Goal: Communication & Community: Answer question/provide support

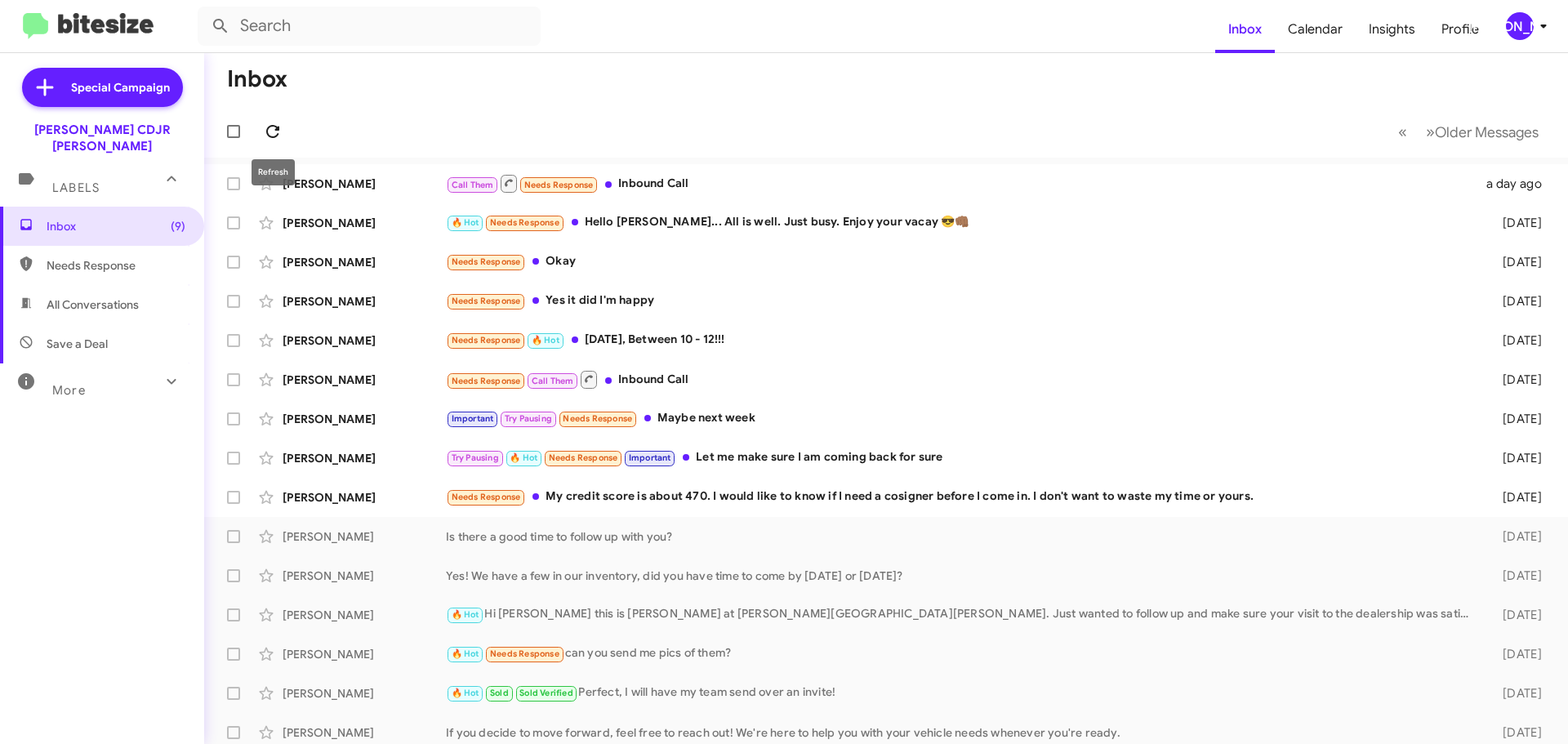
click at [279, 134] on icon at bounding box center [273, 132] width 20 height 20
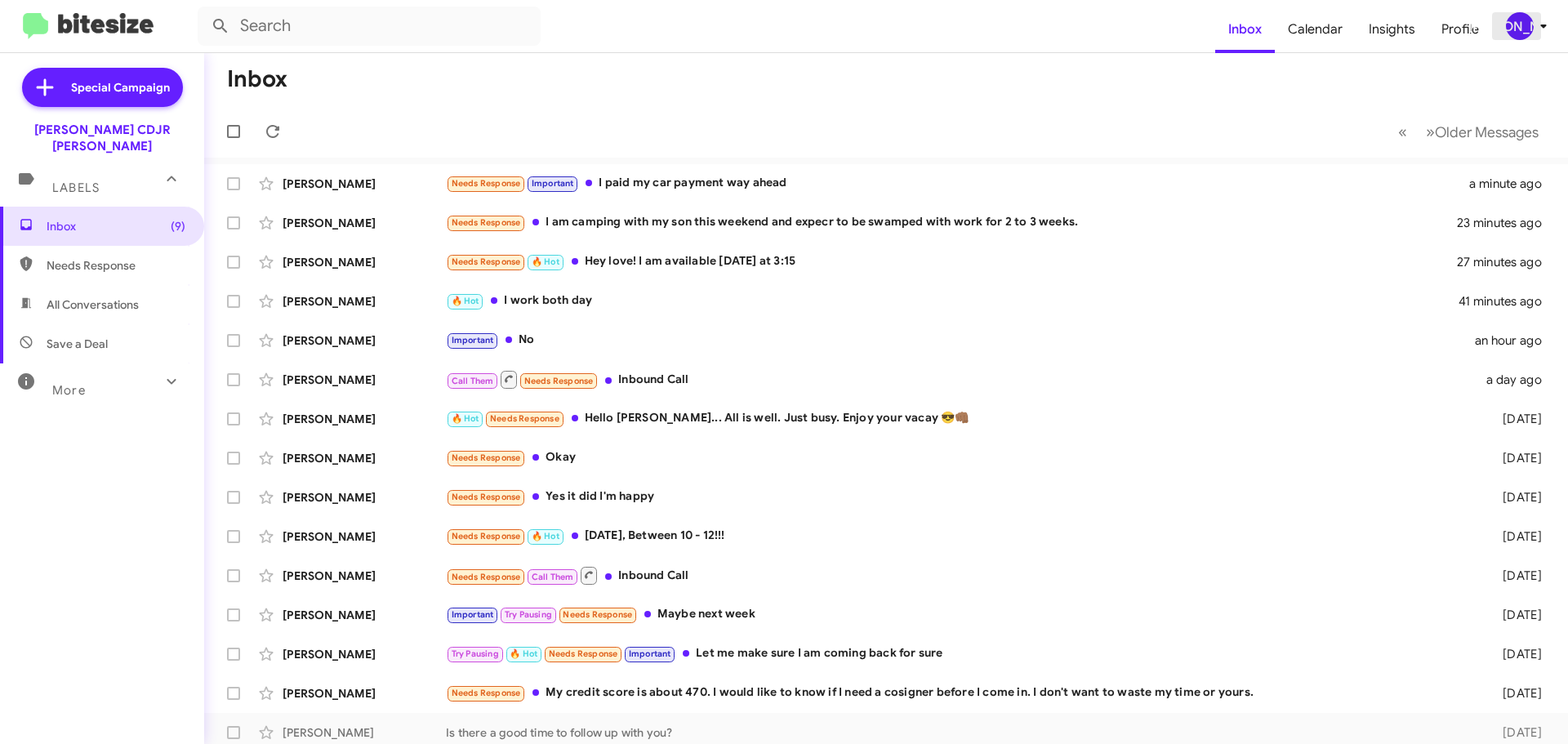
click at [1511, 35] on div "[PERSON_NAME]" at bounding box center [1519, 26] width 27 height 27
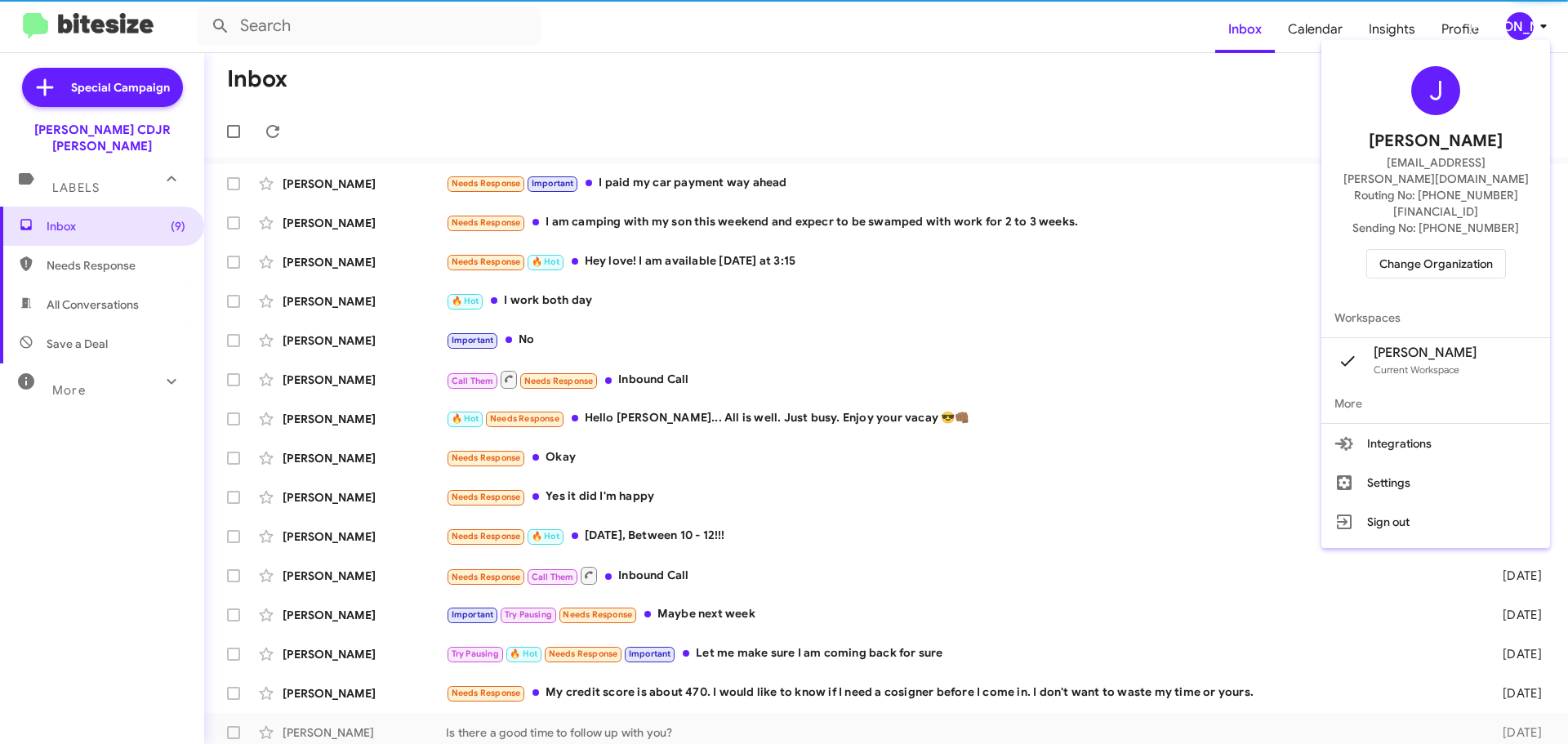
click at [1464, 250] on span "Change Organization" at bounding box center [1435, 263] width 114 height 27
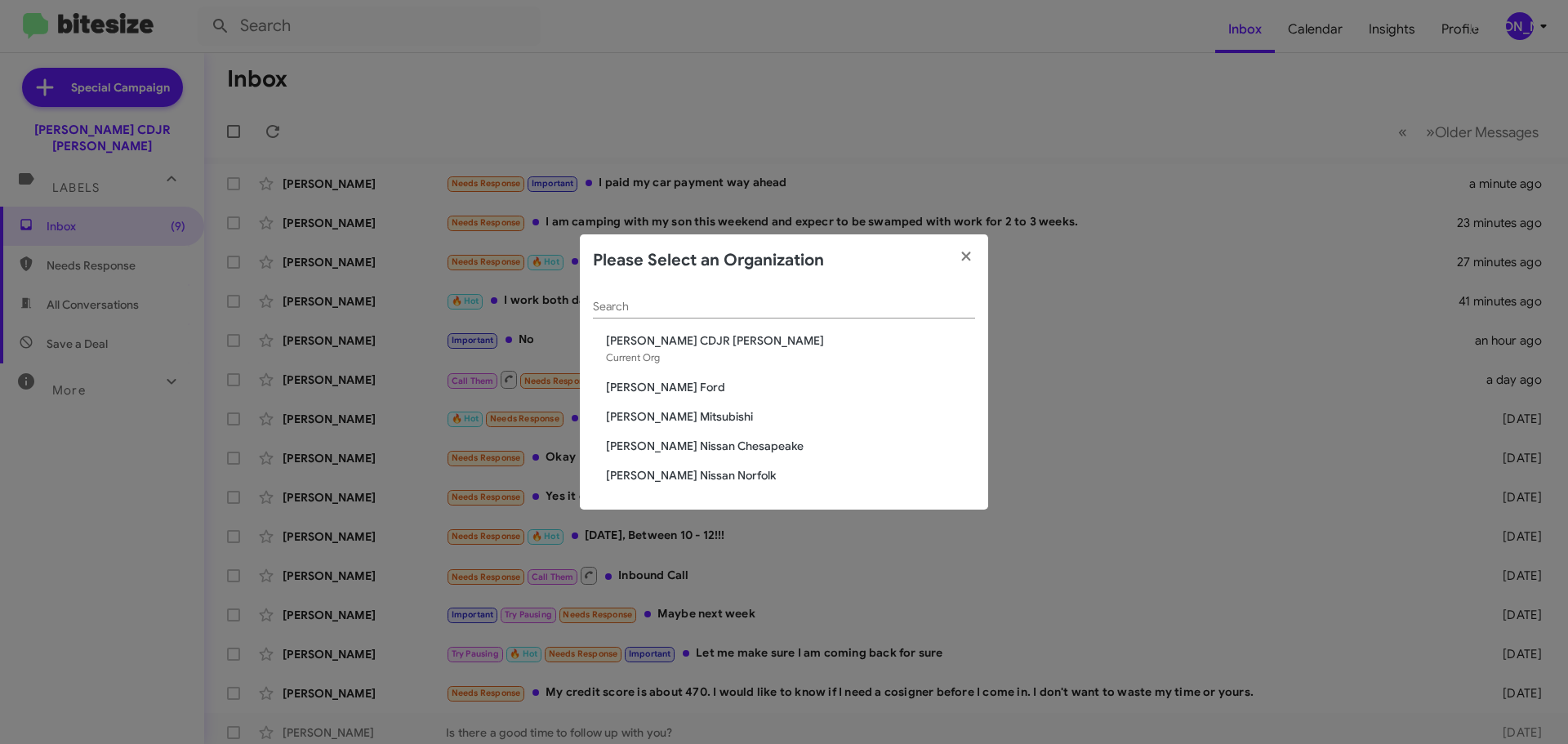
click at [657, 413] on span "[PERSON_NAME] Mitsubishi" at bounding box center [790, 416] width 369 height 17
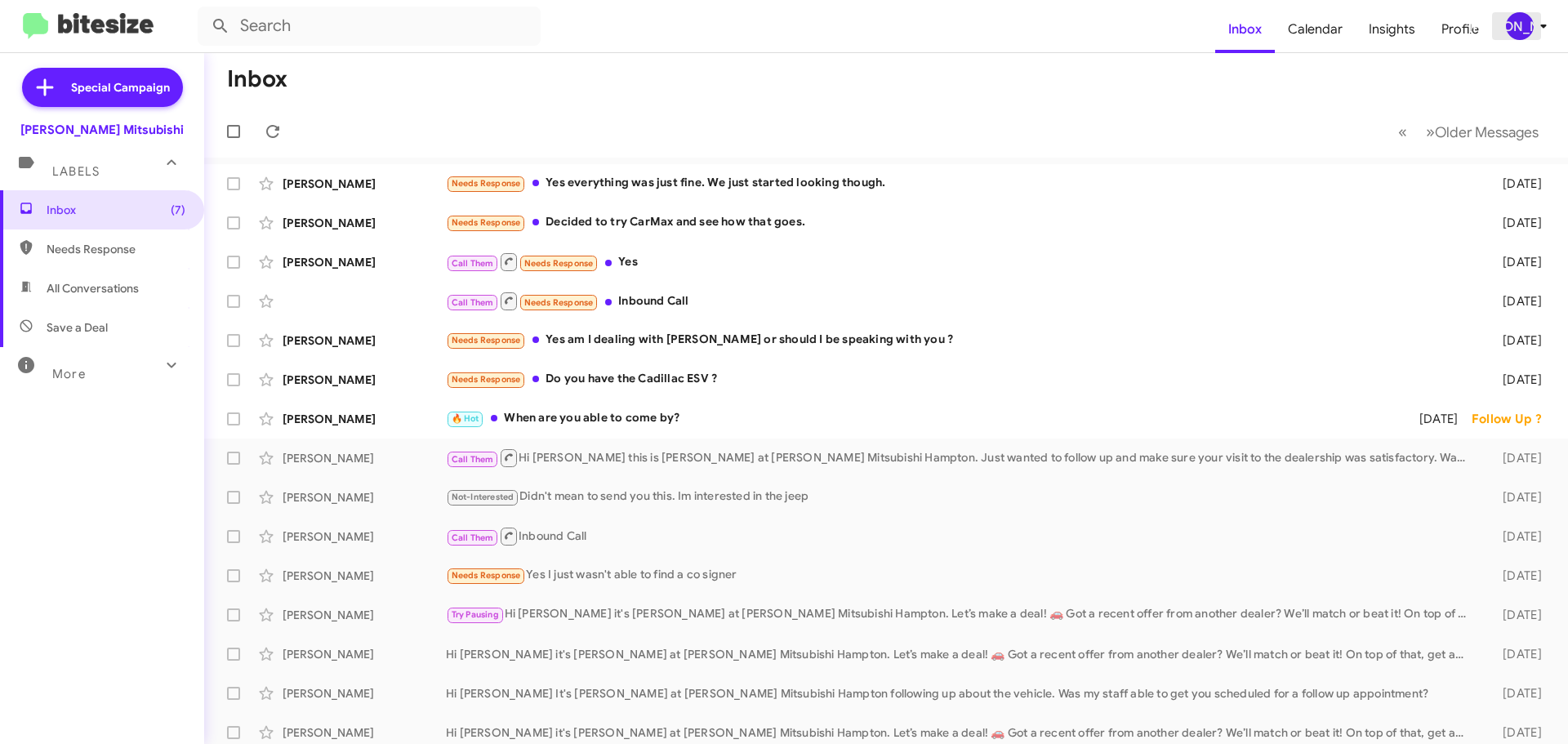
click at [1517, 36] on div "[PERSON_NAME]" at bounding box center [1519, 26] width 27 height 27
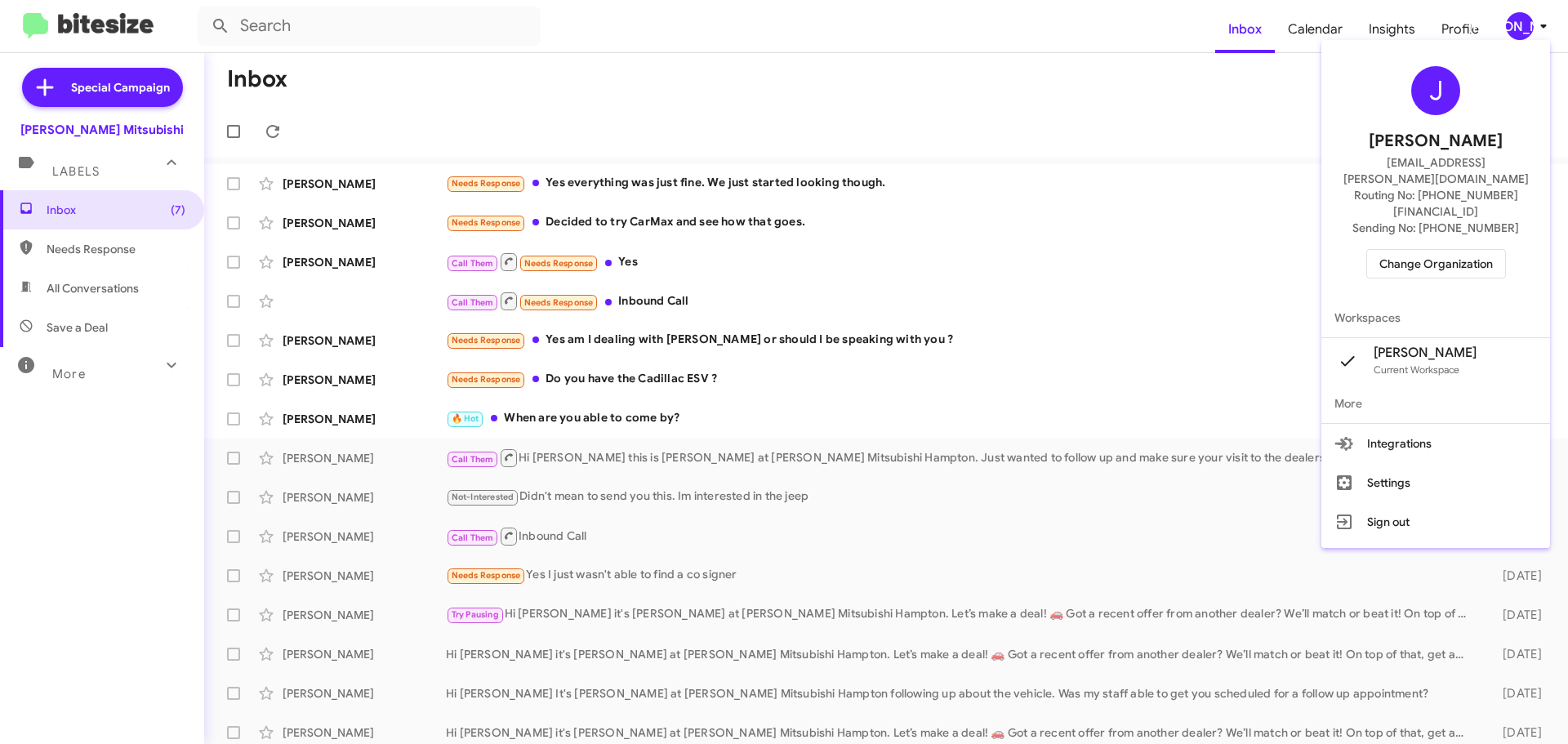
click at [1493, 250] on span "Change Organization" at bounding box center [1435, 263] width 114 height 27
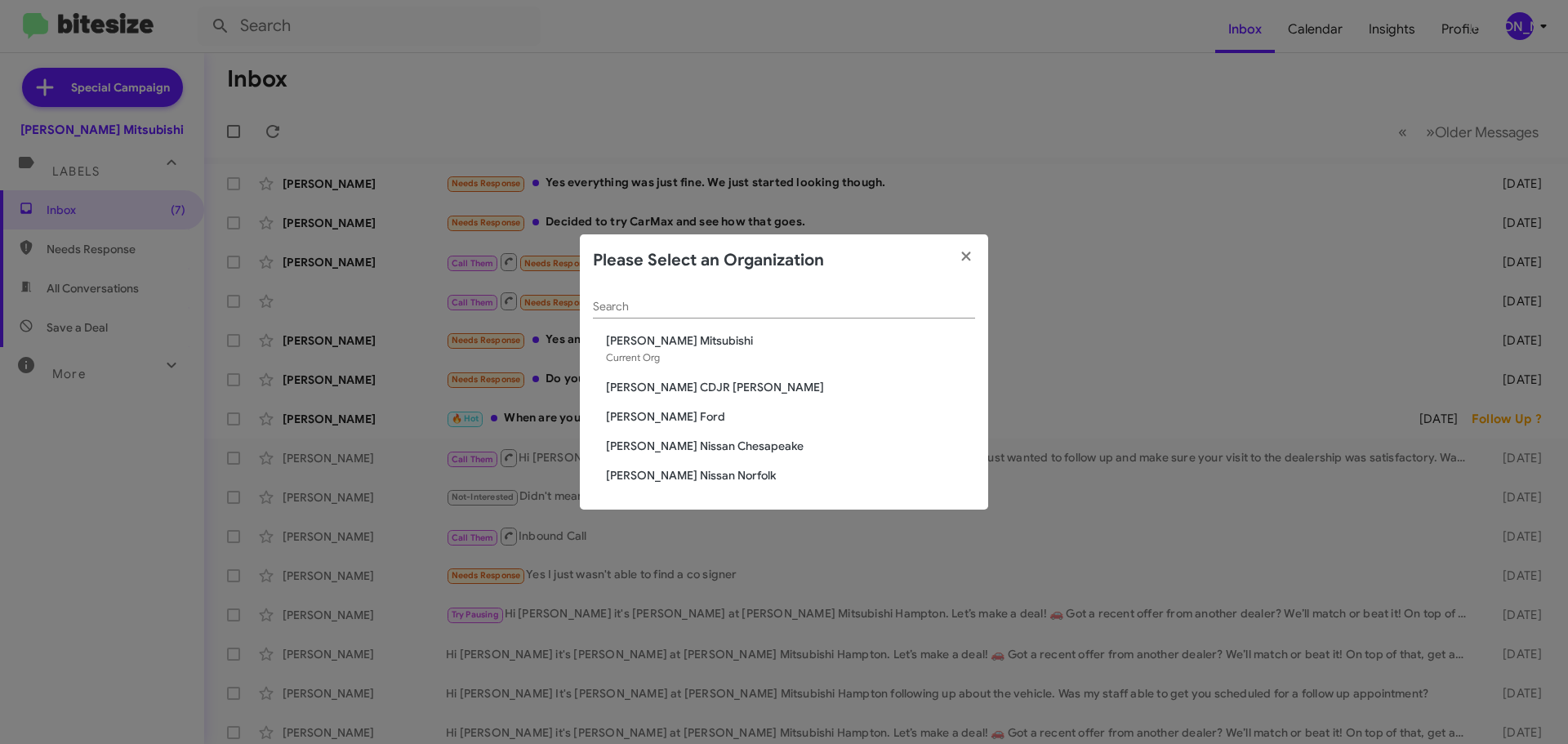
click at [666, 384] on span "[PERSON_NAME] CDJR [PERSON_NAME]" at bounding box center [790, 387] width 369 height 17
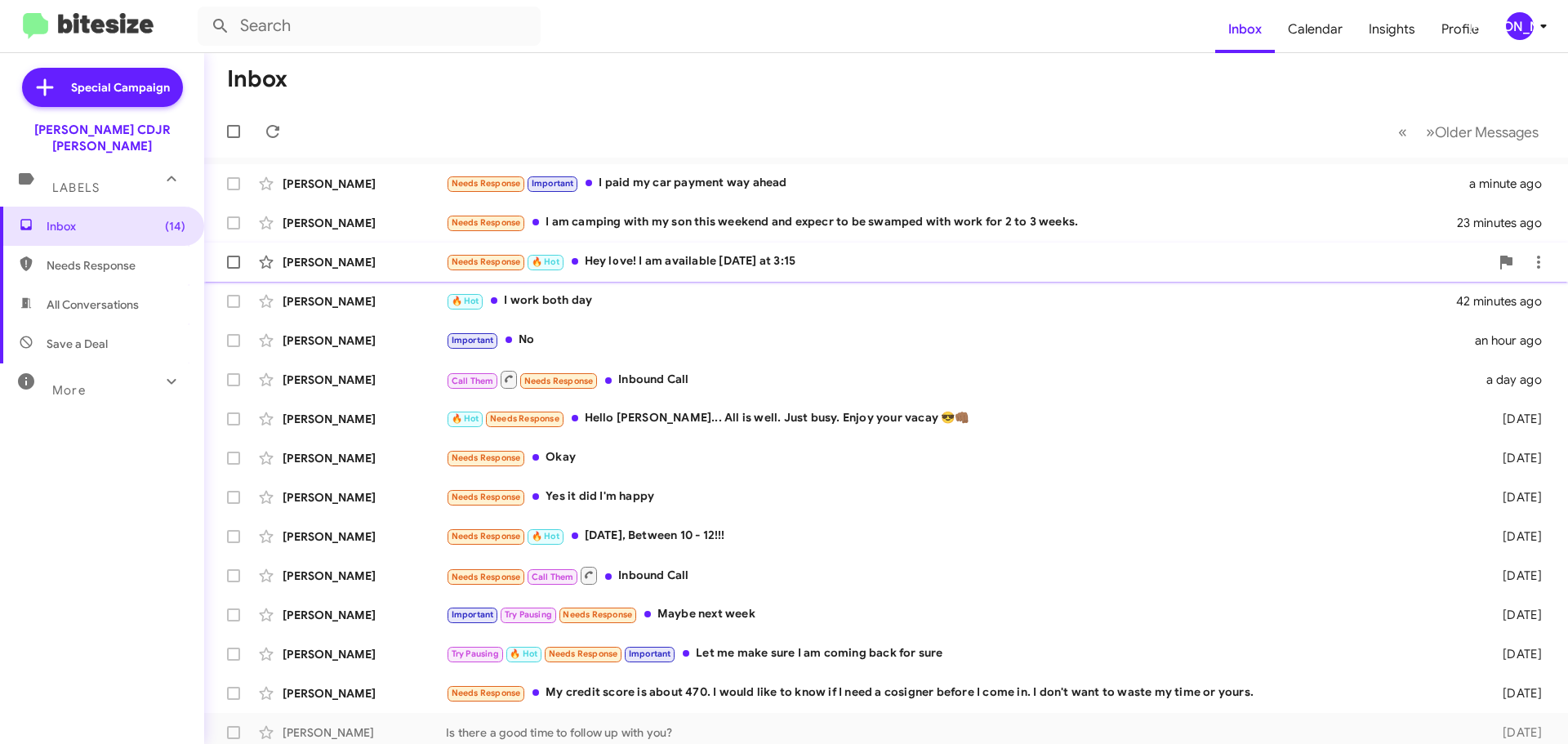
click at [718, 262] on div "Needs Response 🔥 Hot Hey love! I am available [DATE] at 3:15" at bounding box center [968, 261] width 1044 height 19
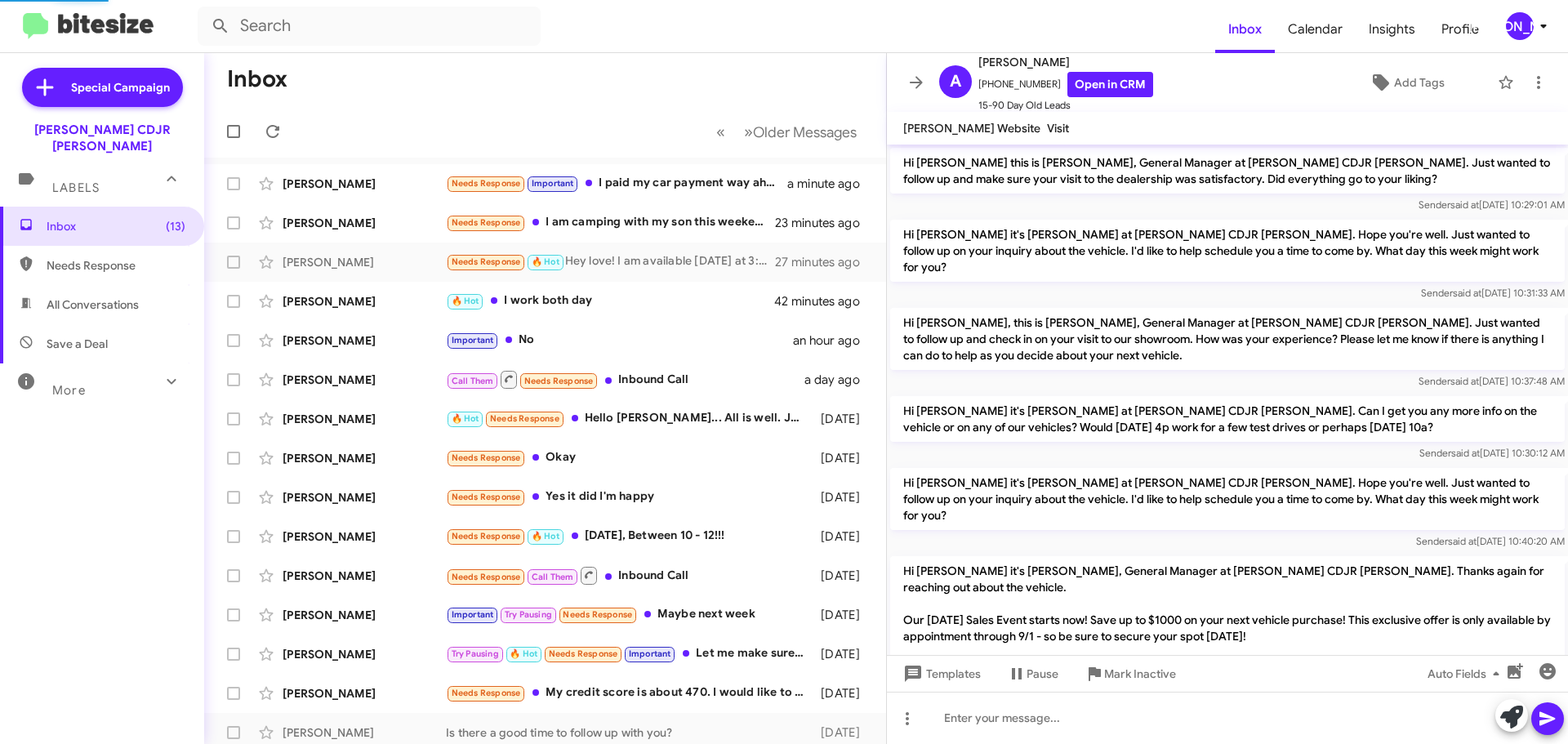
scroll to position [521, 0]
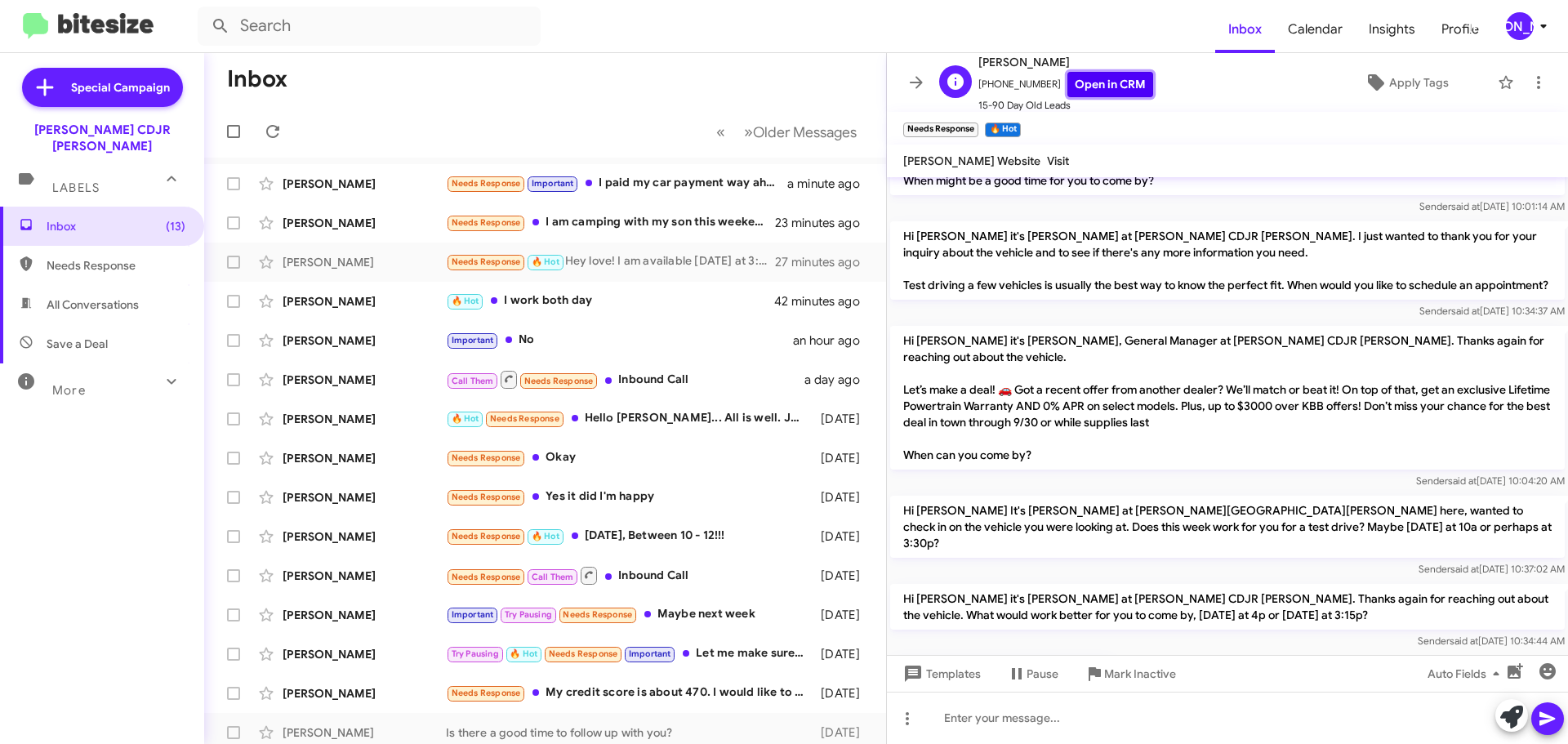
click at [1076, 83] on link "Open in CRM" at bounding box center [1109, 85] width 85 height 26
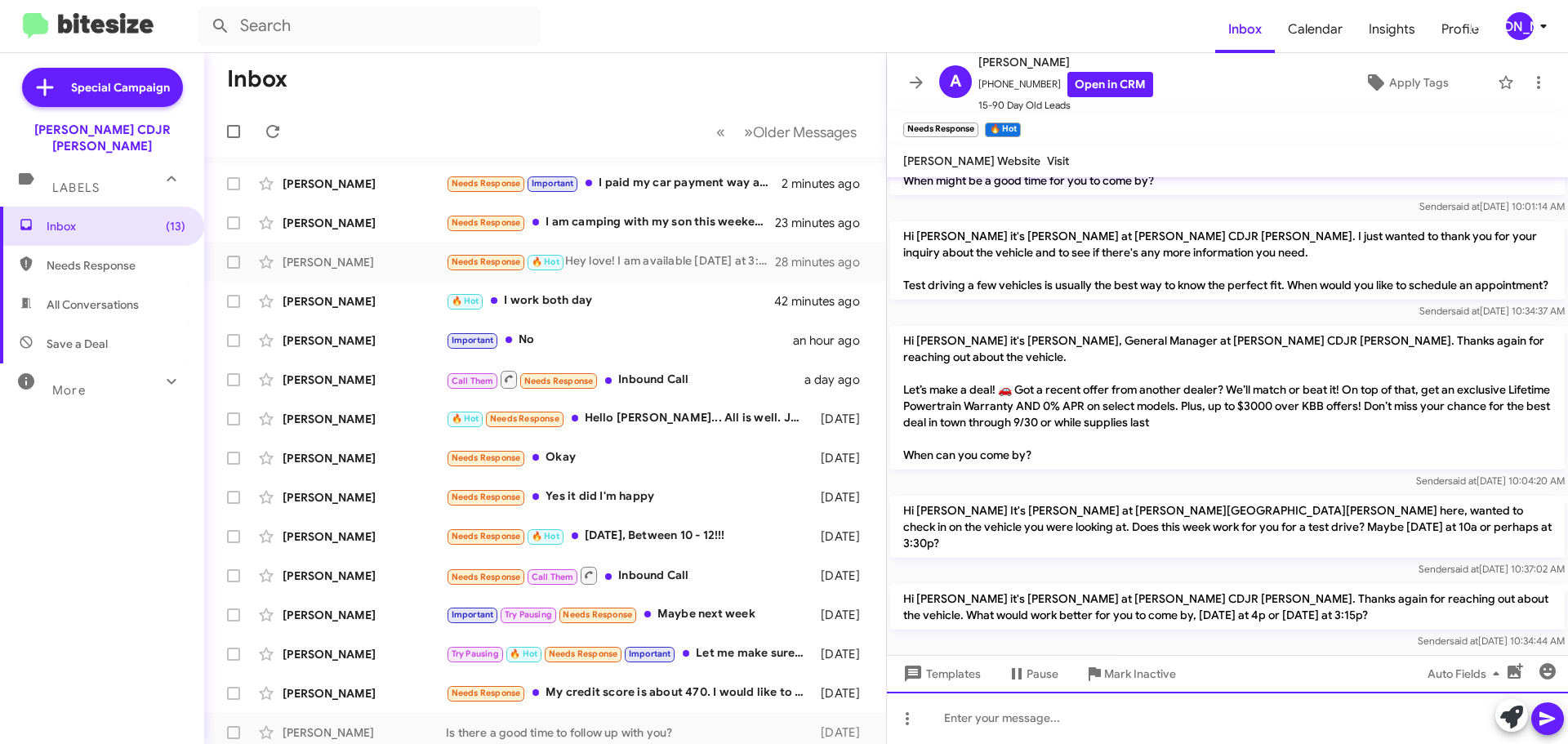
click at [1025, 713] on div at bounding box center [1227, 717] width 681 height 52
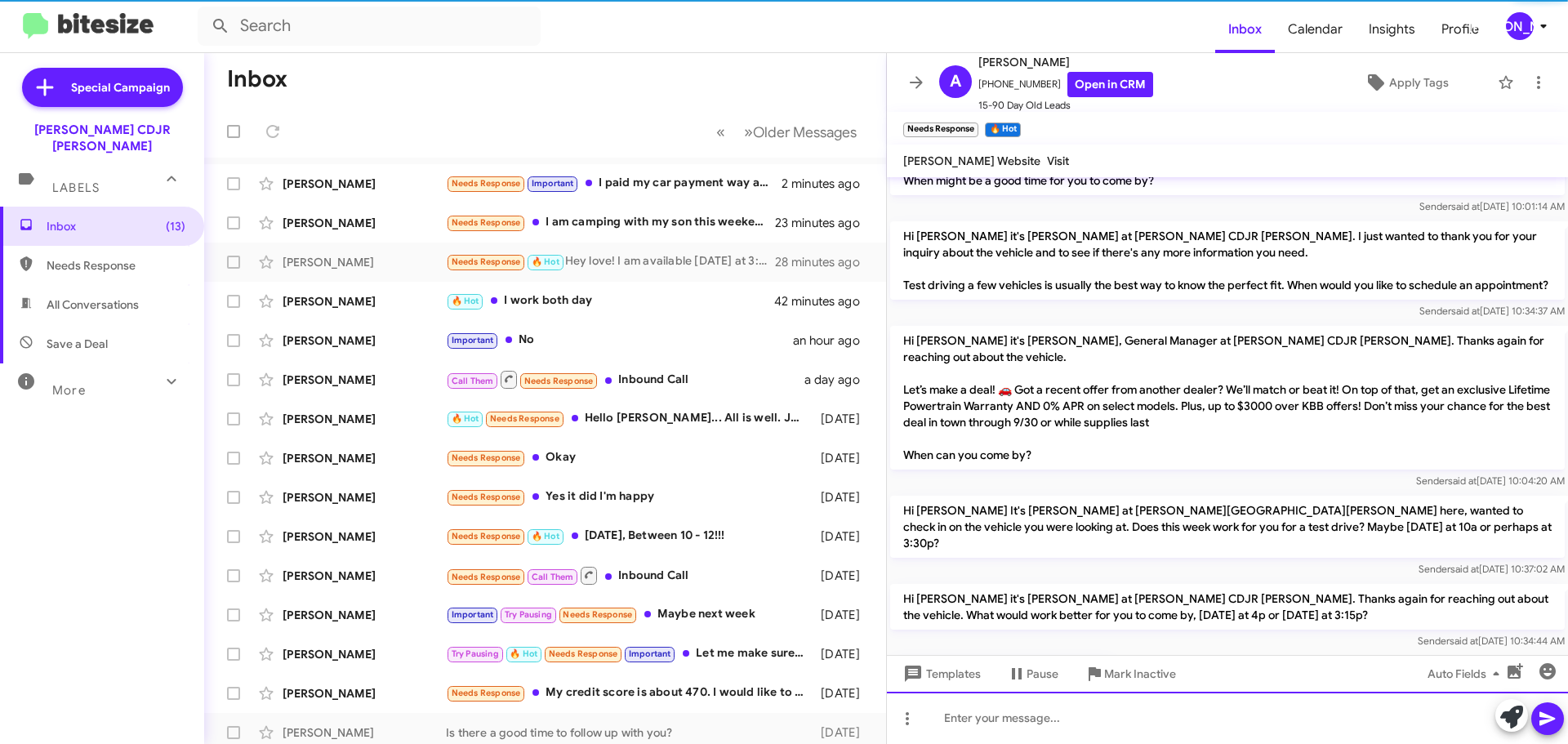
scroll to position [0, 0]
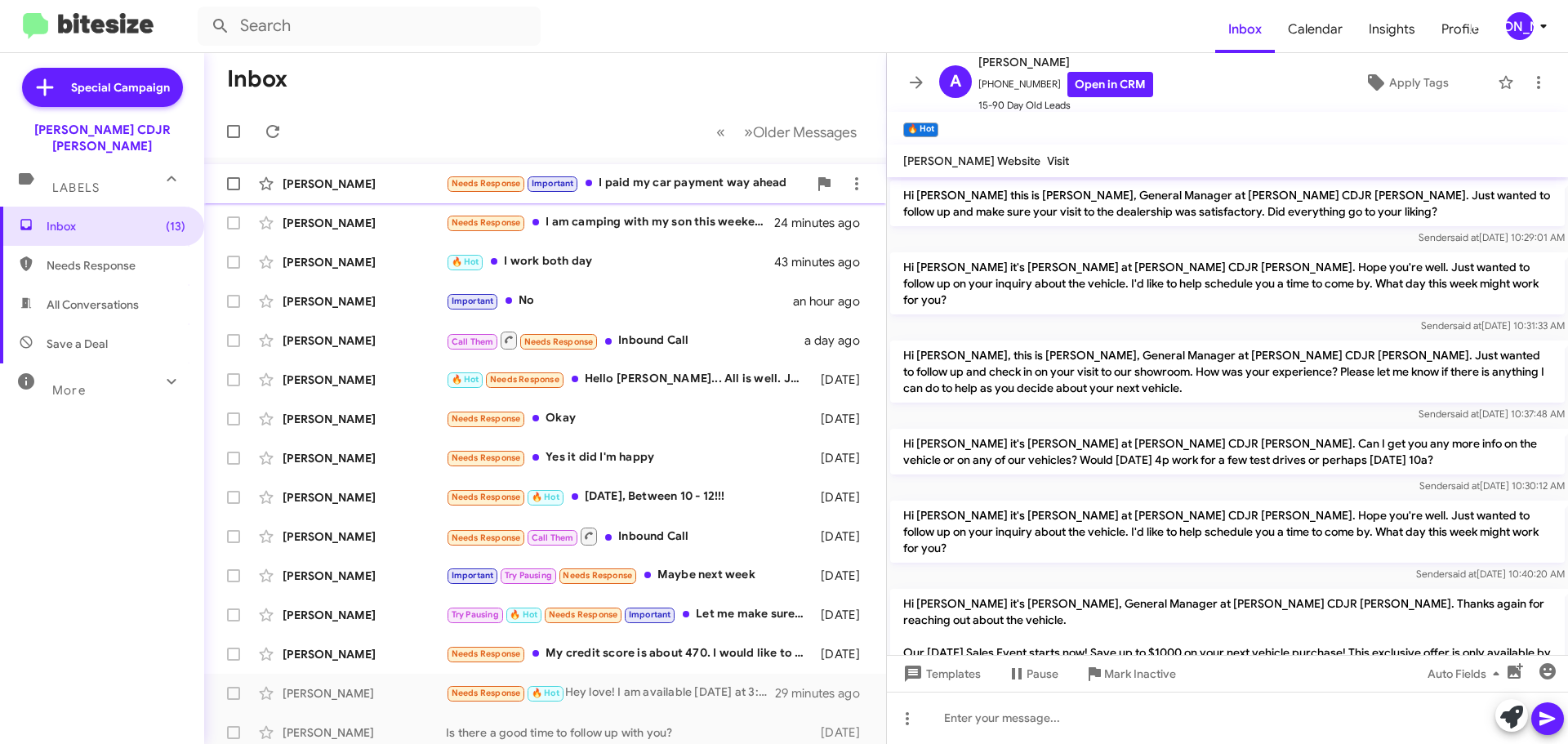
click at [746, 192] on div "Needs Response Important I paid my car payment way ahead" at bounding box center [627, 183] width 362 height 19
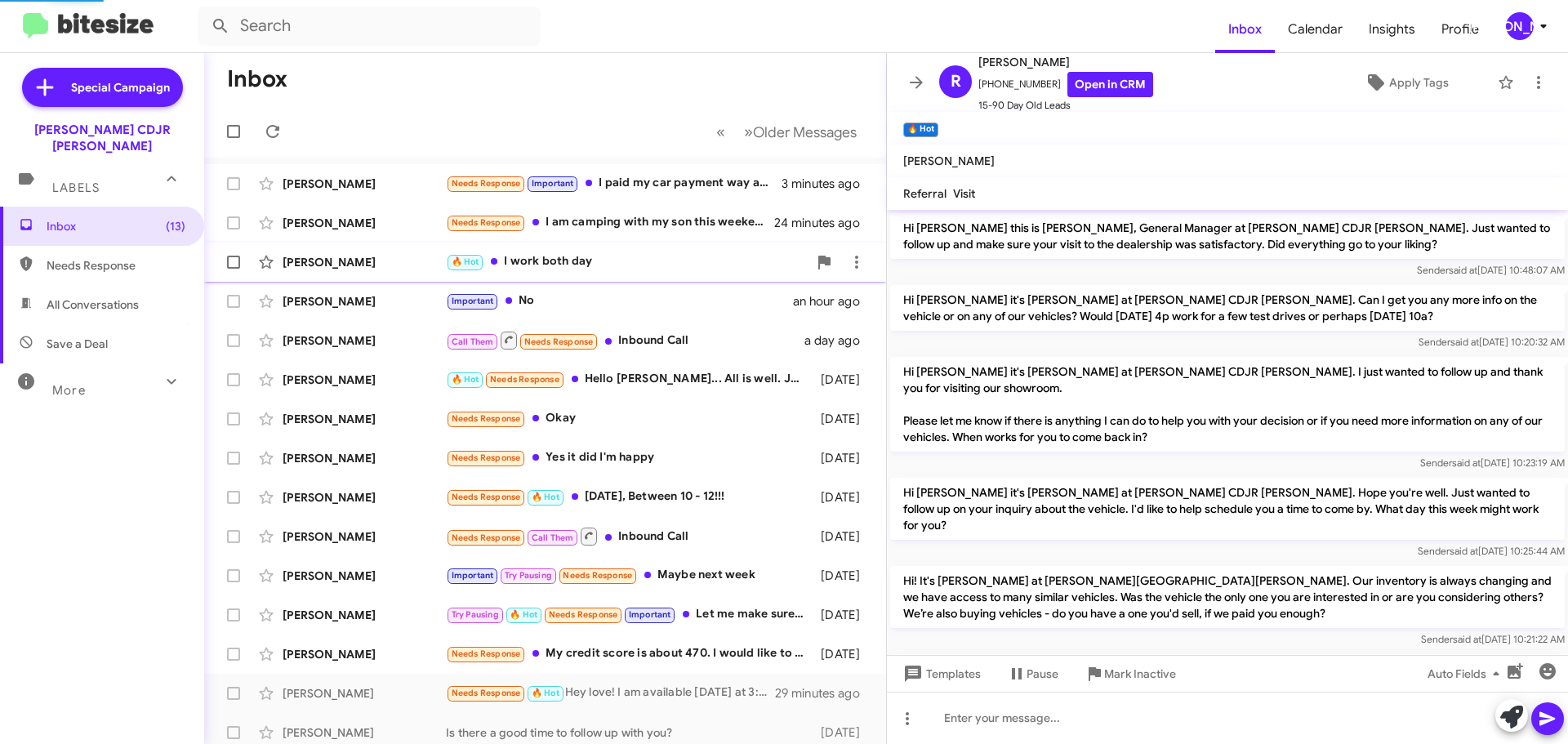
scroll to position [749, 0]
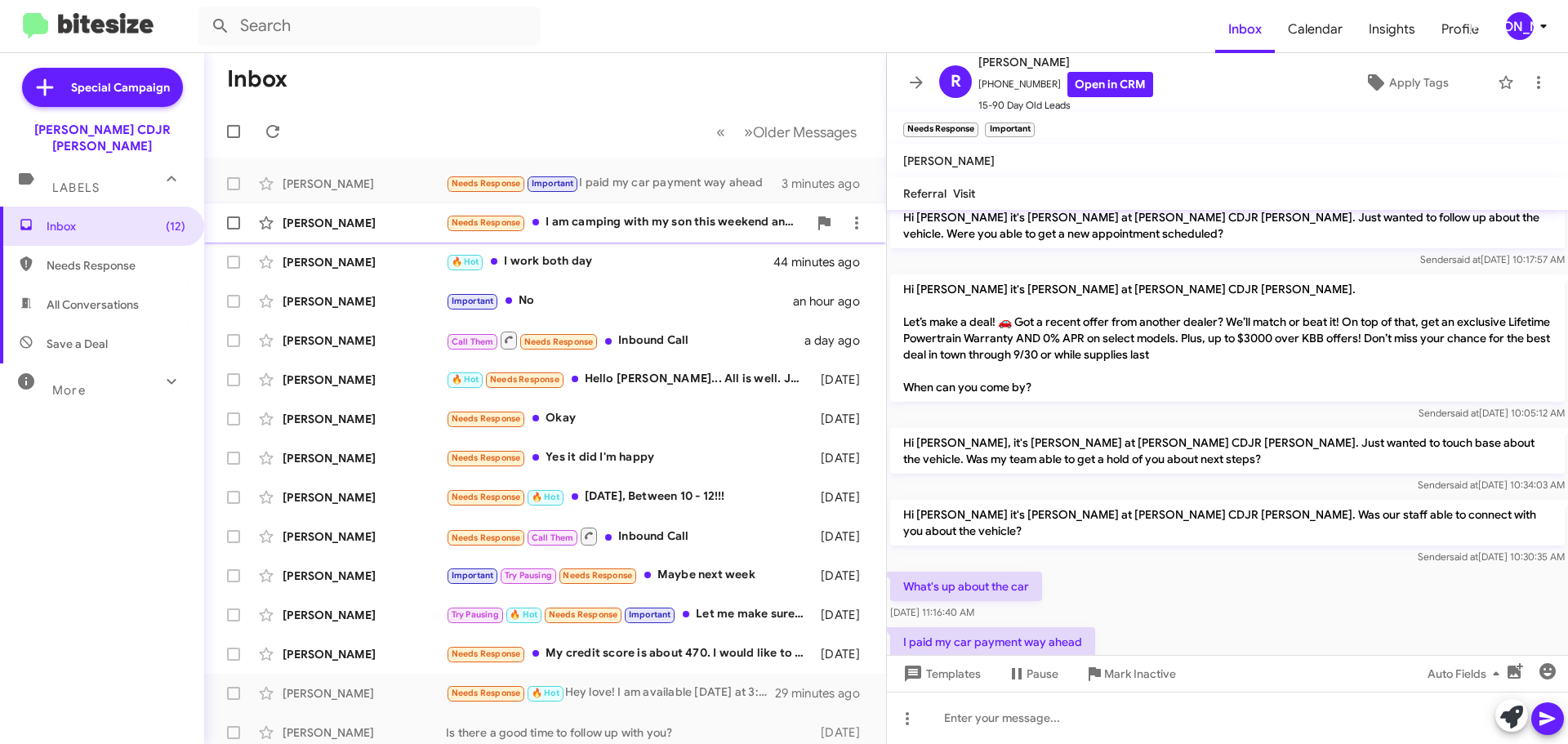
click at [660, 226] on div "Needs Response I am camping with my son this weekend and expecr to be swamped w…" at bounding box center [627, 222] width 362 height 19
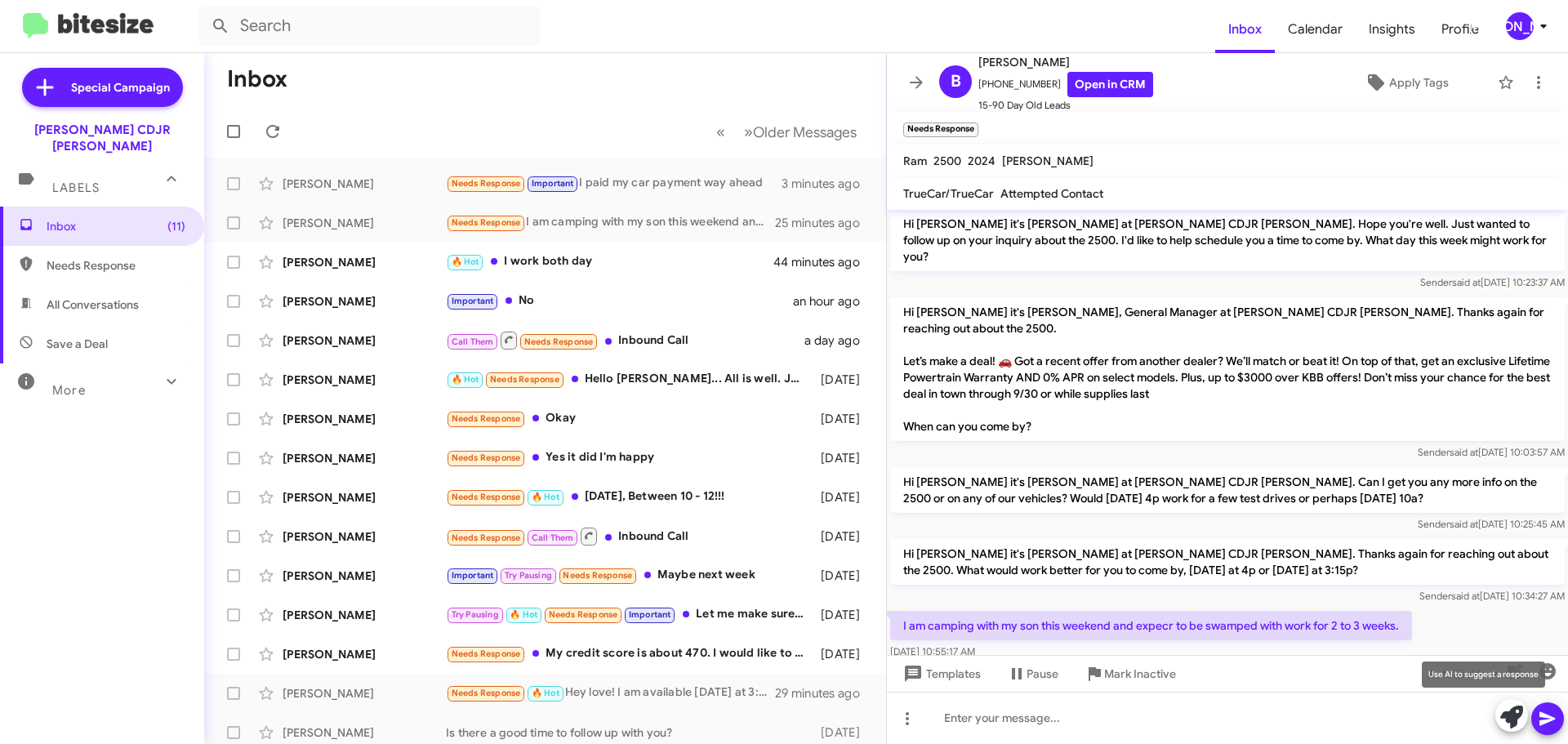
click at [1505, 710] on icon at bounding box center [1512, 717] width 23 height 23
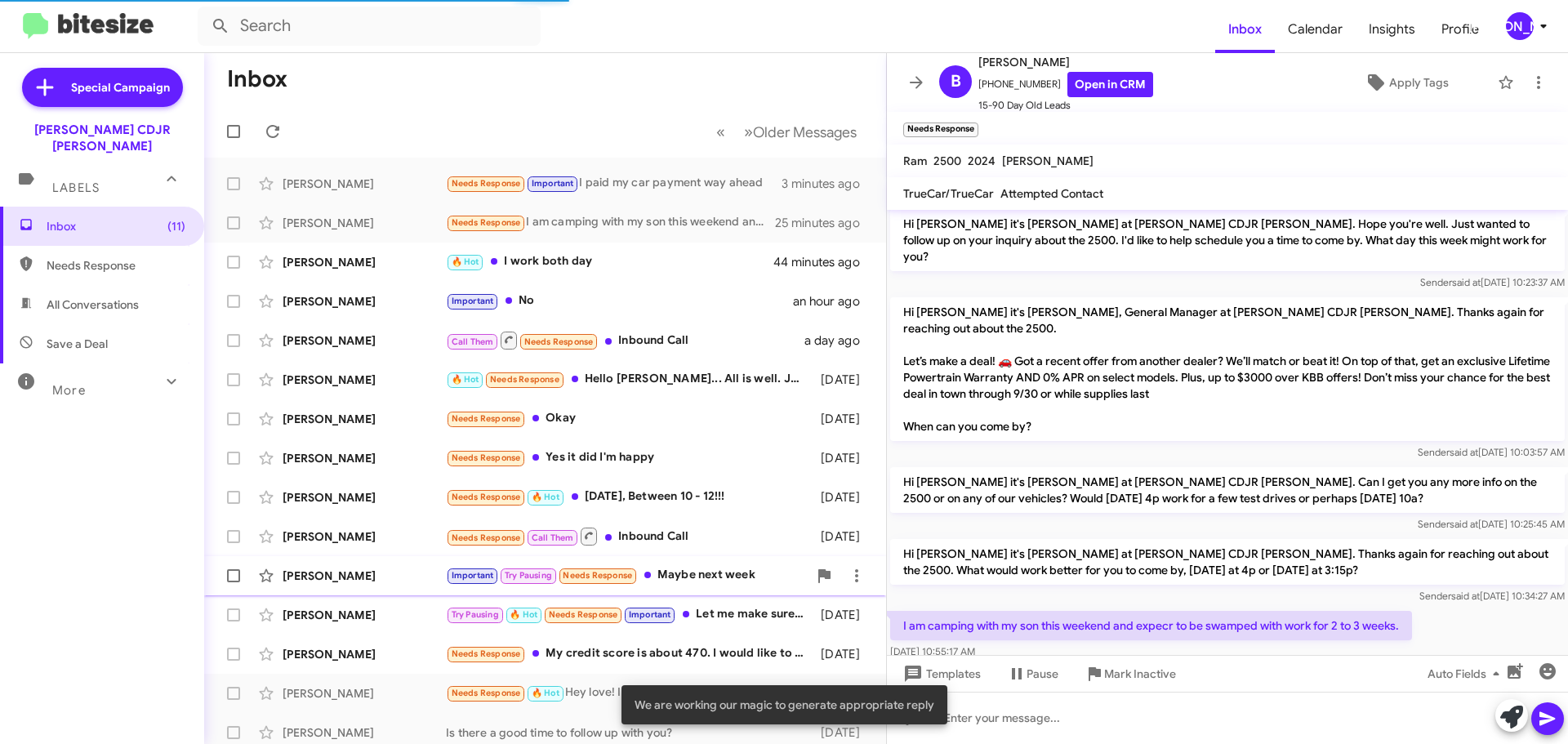
scroll to position [236, 0]
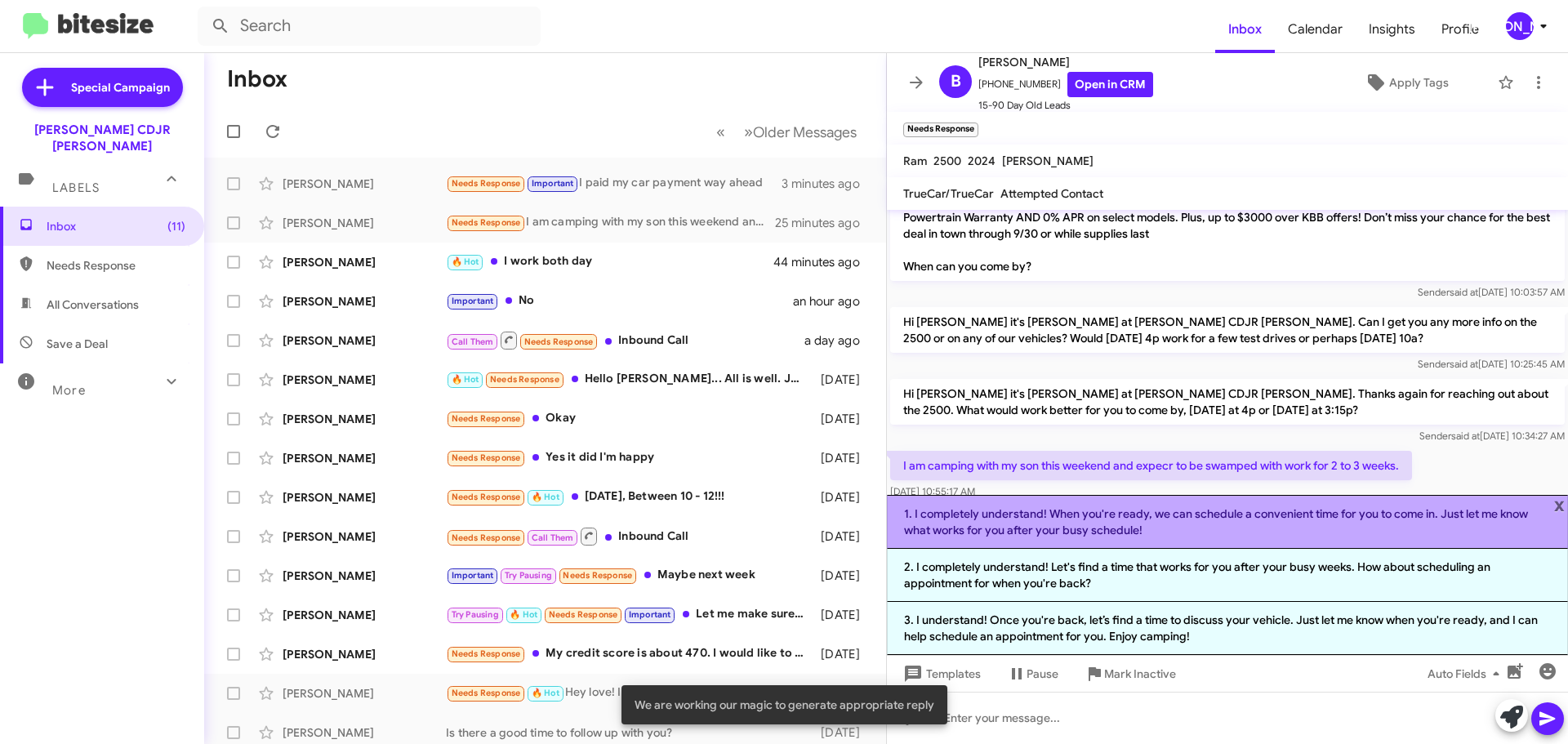
click at [962, 504] on li "1. I completely understand! When you're ready, we can schedule a convenient tim…" at bounding box center [1227, 522] width 681 height 54
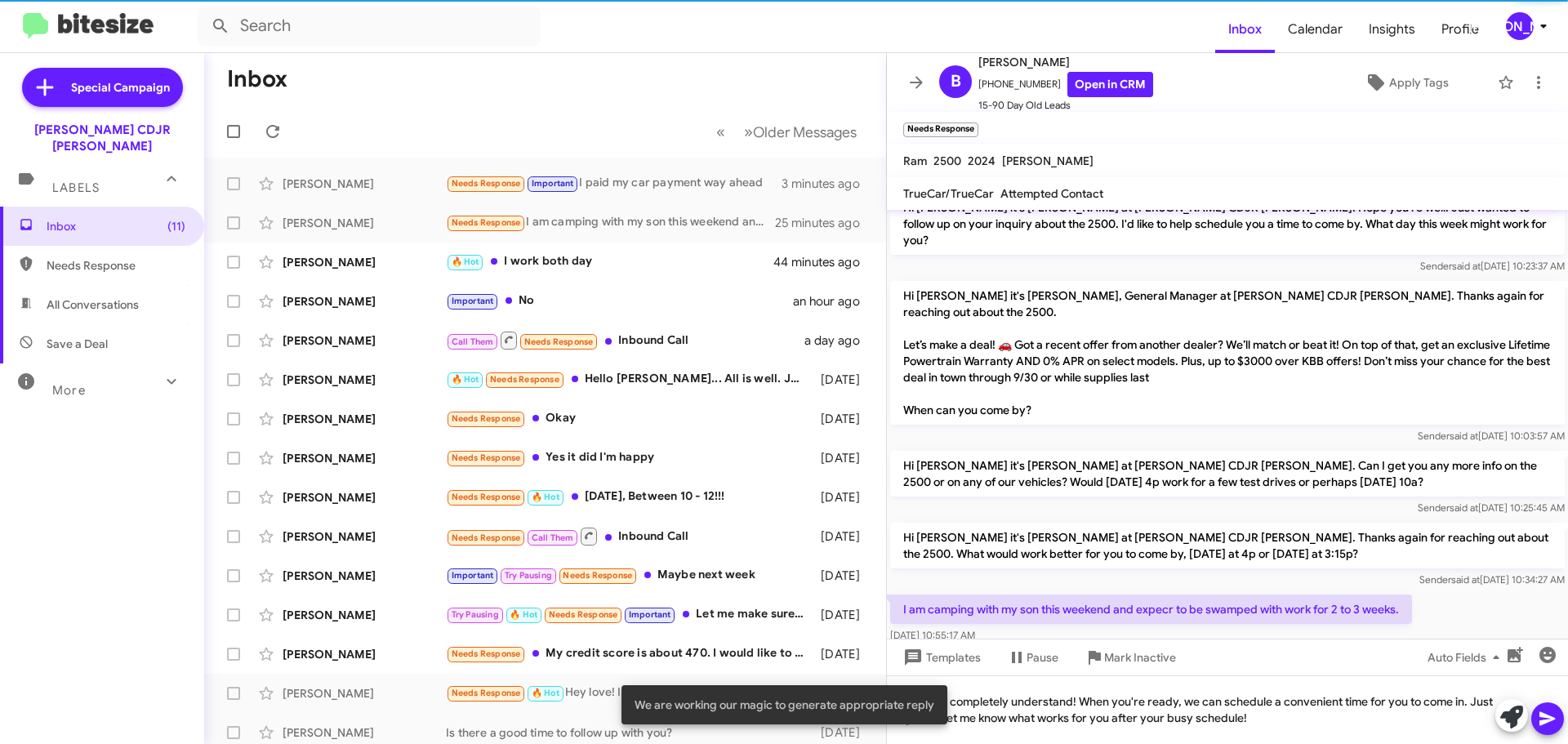
click at [1561, 717] on button at bounding box center [1547, 718] width 32 height 32
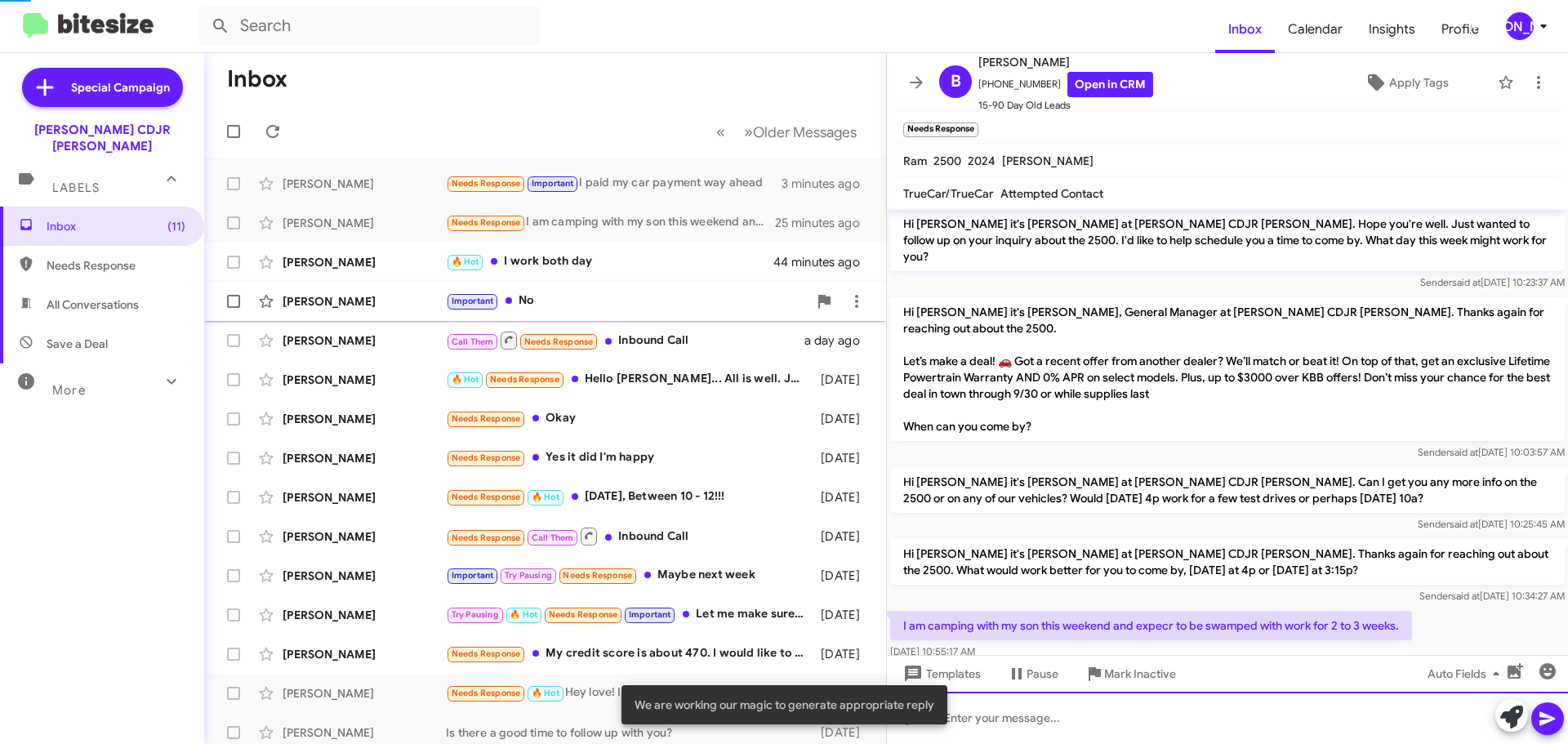
scroll to position [152, 0]
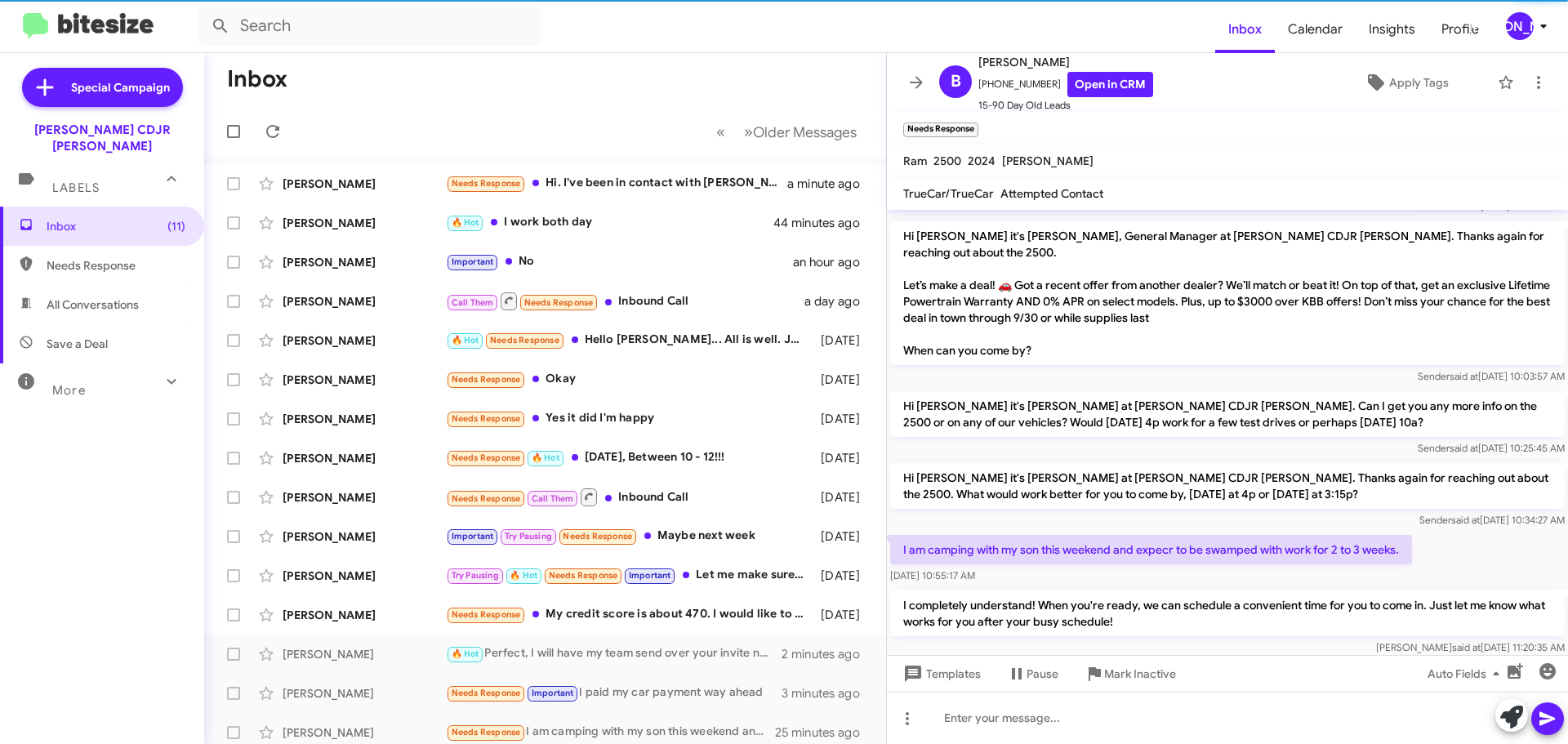
click at [621, 270] on div "Important No" at bounding box center [619, 261] width 347 height 19
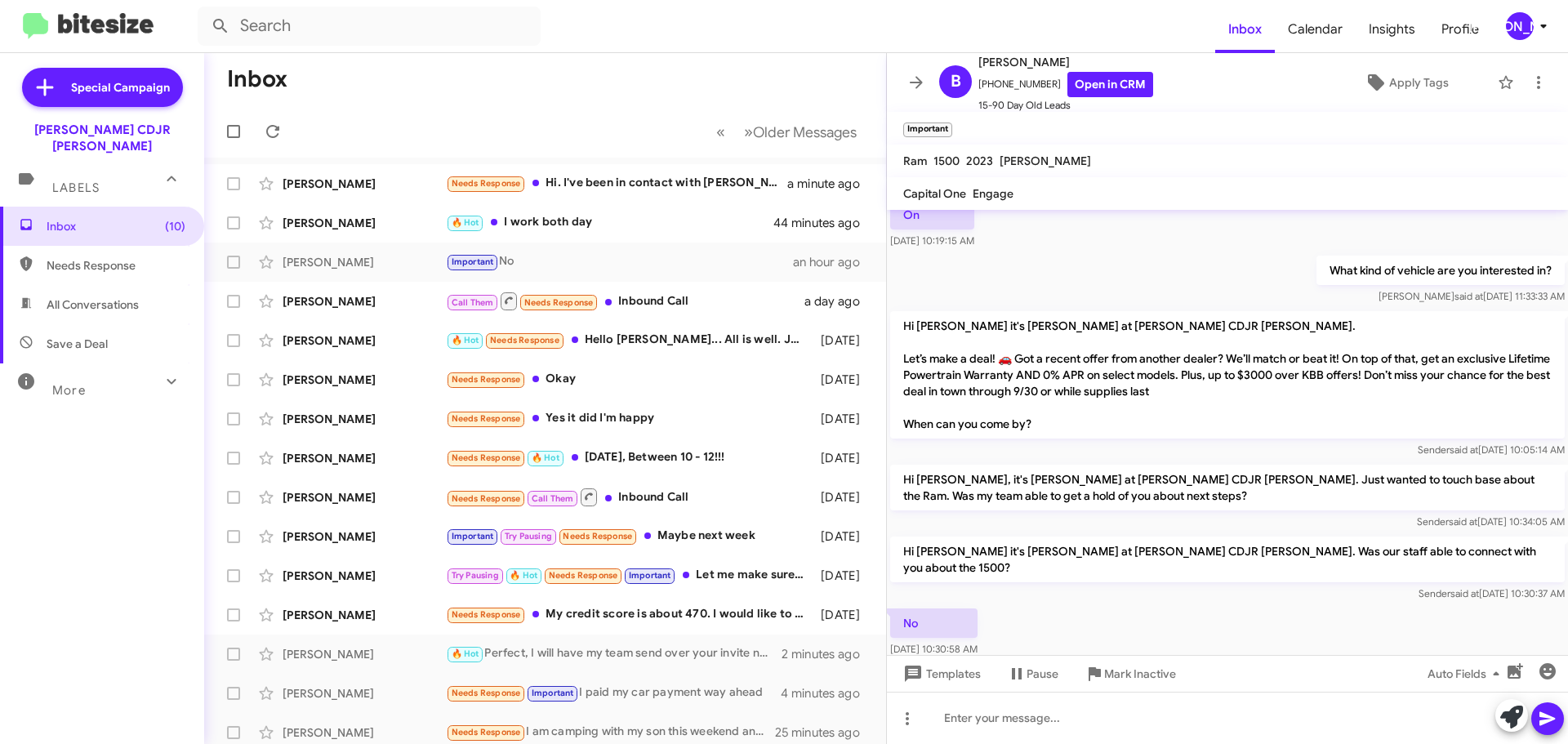
scroll to position [1025, 0]
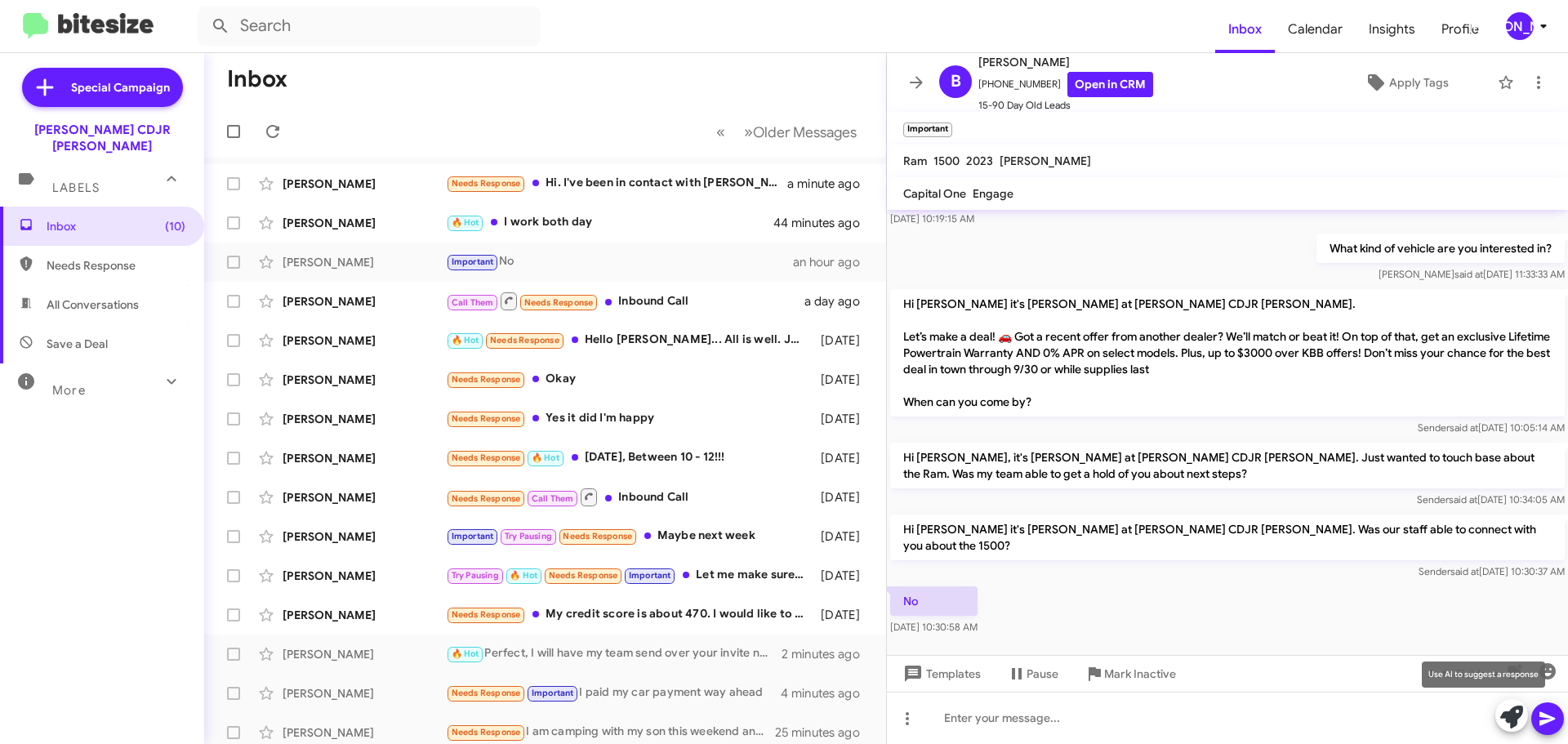
click at [1505, 727] on icon at bounding box center [1512, 717] width 23 height 23
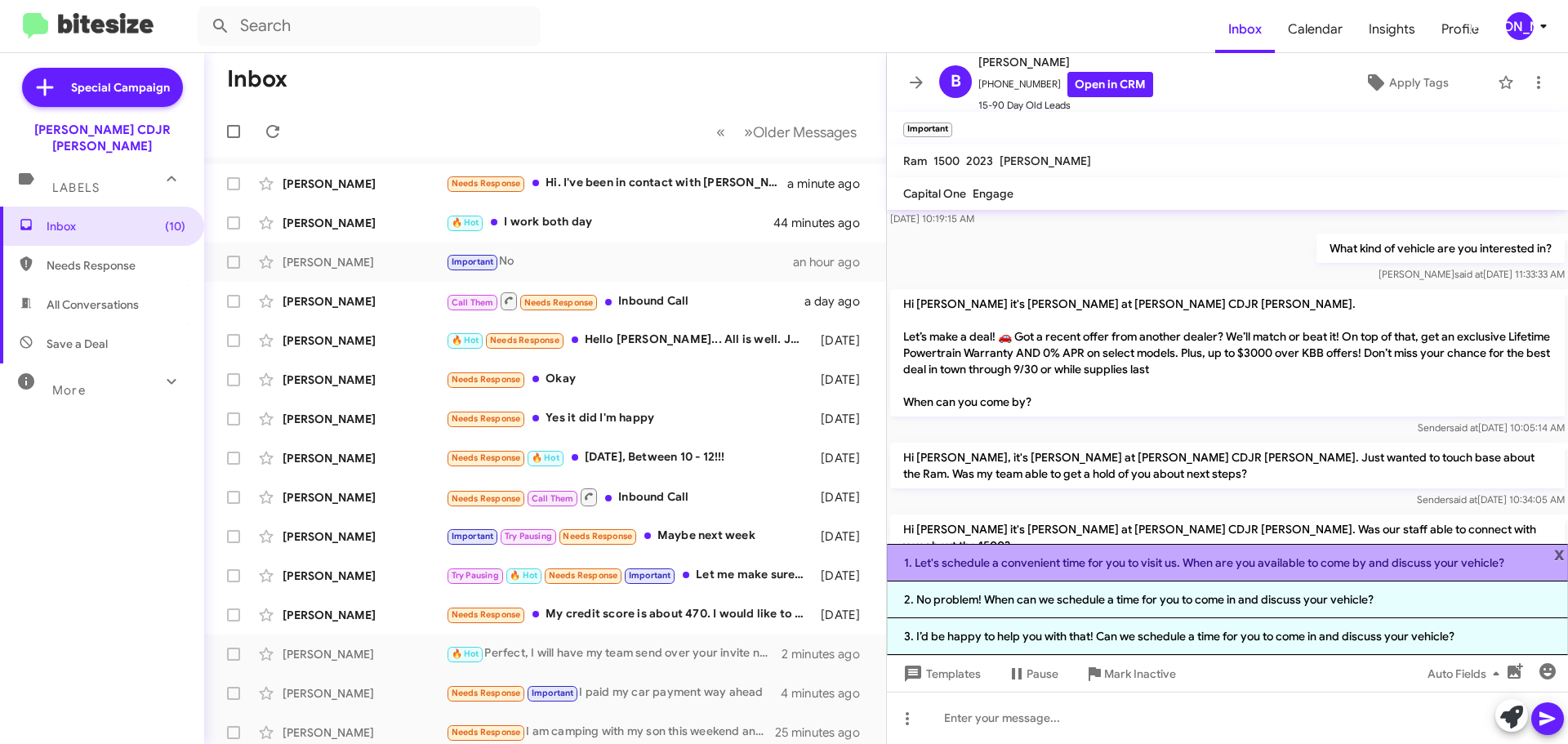
click at [987, 559] on li "1. Let's schedule a convenient time for you to visit us. When are you available…" at bounding box center [1227, 562] width 681 height 37
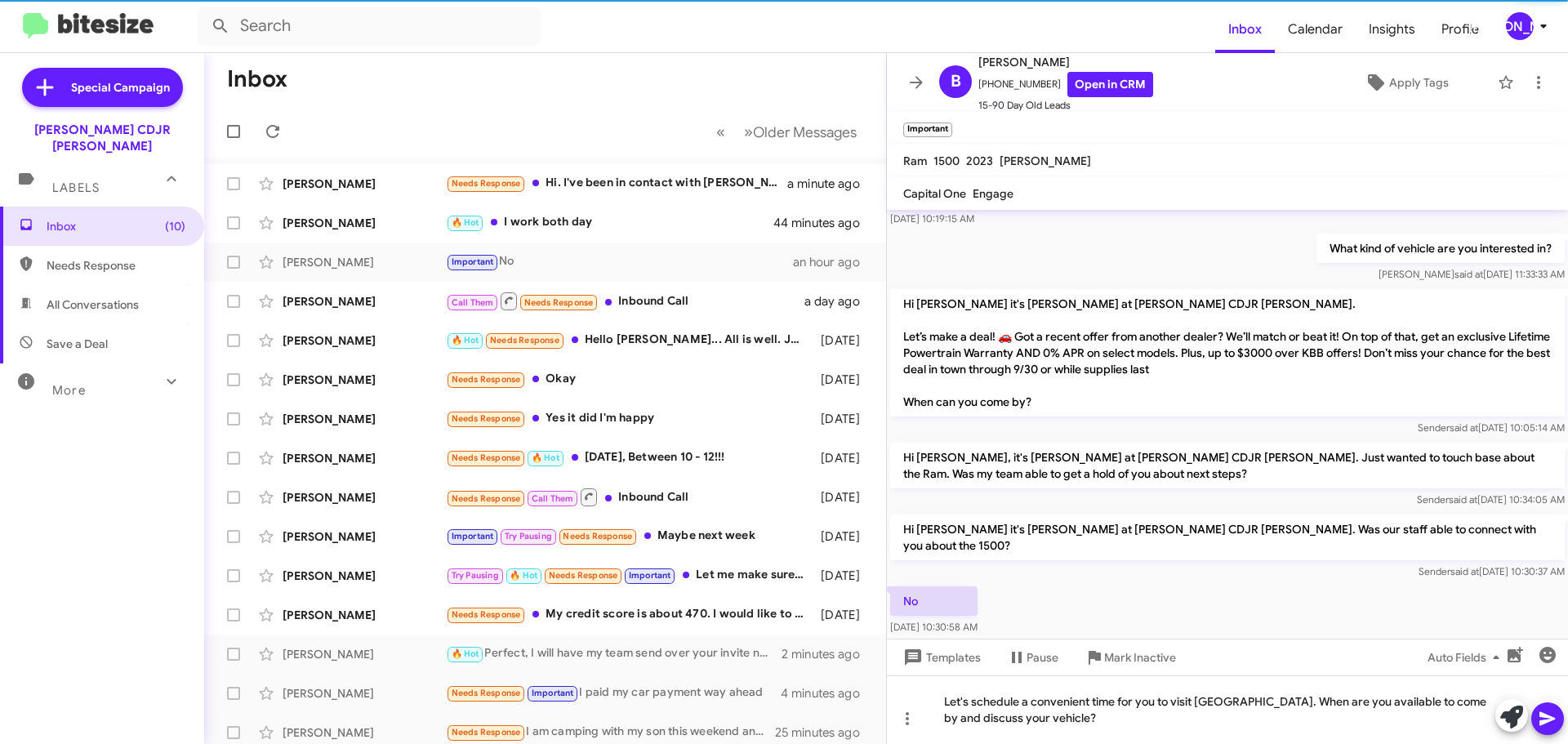
click at [1547, 717] on icon at bounding box center [1546, 719] width 16 height 14
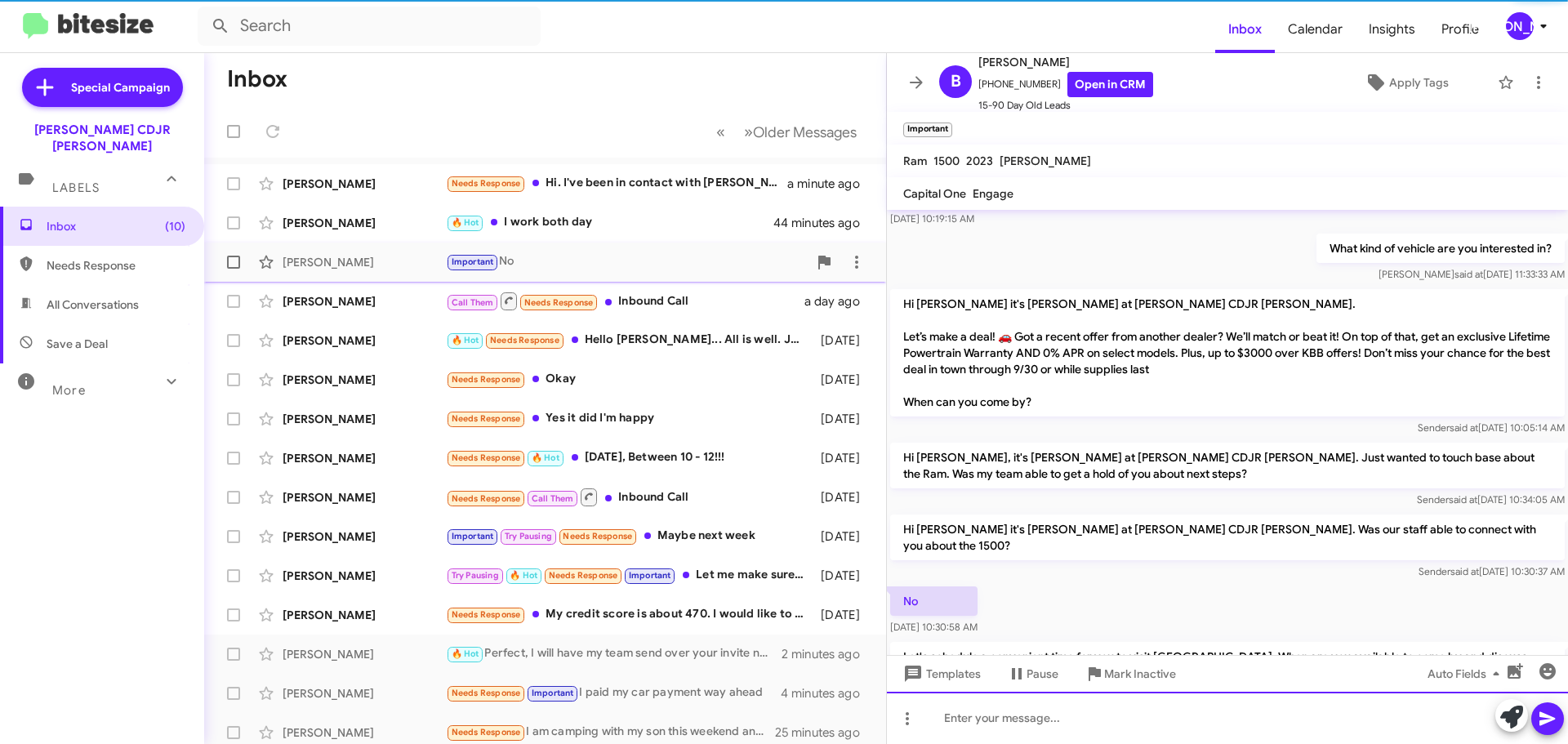
scroll to position [0, 0]
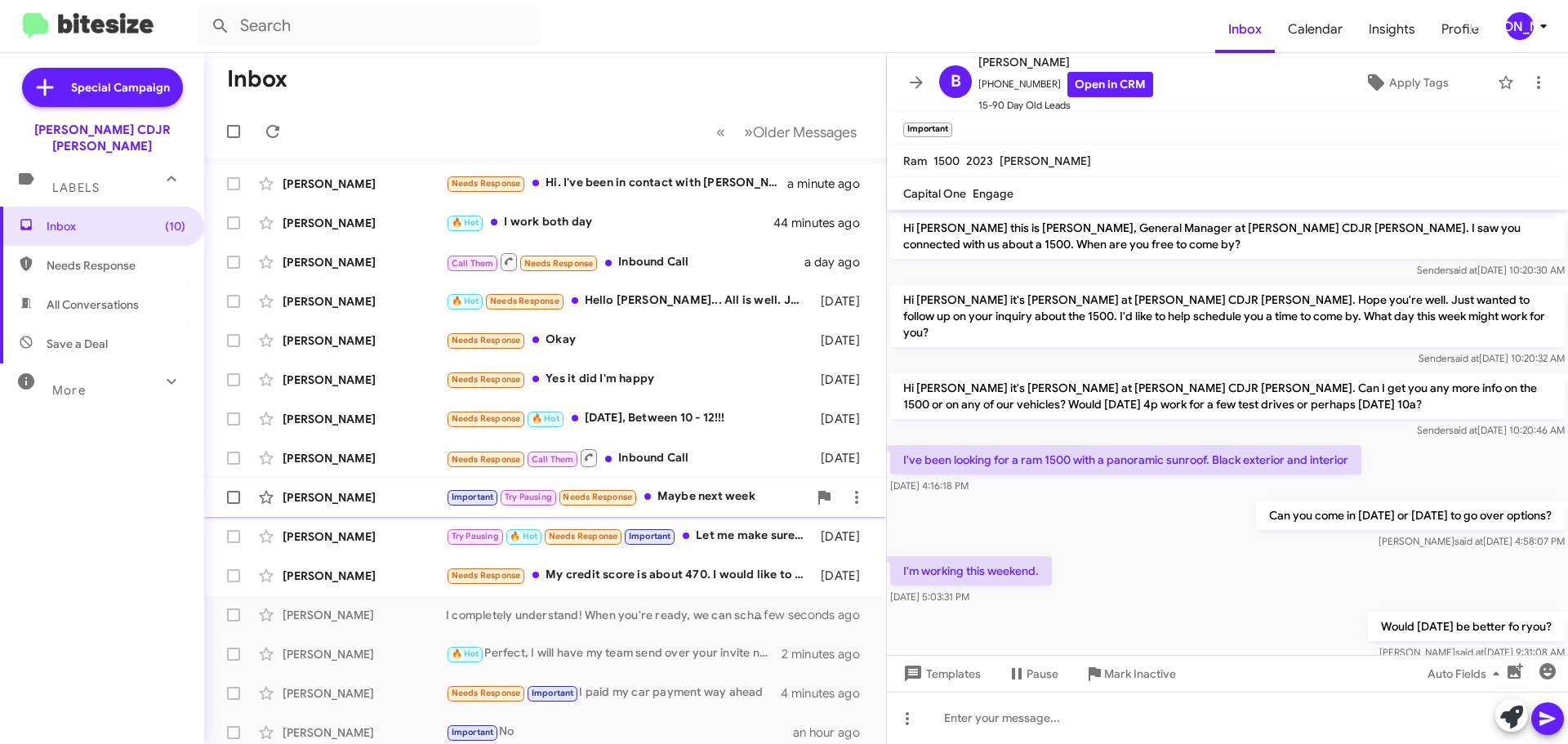
click at [738, 503] on div "Important Try Pausing Needs Response Maybe next week" at bounding box center [627, 497] width 362 height 19
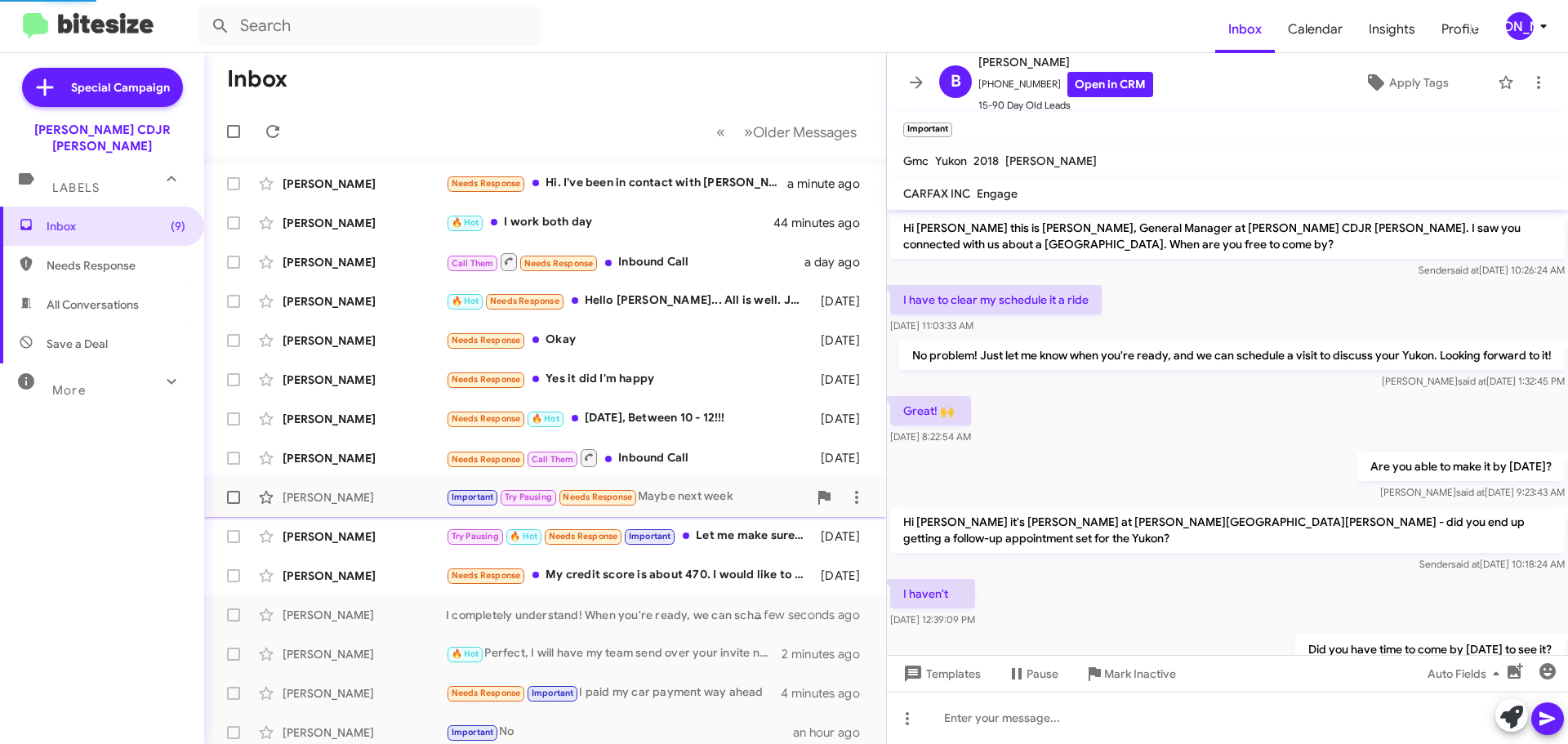
scroll to position [737, 0]
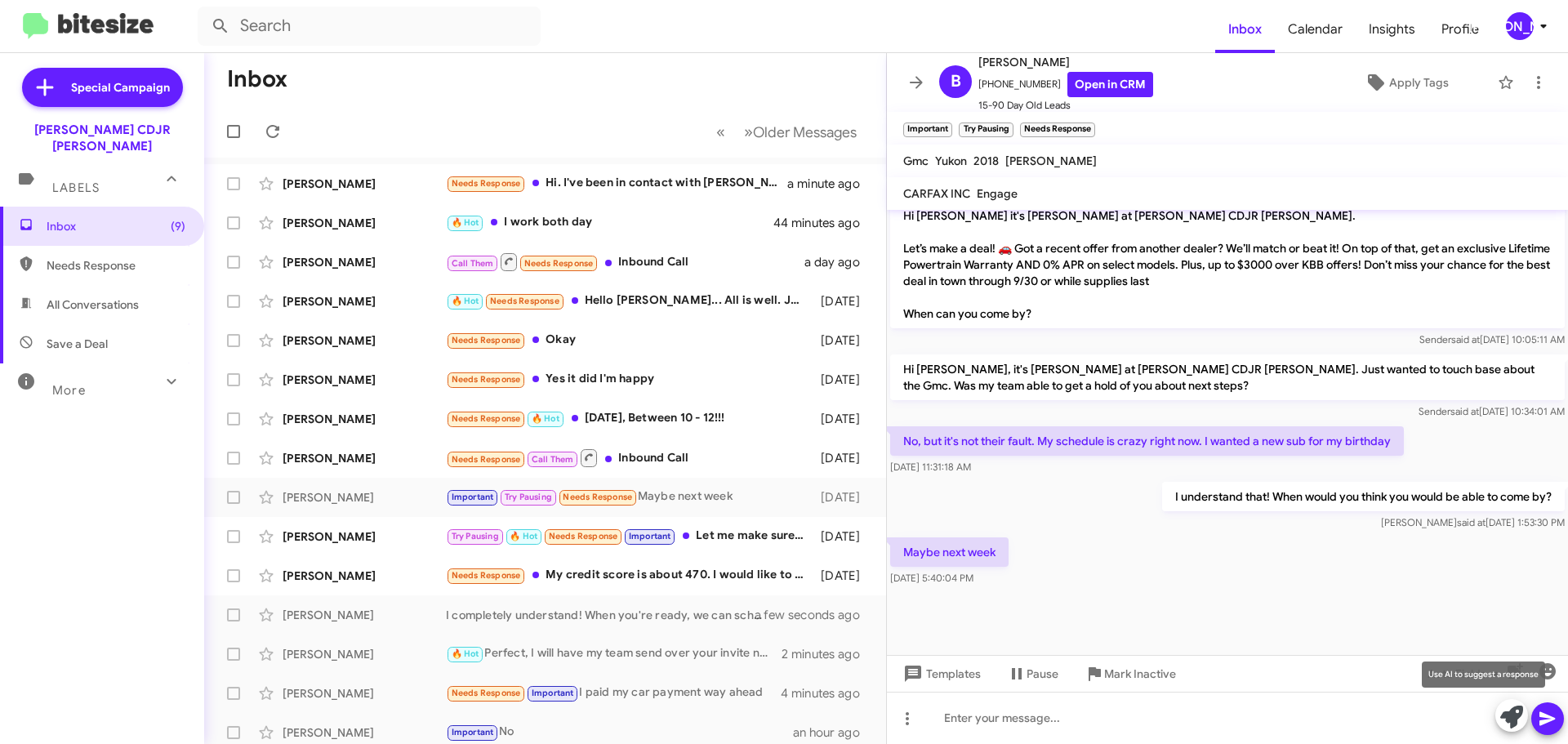
click at [1512, 703] on span at bounding box center [1512, 717] width 23 height 36
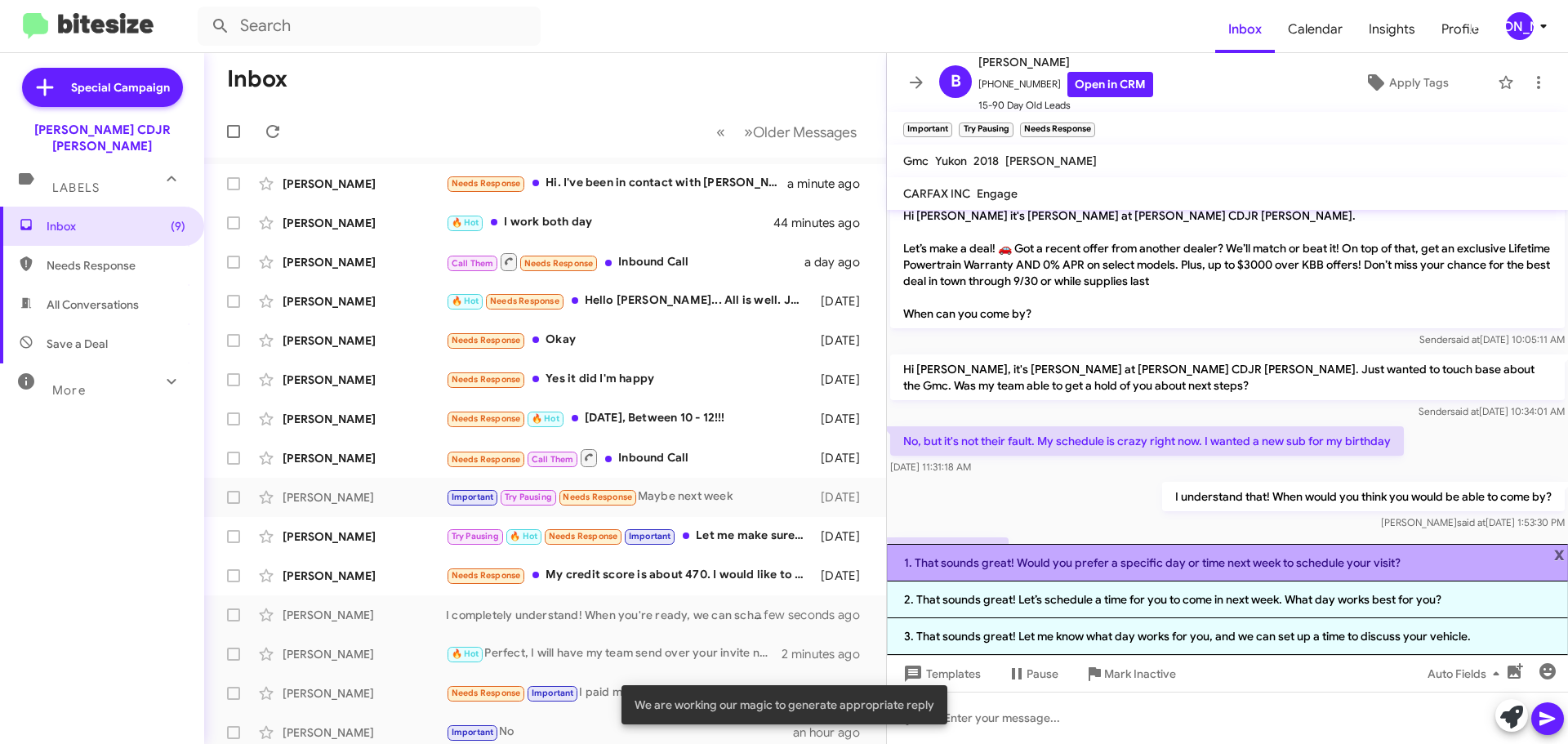
click at [1210, 574] on li "1. That sounds great! Would you prefer a specific day or time next week to sche…" at bounding box center [1227, 562] width 681 height 37
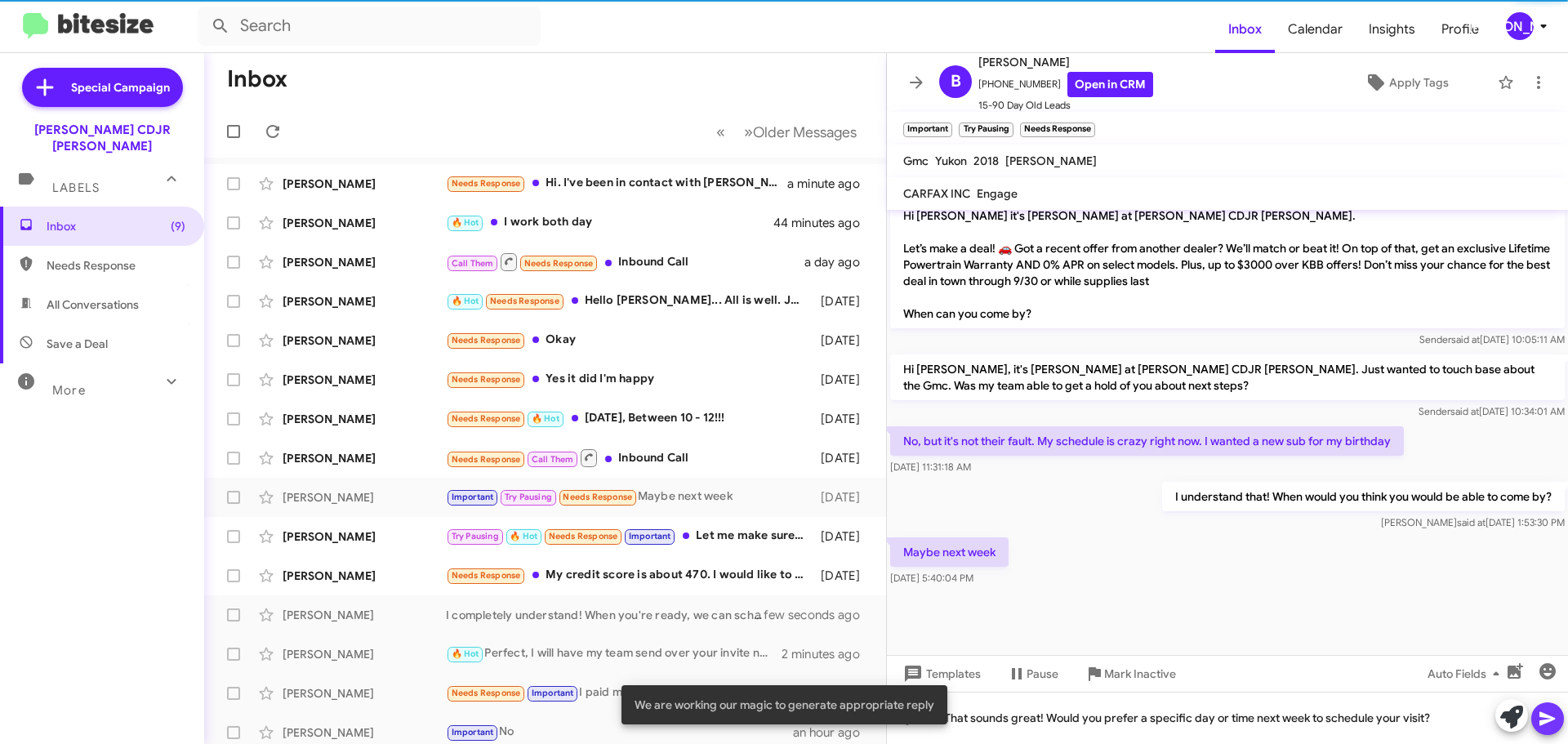
click at [1551, 712] on icon at bounding box center [1548, 719] width 20 height 20
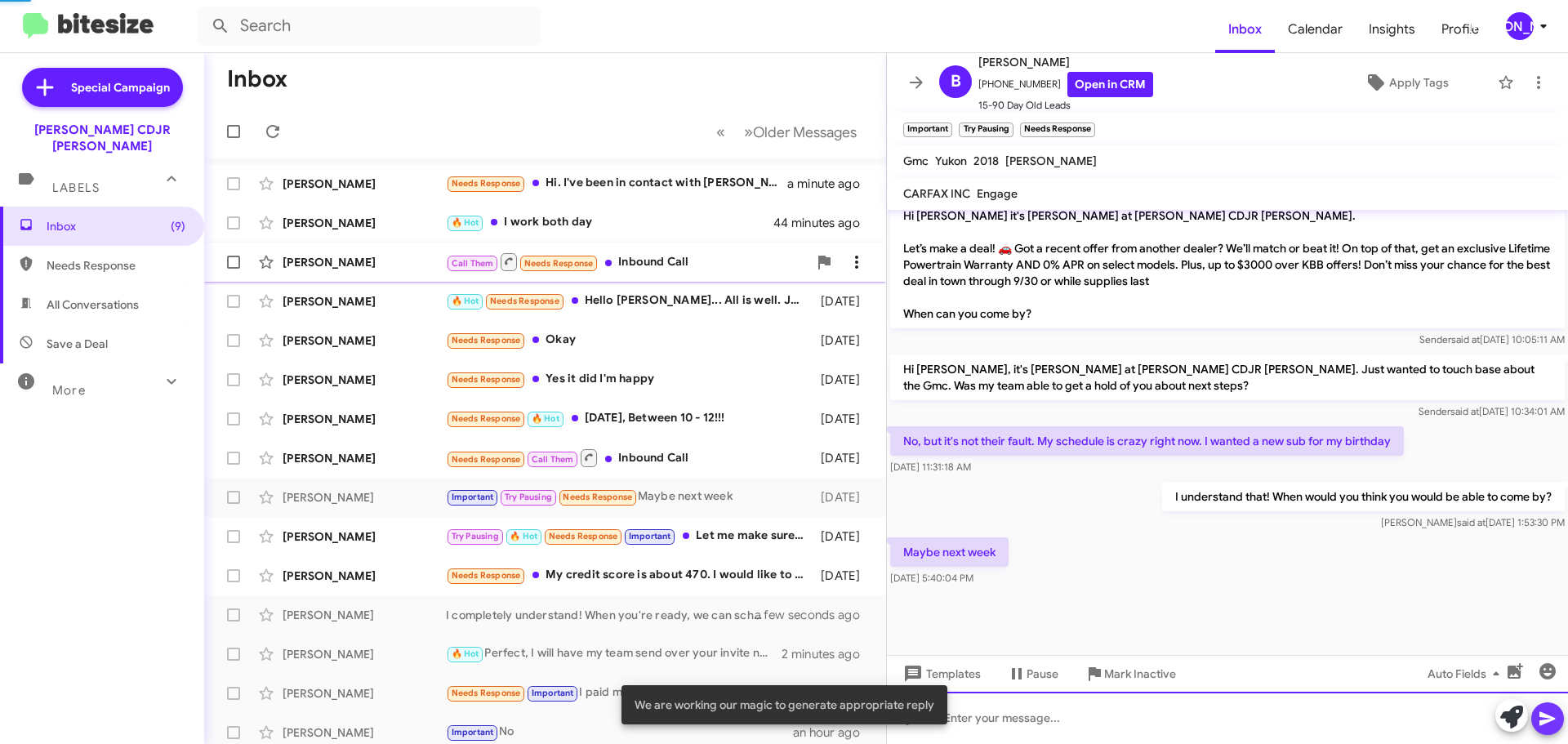
scroll to position [0, 0]
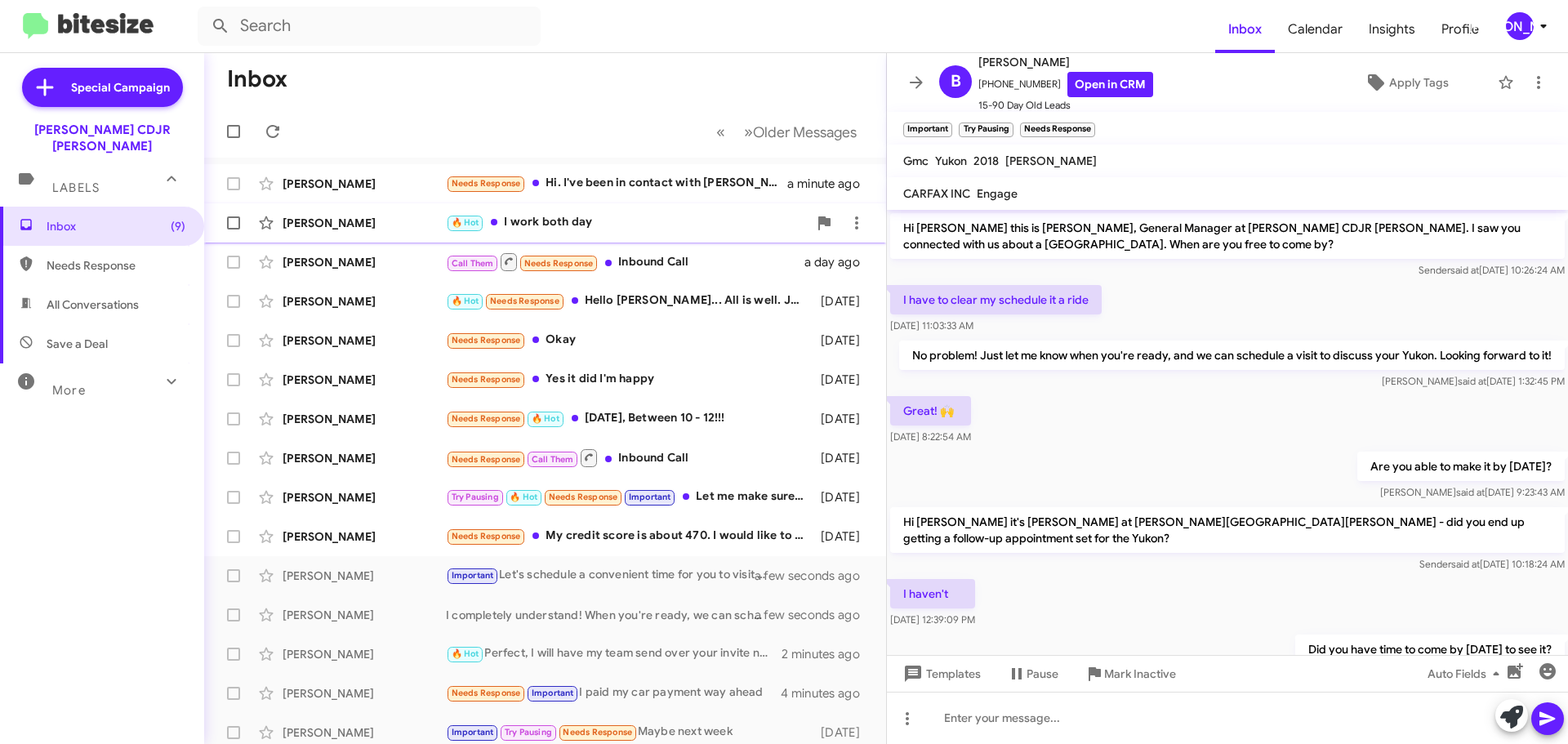
click at [638, 216] on div "🔥 Hot I work both day" at bounding box center [627, 222] width 362 height 19
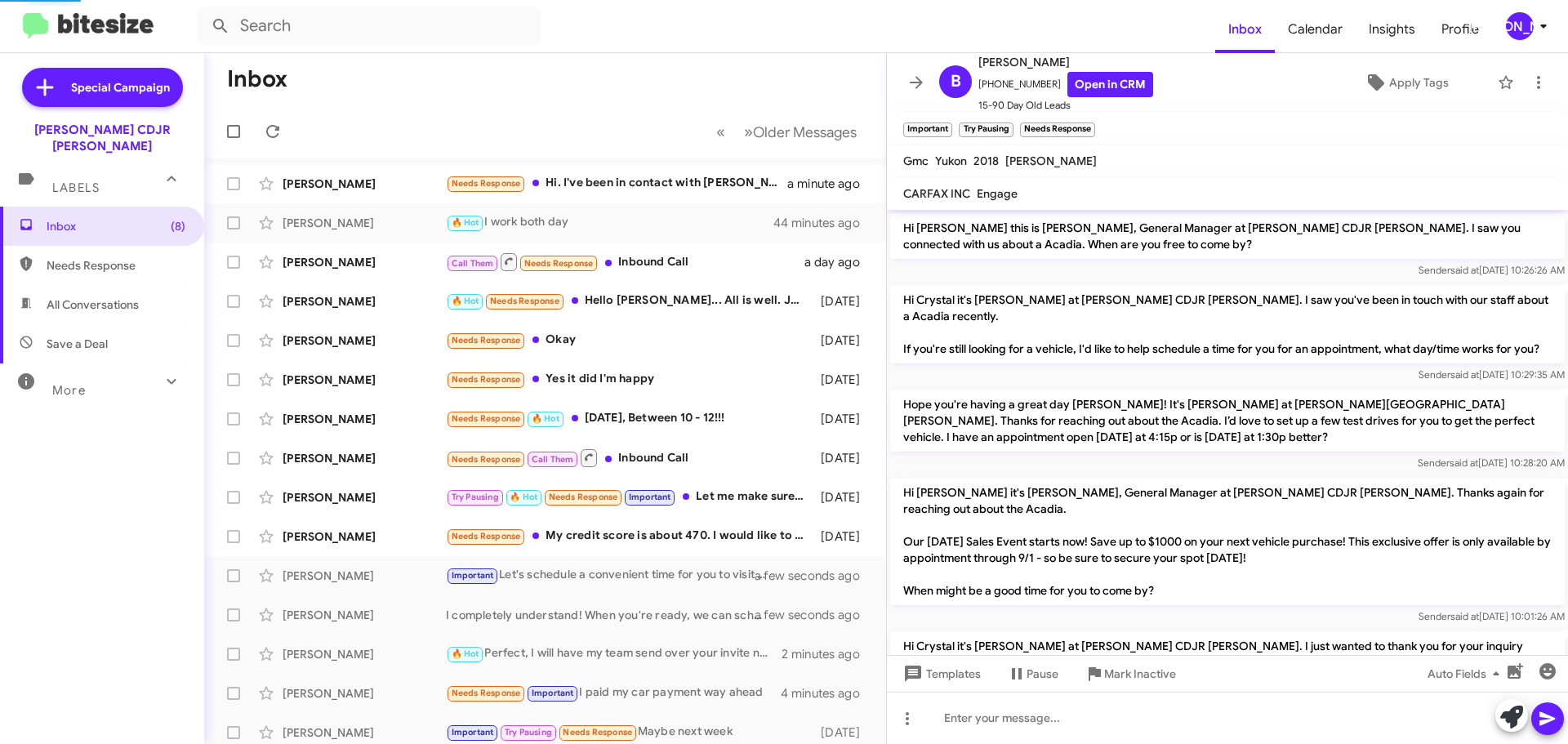
scroll to position [467, 0]
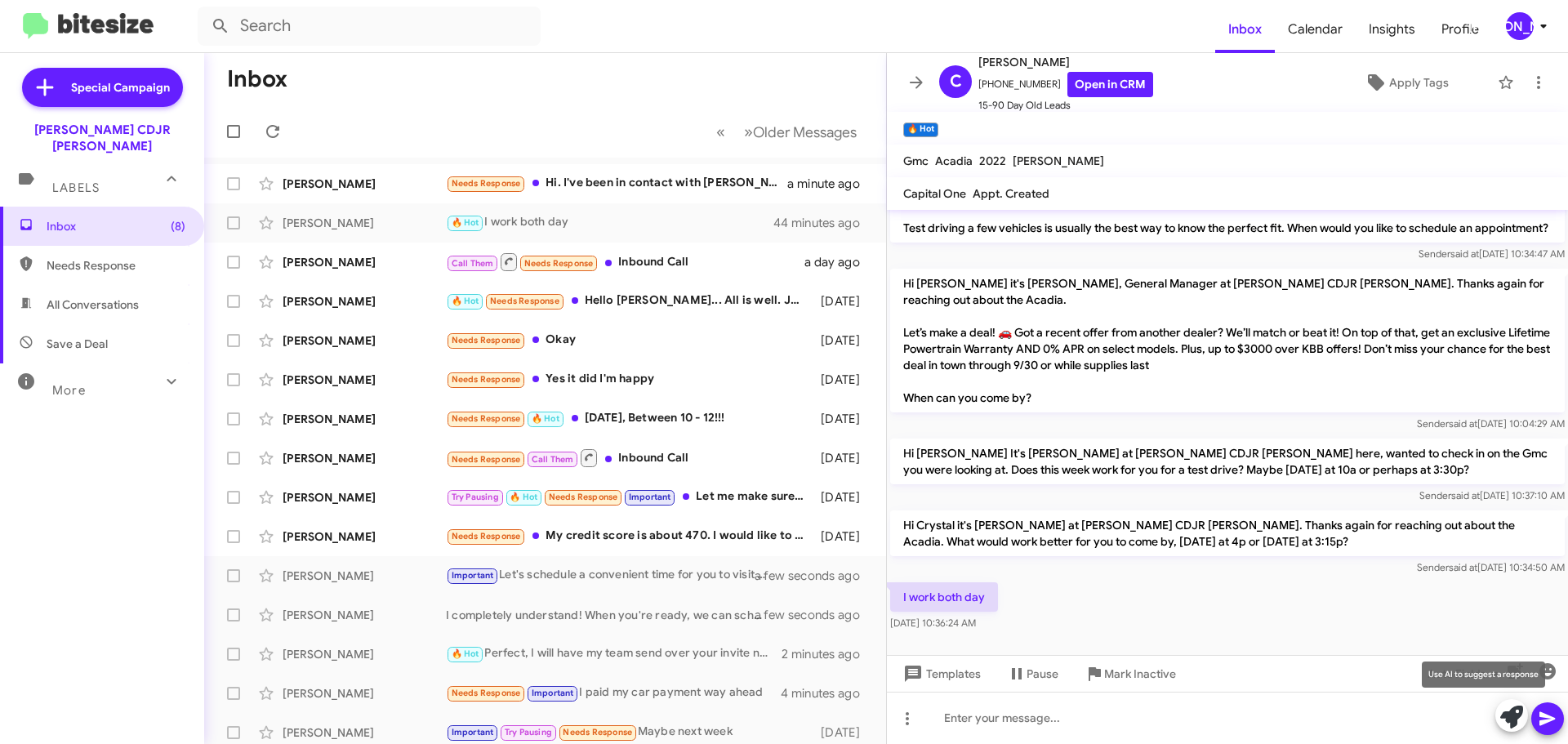
click at [1514, 722] on icon at bounding box center [1512, 717] width 23 height 23
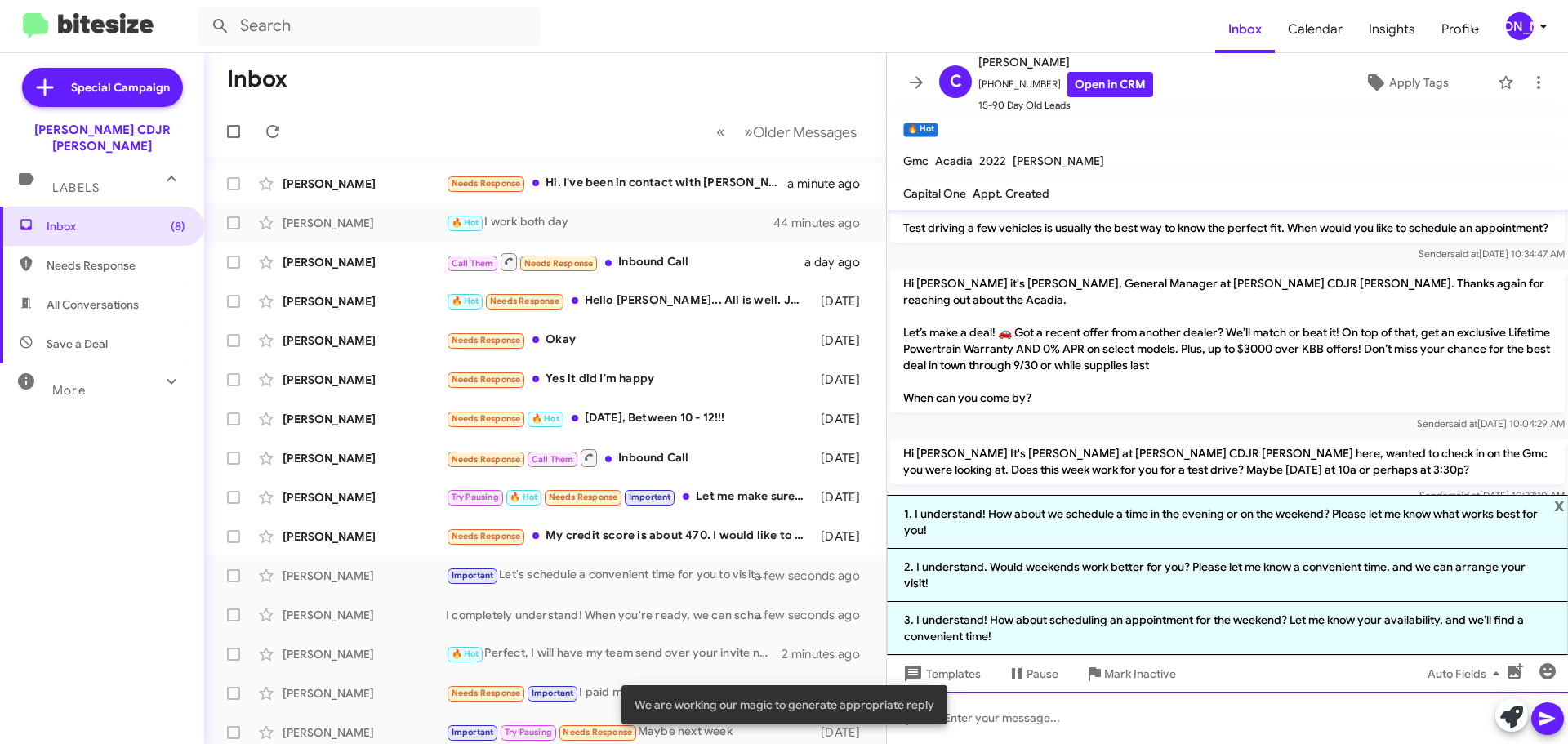
click at [1018, 716] on div at bounding box center [1227, 717] width 681 height 52
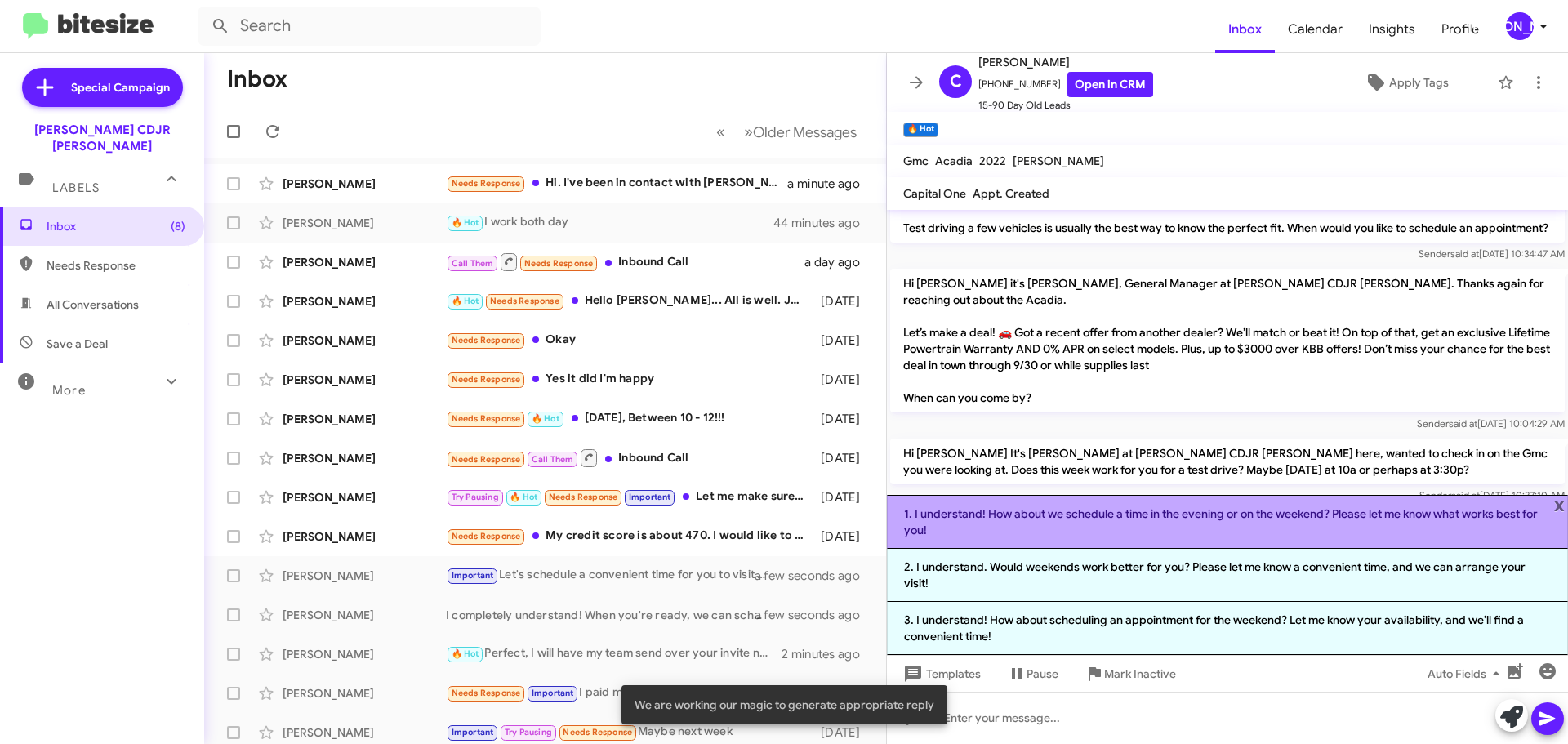
click at [1419, 524] on li "1. I understand! How about we schedule a time in the evening or on the weekend?…" at bounding box center [1227, 522] width 681 height 54
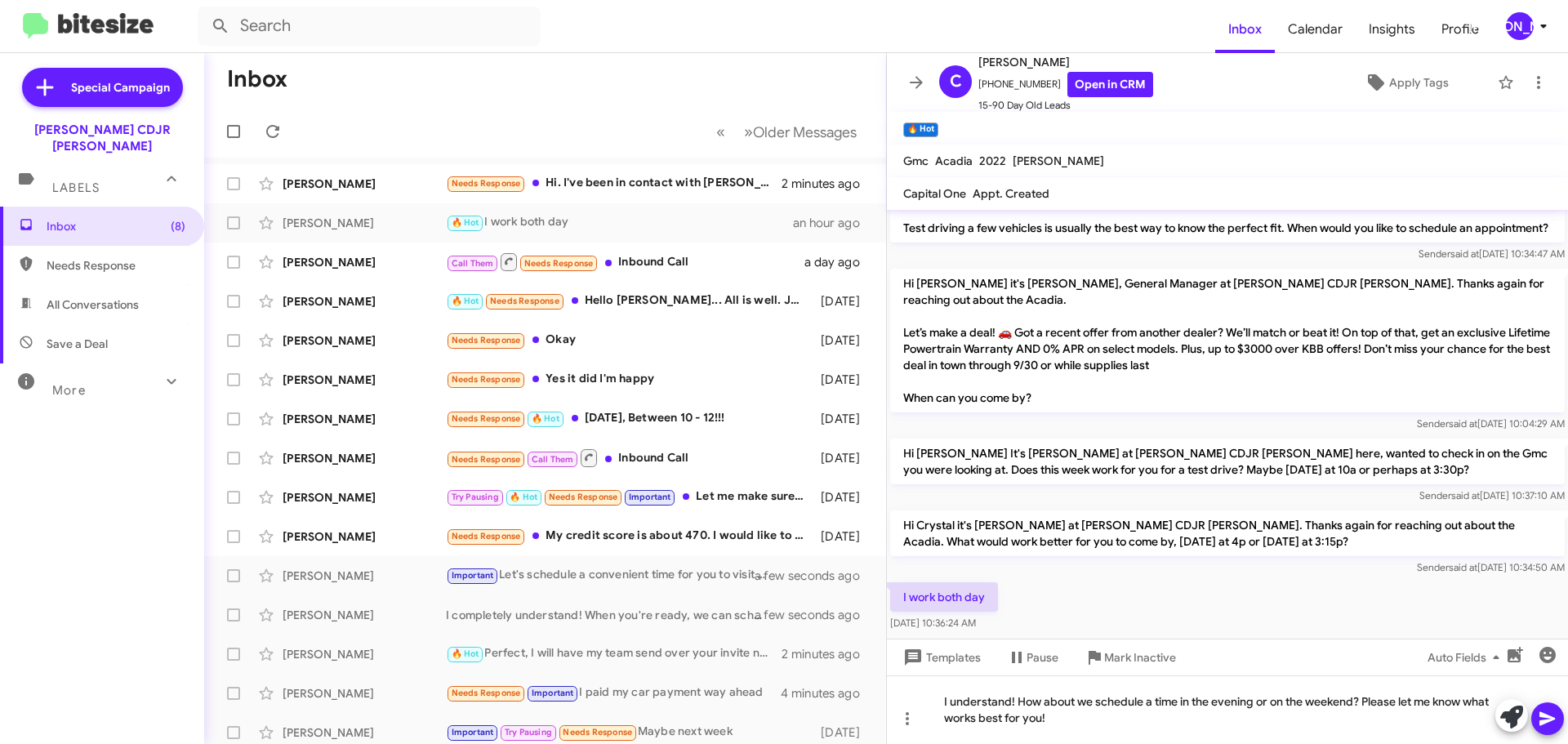
click at [1543, 712] on icon at bounding box center [1548, 719] width 20 height 20
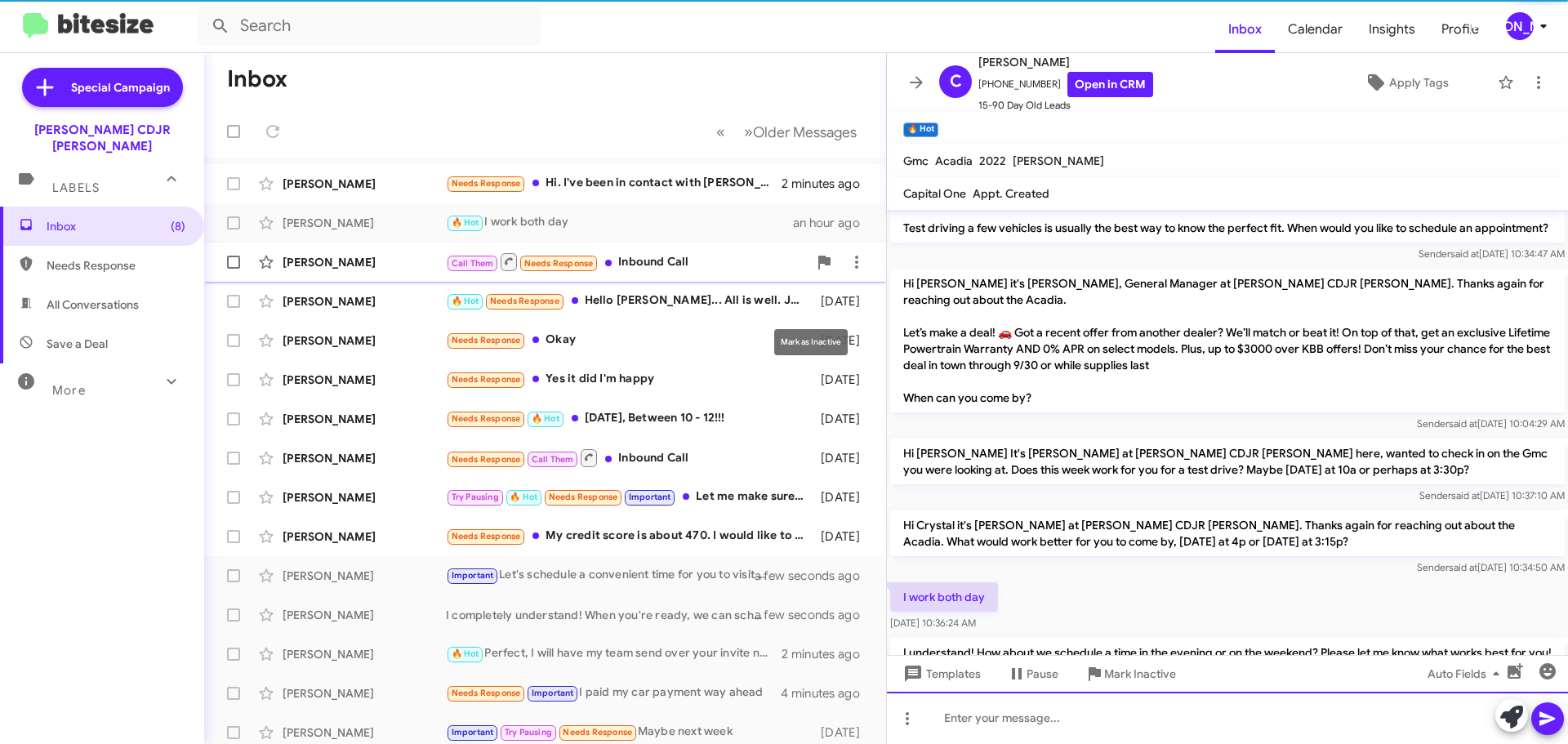
scroll to position [0, 0]
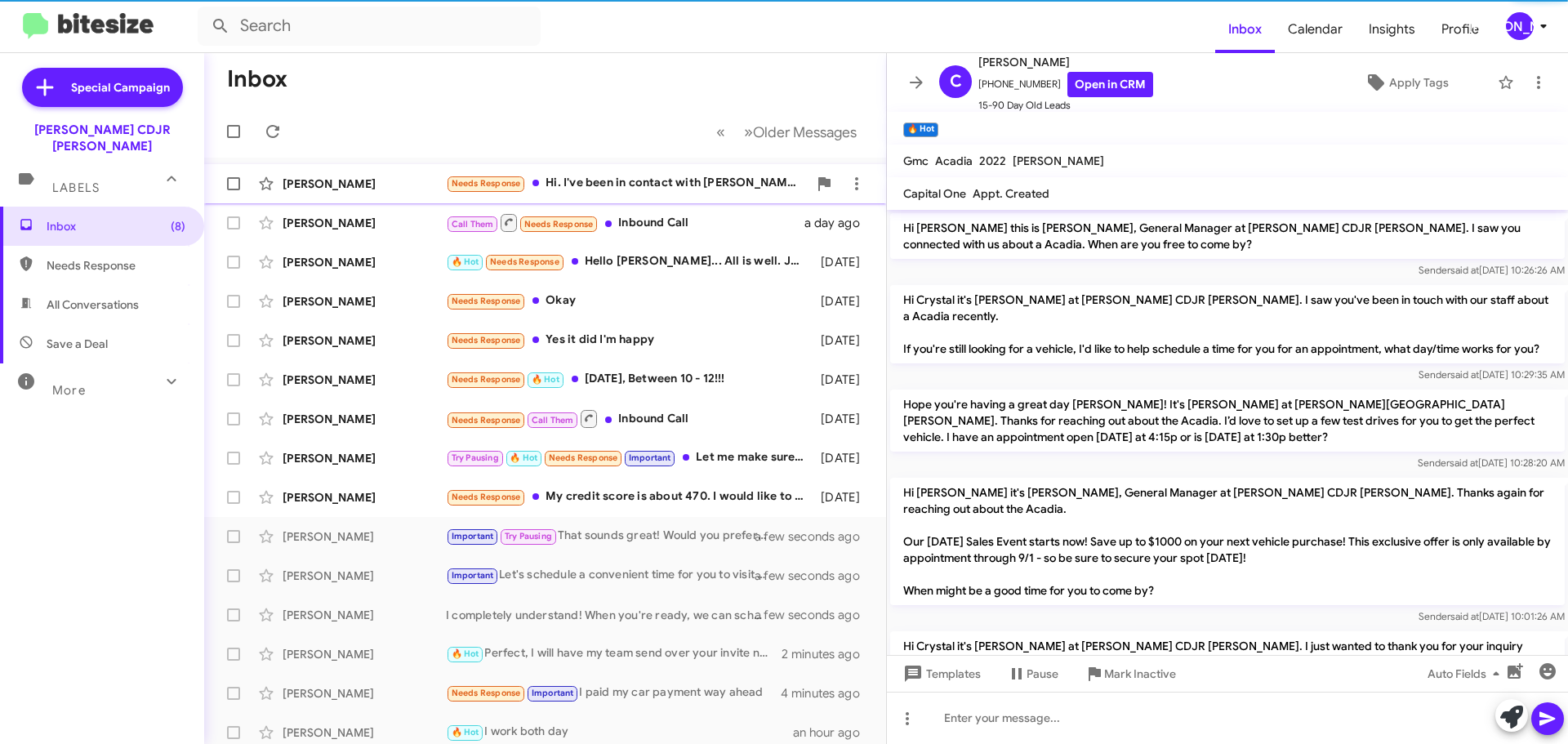
click at [711, 186] on div "Needs Response Hi. I've been in contact with [PERSON_NAME], I wont be available…" at bounding box center [627, 183] width 362 height 19
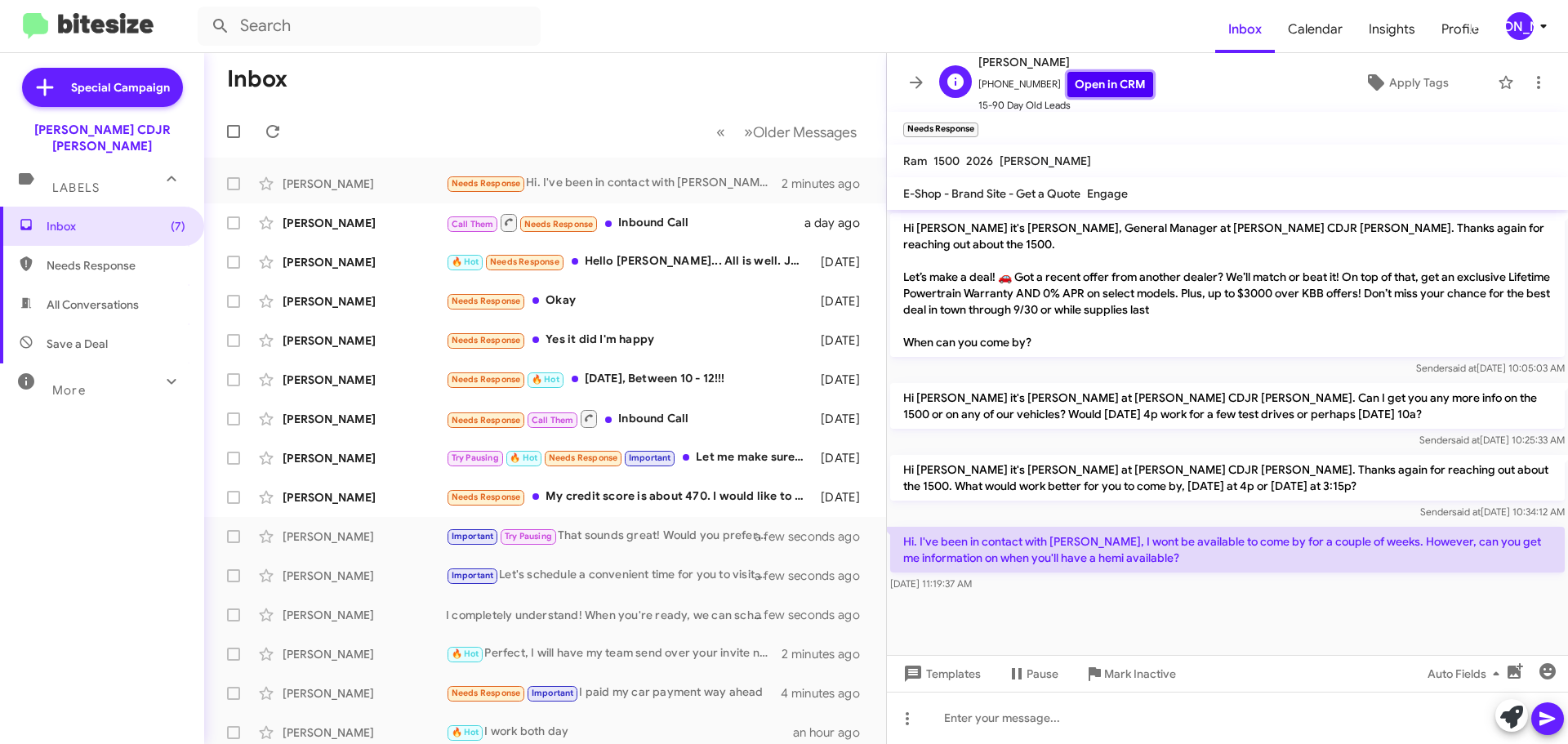
click at [1086, 86] on link "Open in CRM" at bounding box center [1109, 85] width 85 height 26
click at [925, 80] on icon at bounding box center [916, 83] width 20 height 20
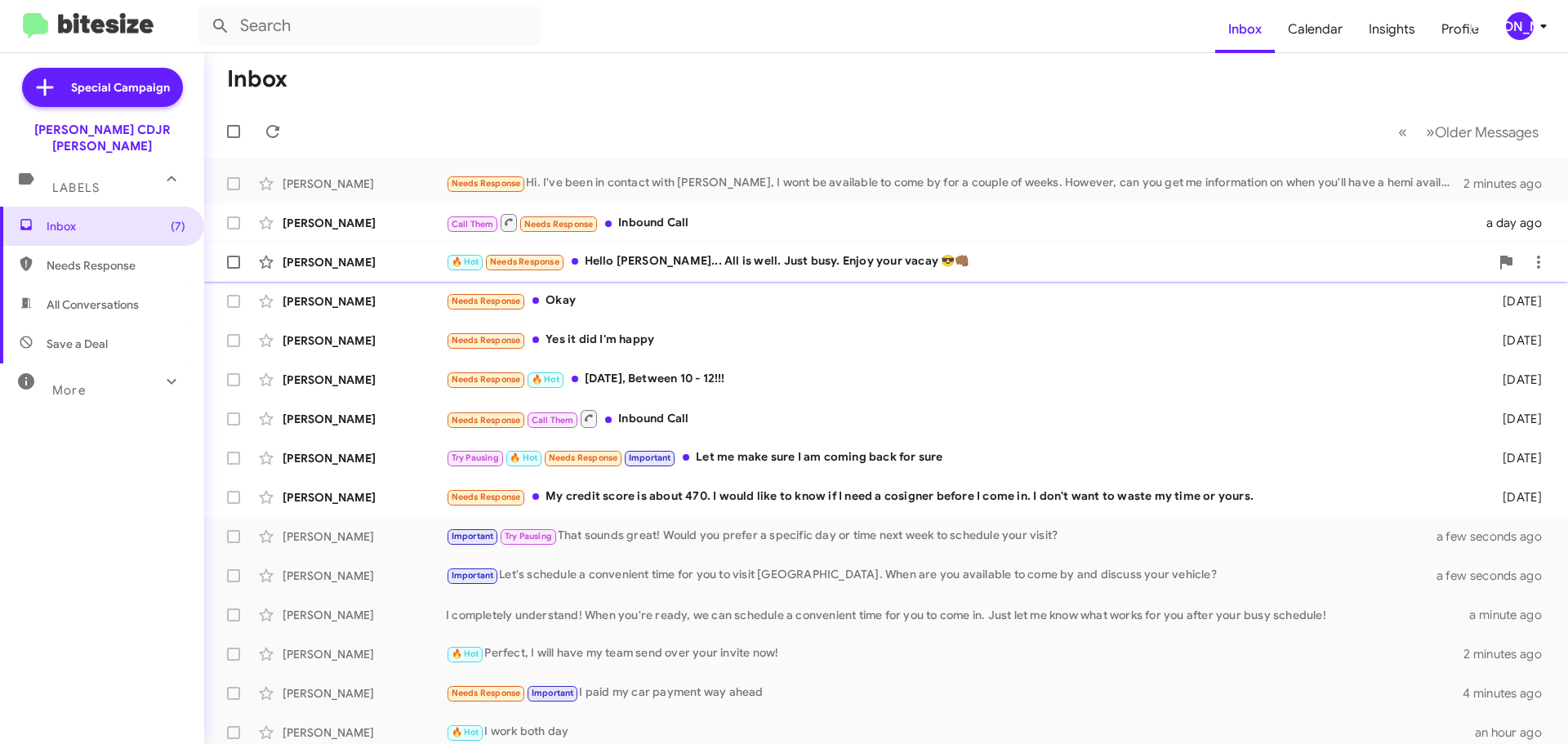
click at [836, 261] on div "🔥 Hot Needs Response Hello [PERSON_NAME]... All is well. Just busy. Enjoy your …" at bounding box center [968, 261] width 1044 height 19
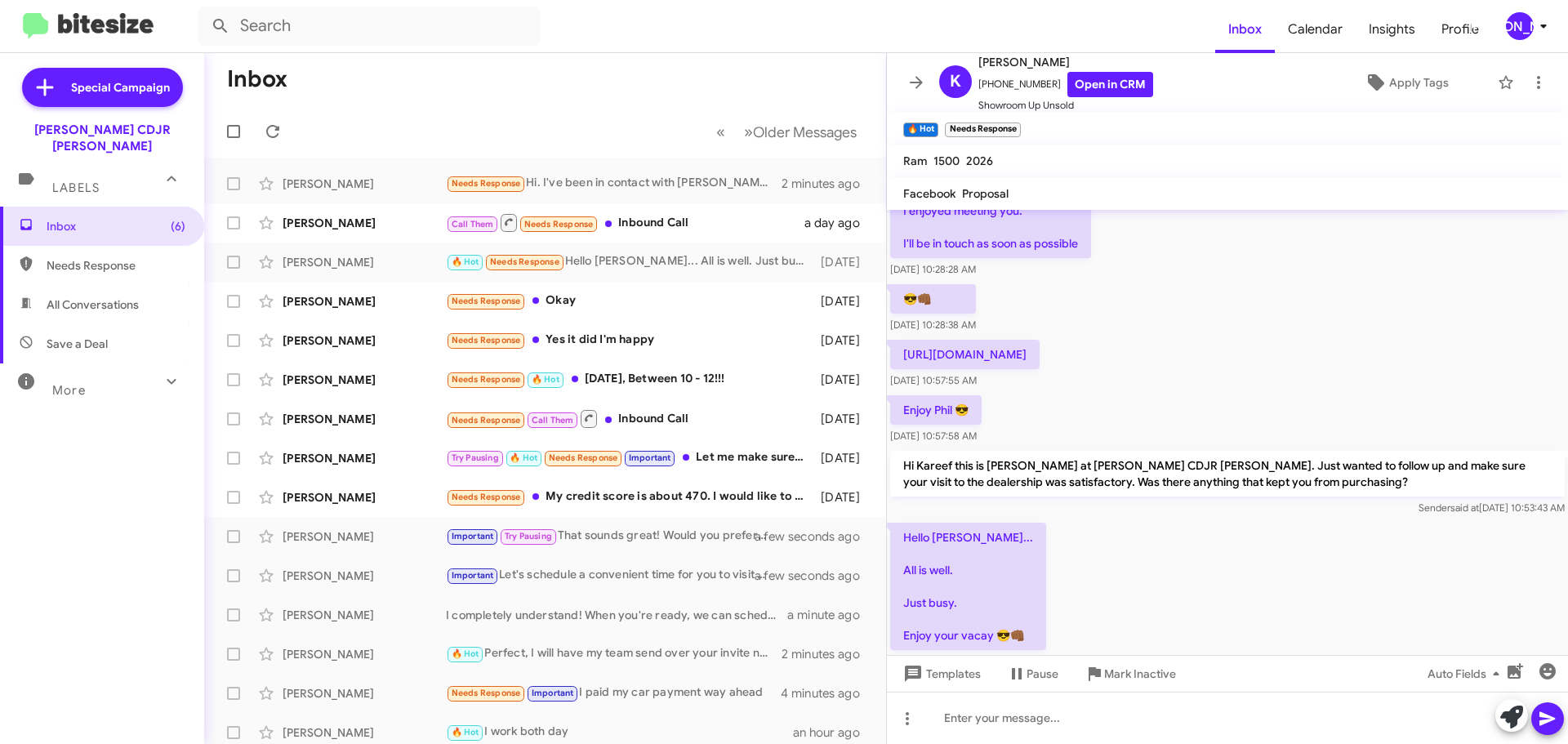
scroll to position [217, 0]
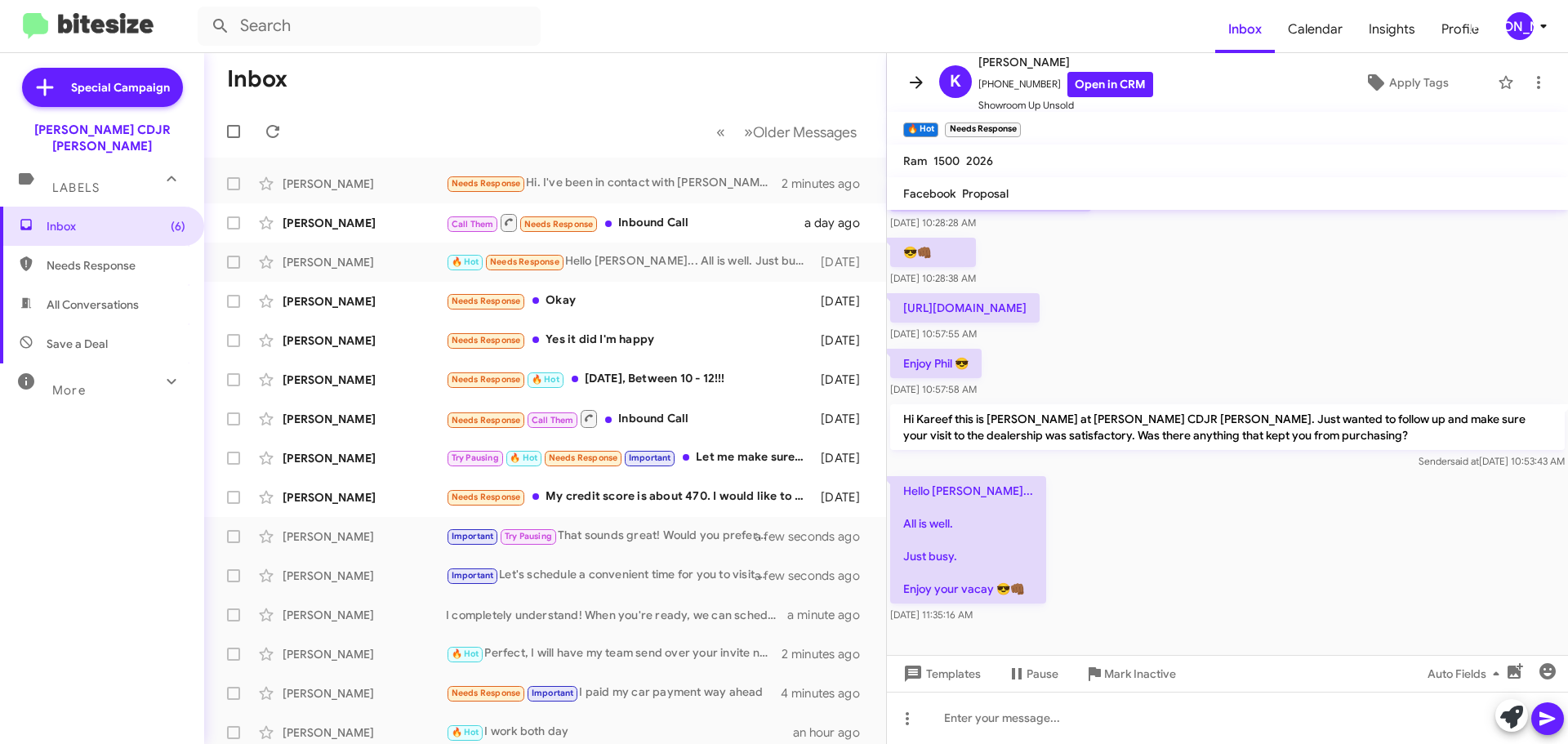
click at [912, 80] on icon at bounding box center [916, 83] width 20 height 20
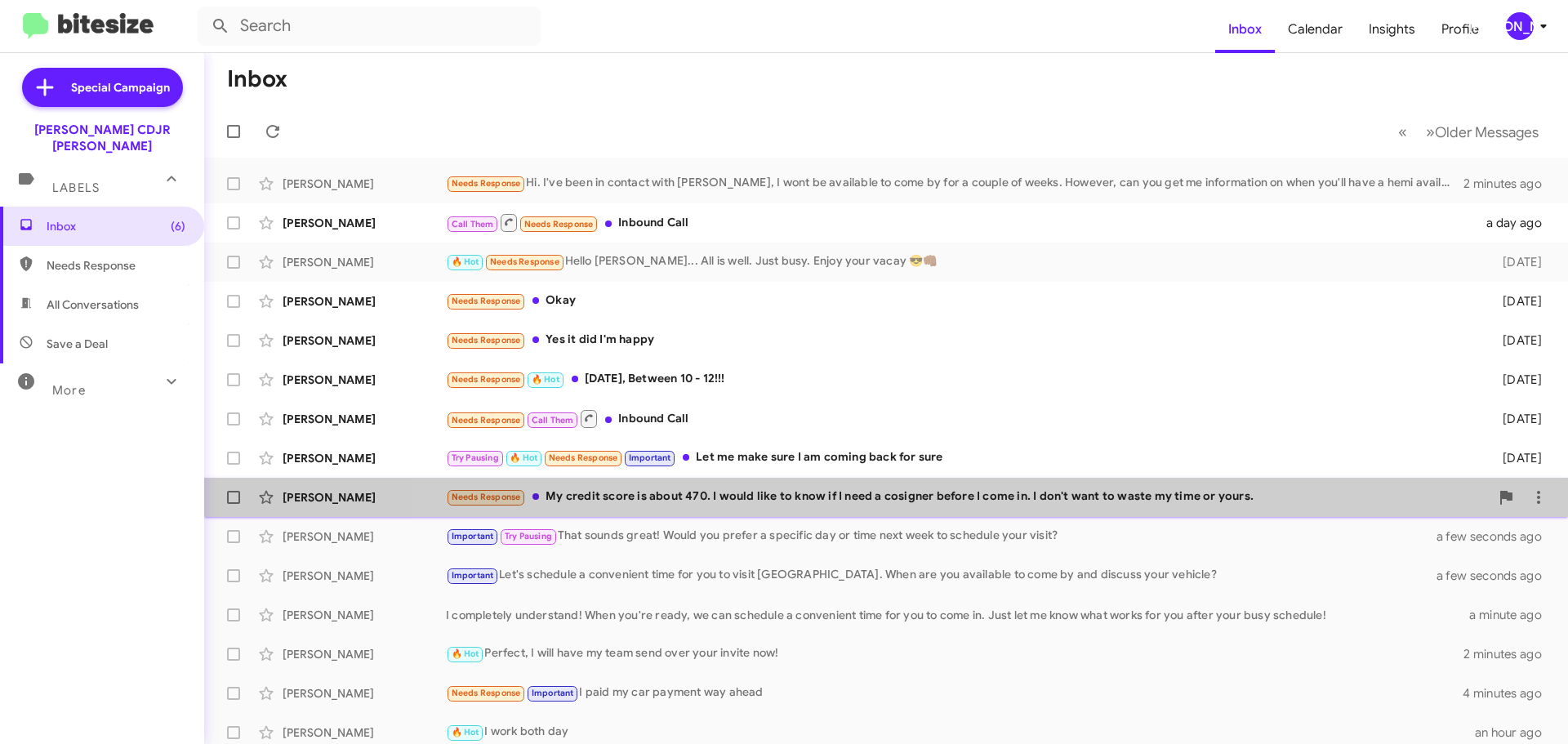
click at [1032, 489] on div "Needs Response My credit score is about 470. I would like to know if I need a c…" at bounding box center [968, 497] width 1044 height 19
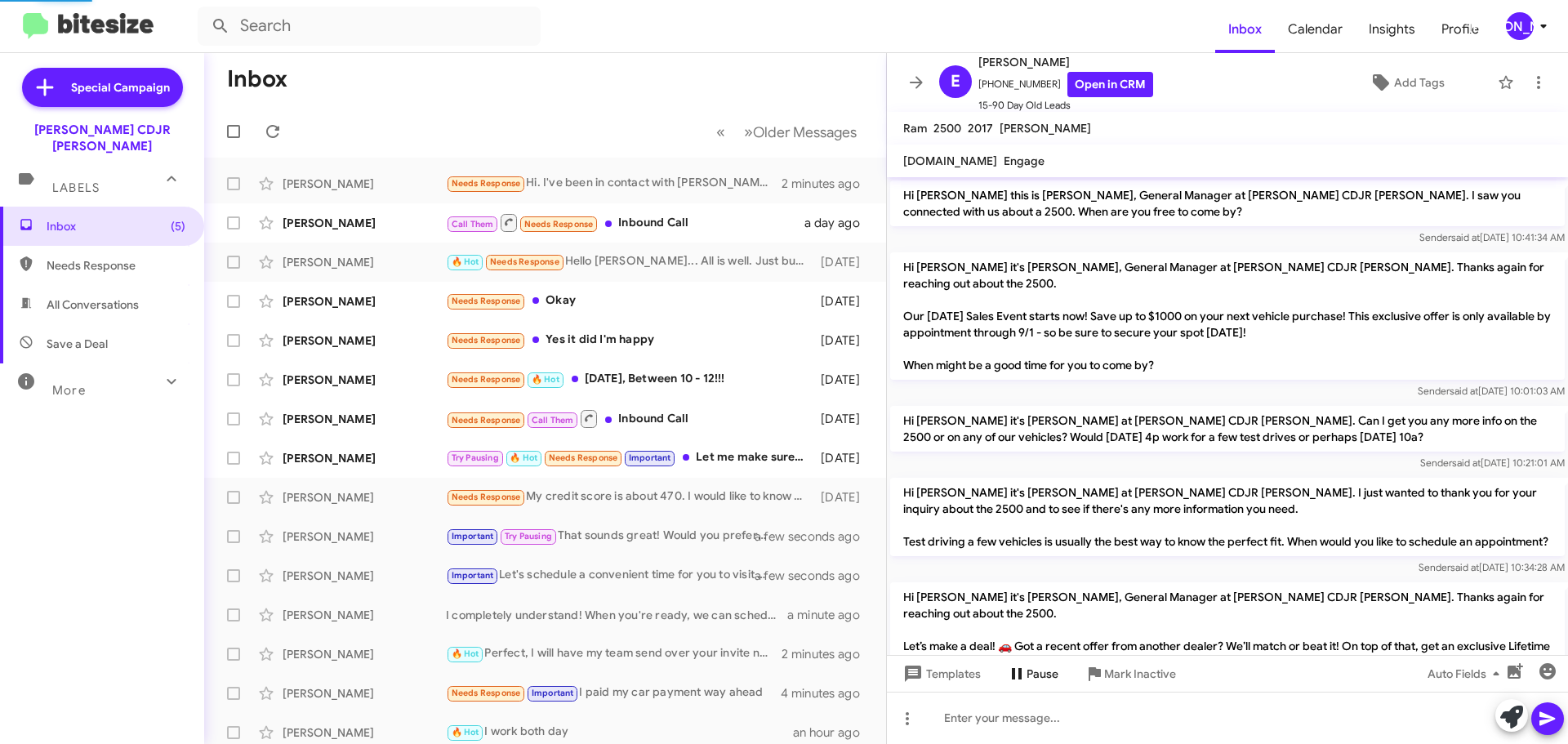
scroll to position [320, 0]
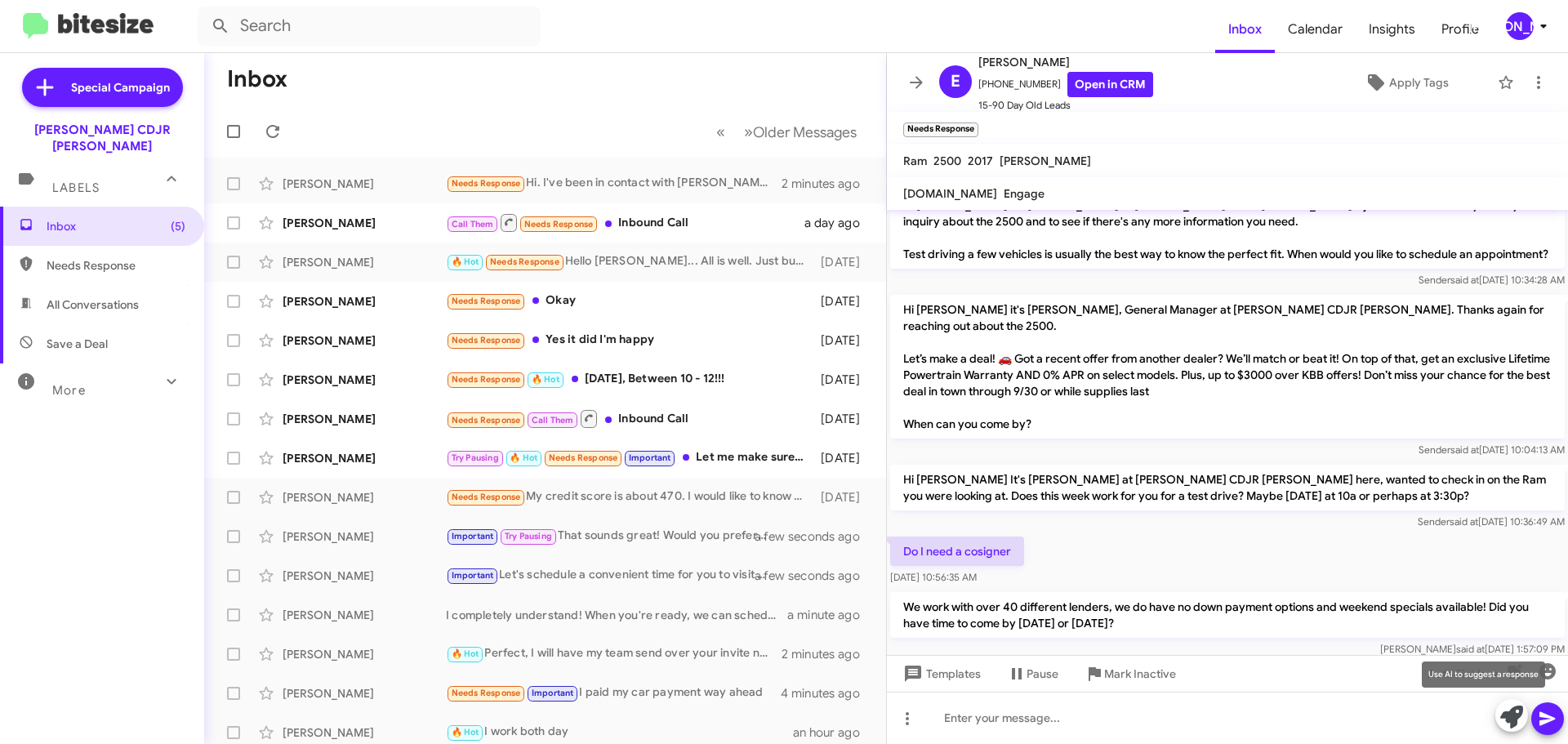
click at [1512, 717] on icon at bounding box center [1512, 717] width 23 height 23
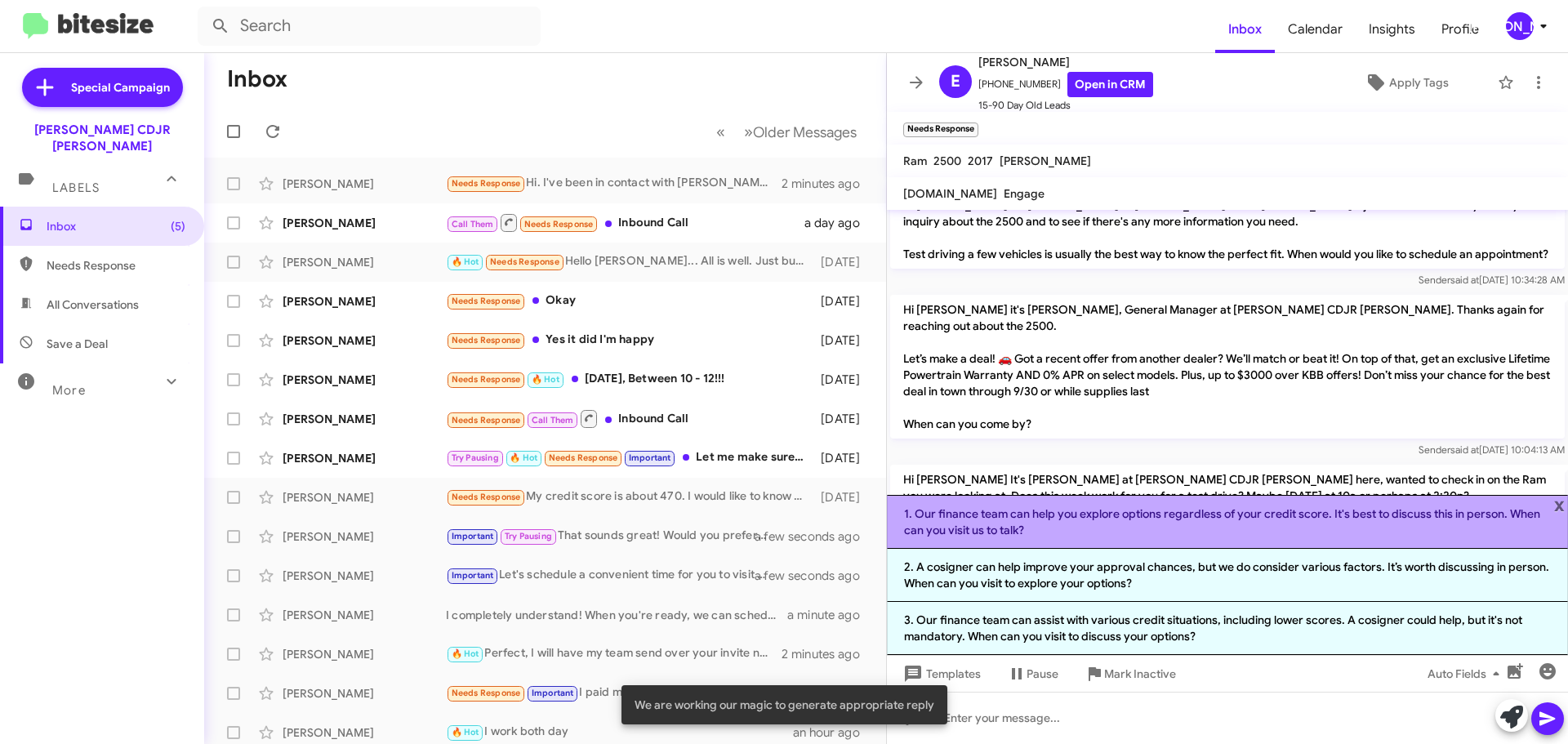
click at [1160, 533] on li "1. Our finance team can help you explore options regardless of your credit scor…" at bounding box center [1227, 522] width 681 height 54
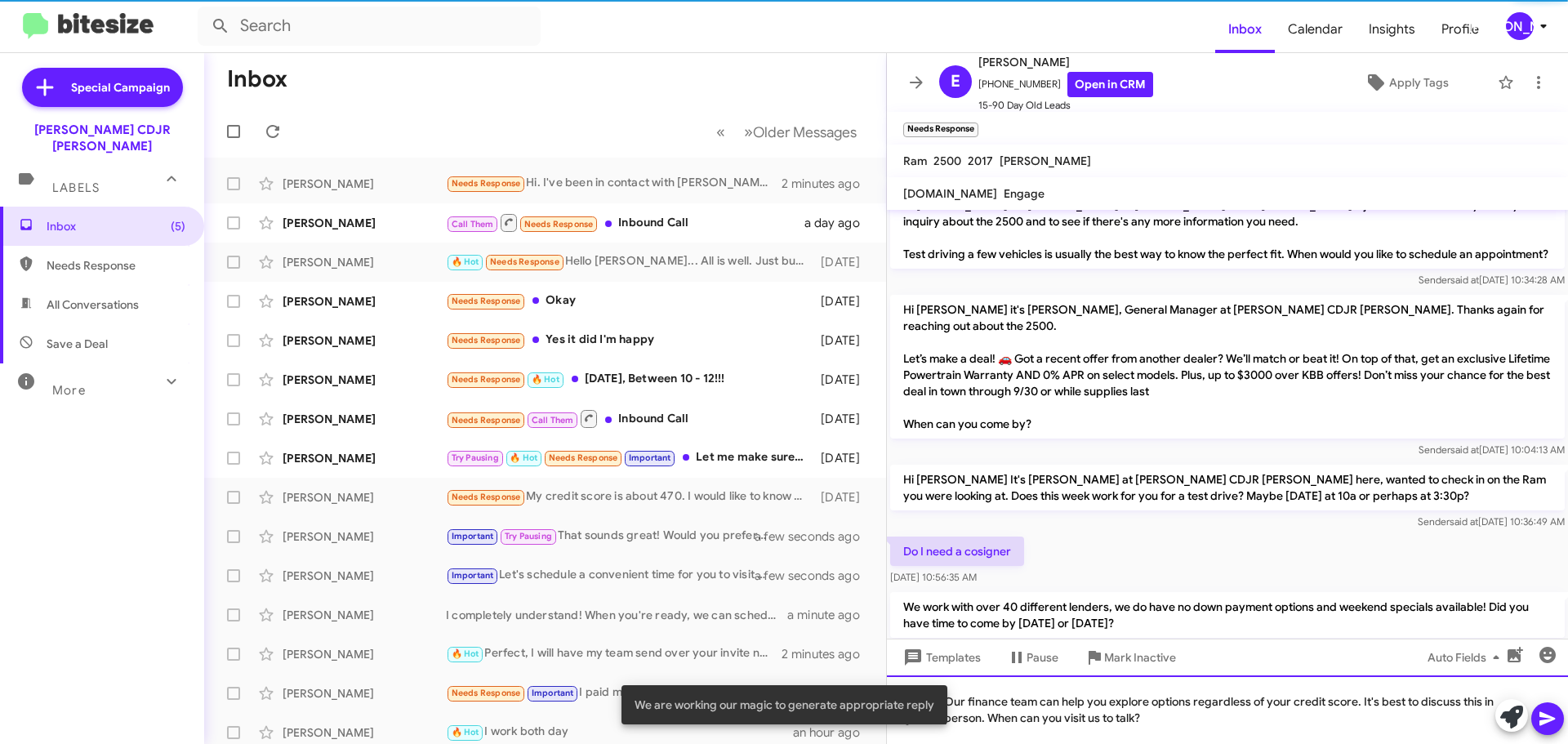
click at [1567, 724] on div "Our finance team can help you explore options regardless of your credit score. …" at bounding box center [1227, 709] width 681 height 69
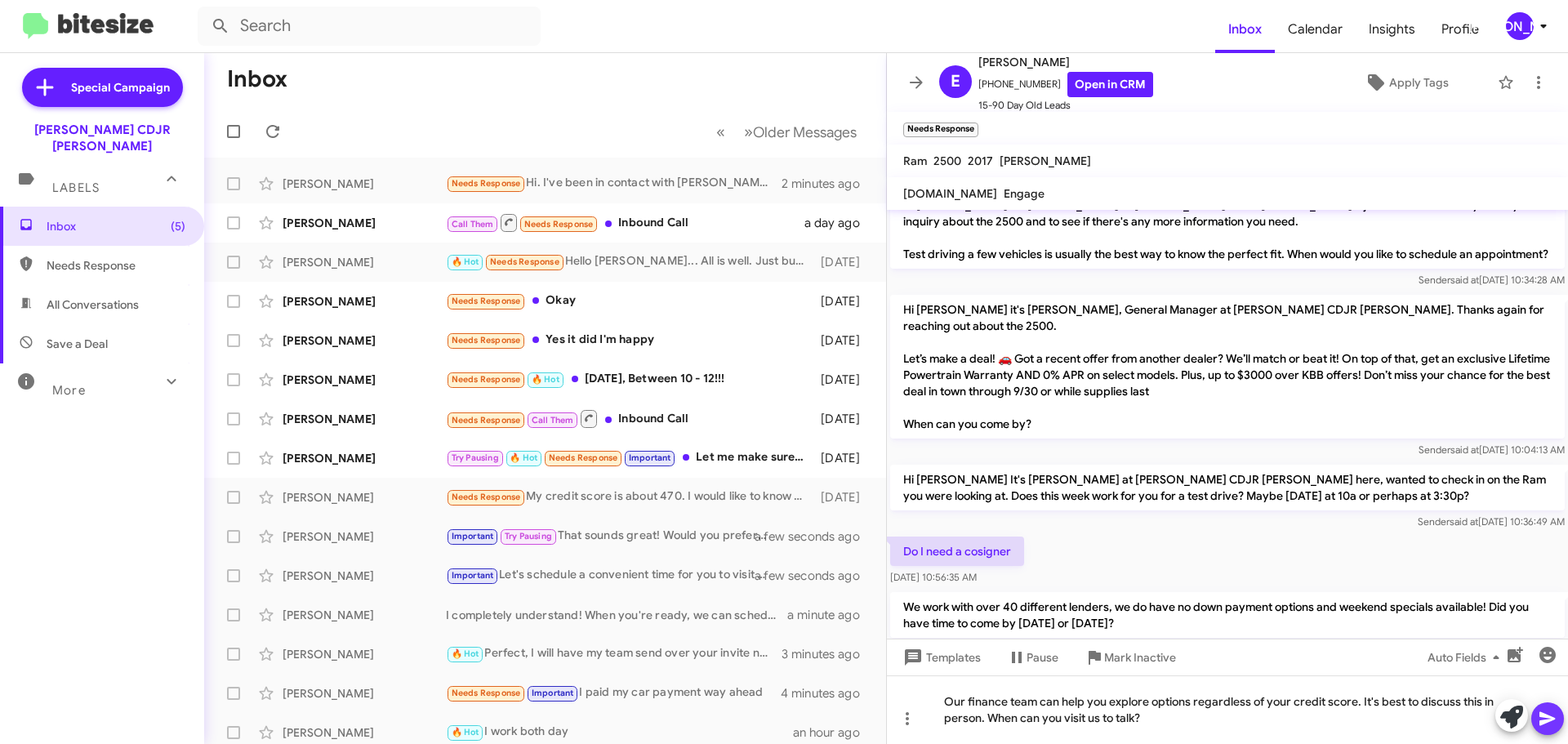
drag, startPoint x: 1558, startPoint y: 719, endPoint x: 1538, endPoint y: 712, distance: 21.2
click at [1558, 718] on button at bounding box center [1547, 718] width 32 height 32
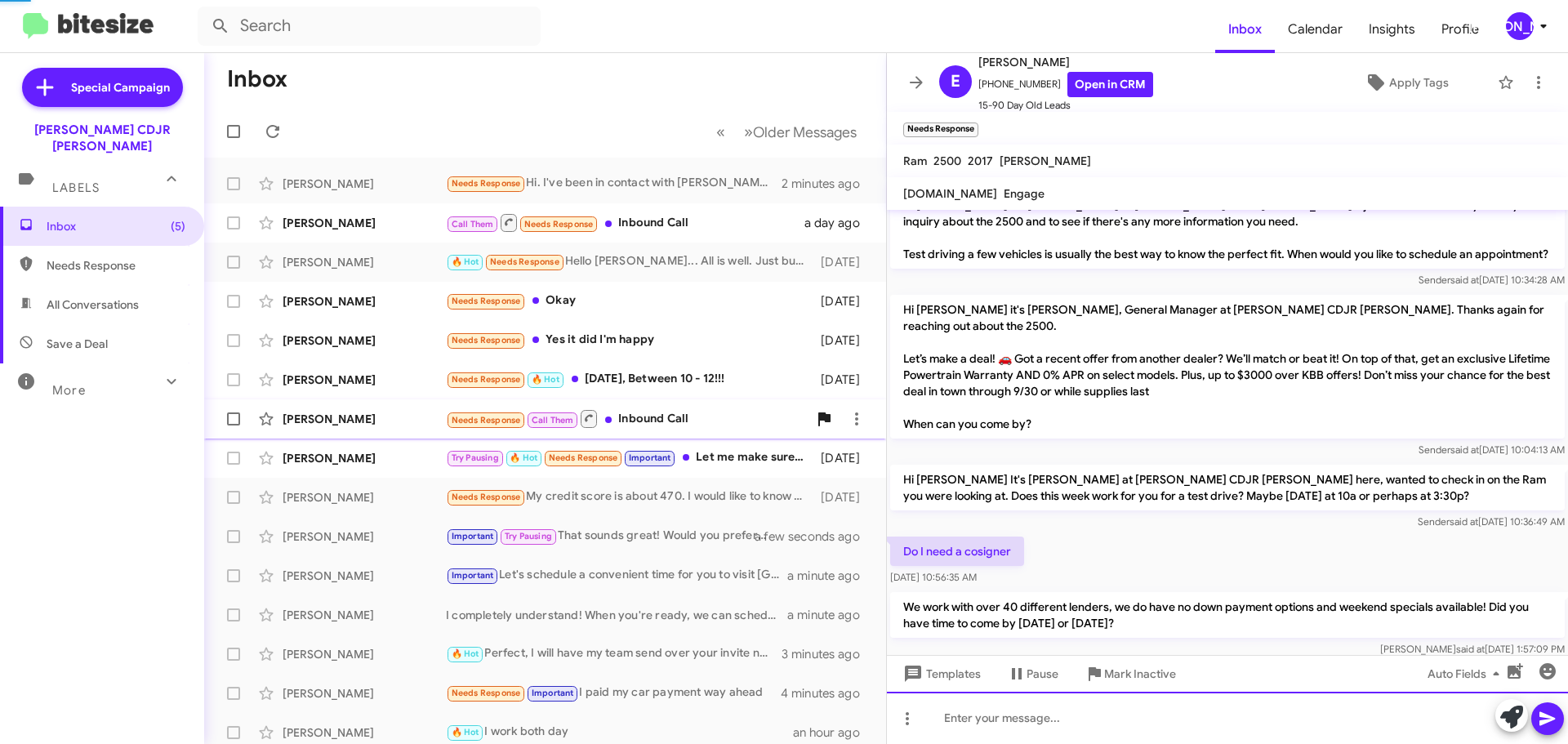
scroll to position [0, 0]
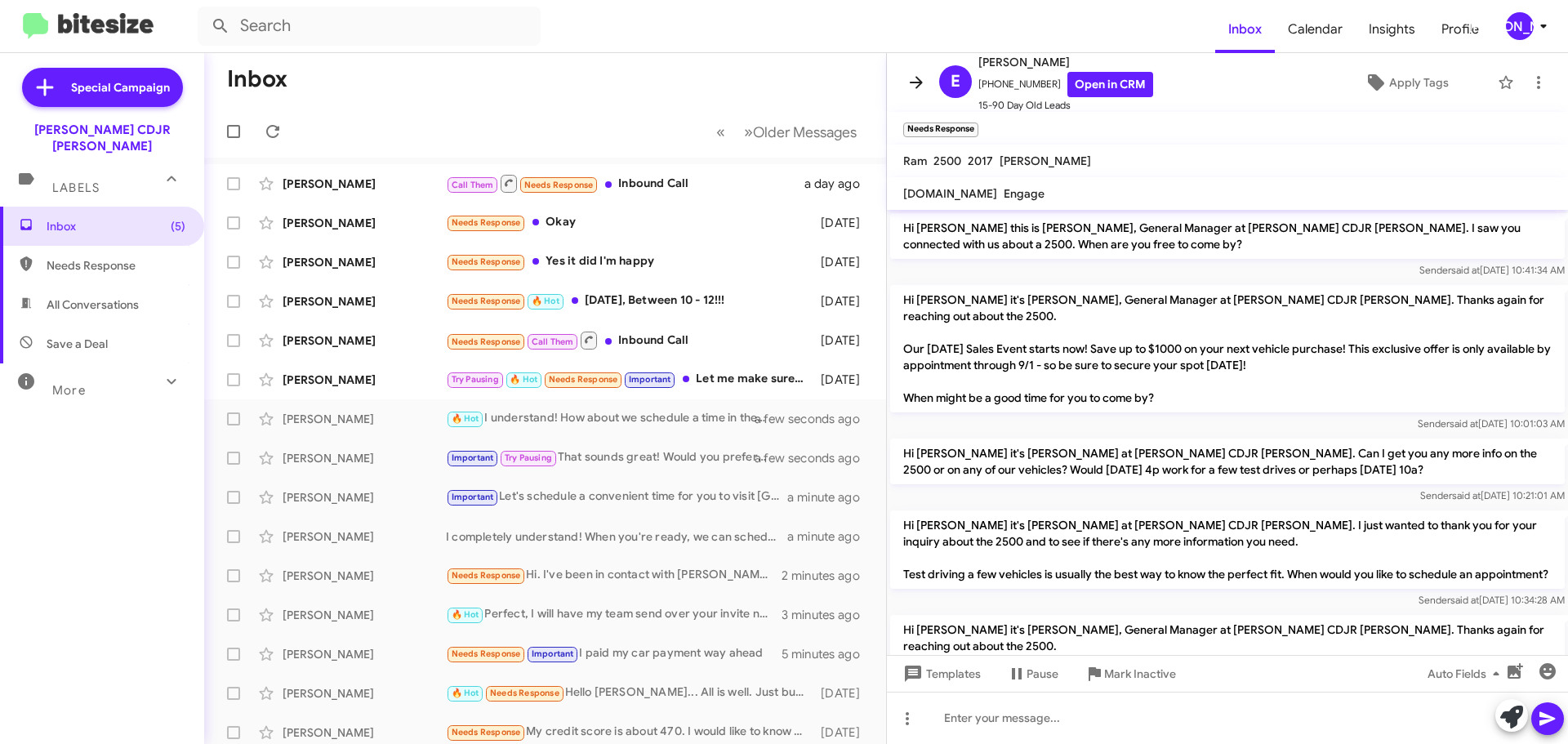
click at [920, 80] on icon at bounding box center [916, 83] width 20 height 20
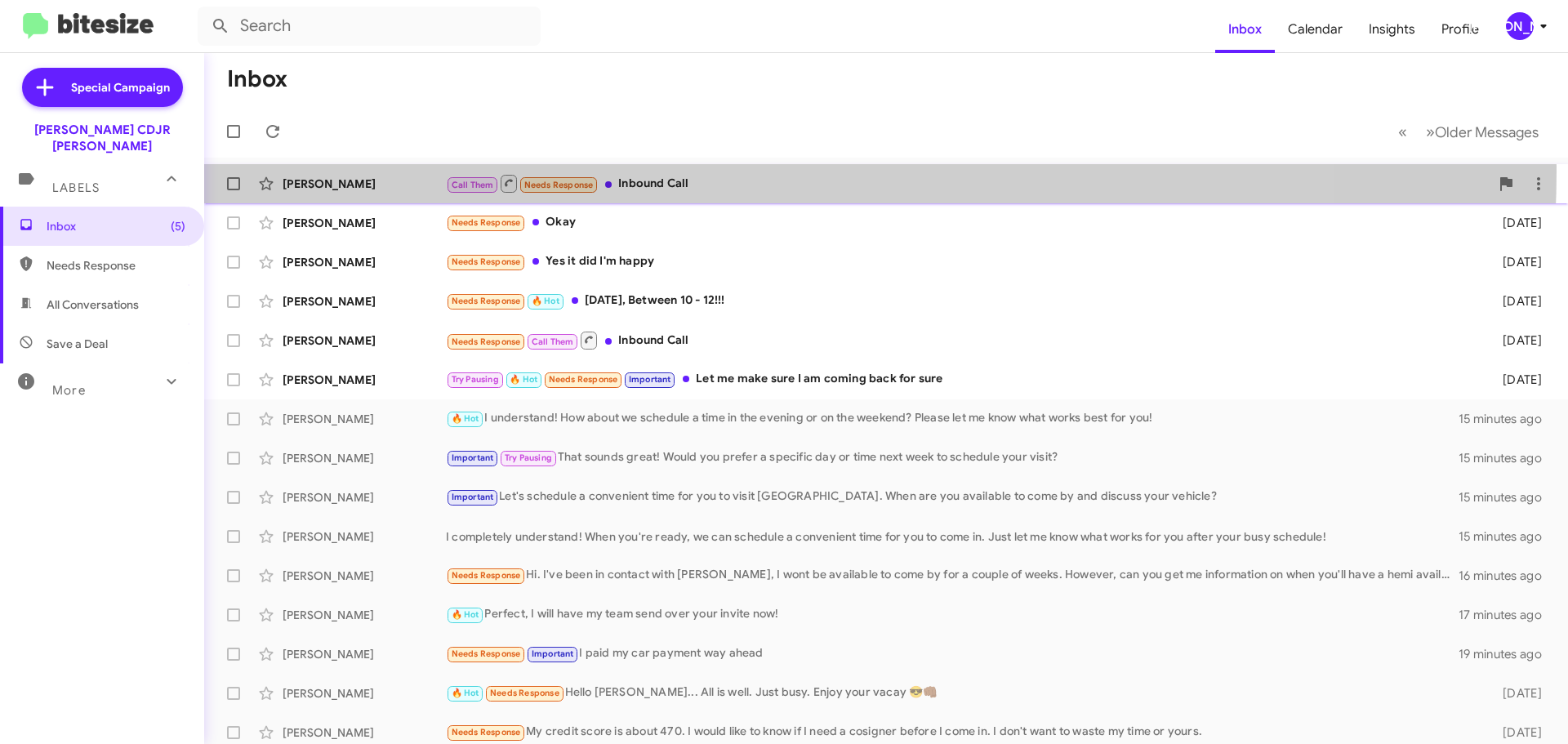
click at [719, 172] on div "[PERSON_NAME] Call Them Needs Response Inbound Call a day ago" at bounding box center [886, 183] width 1337 height 32
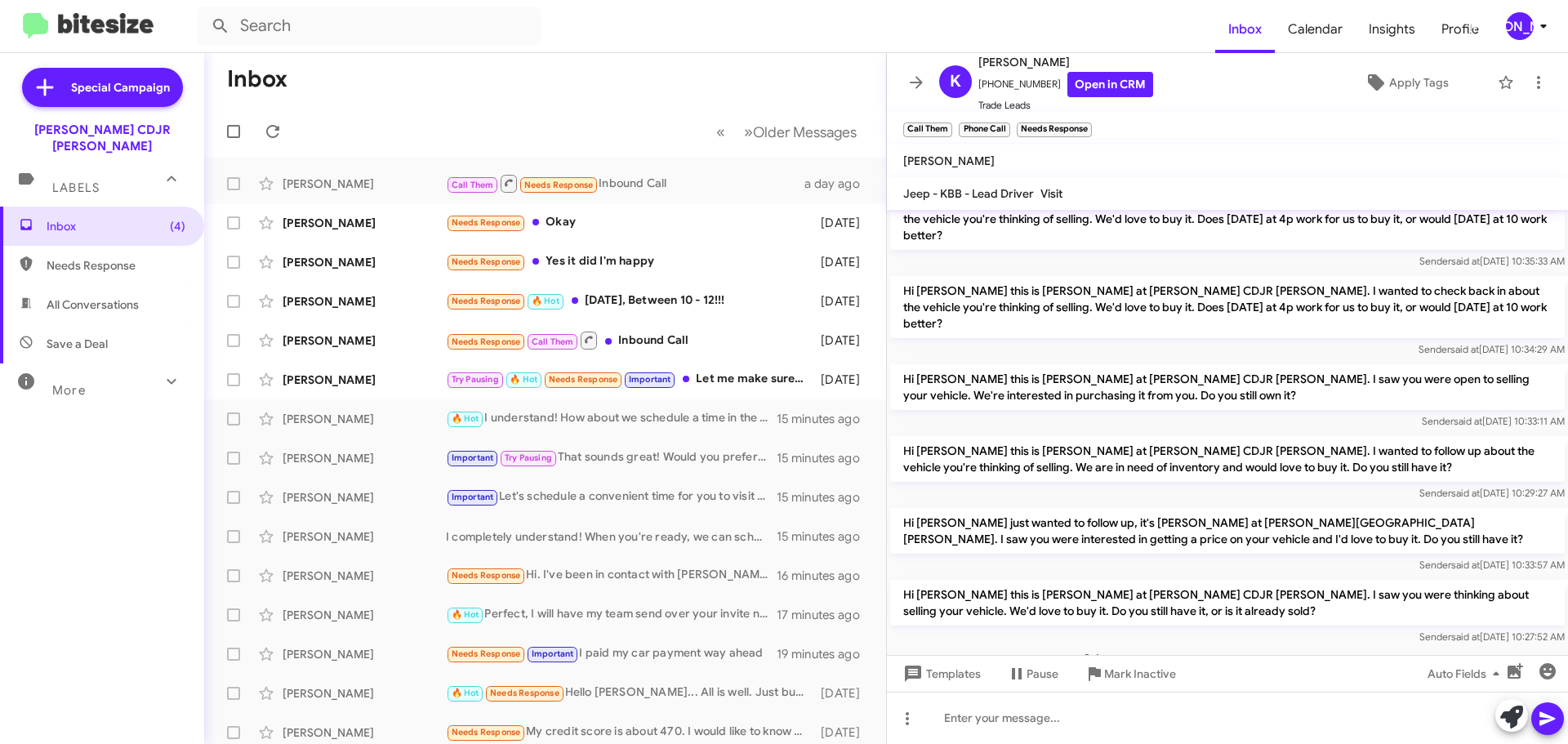
scroll to position [230, 0]
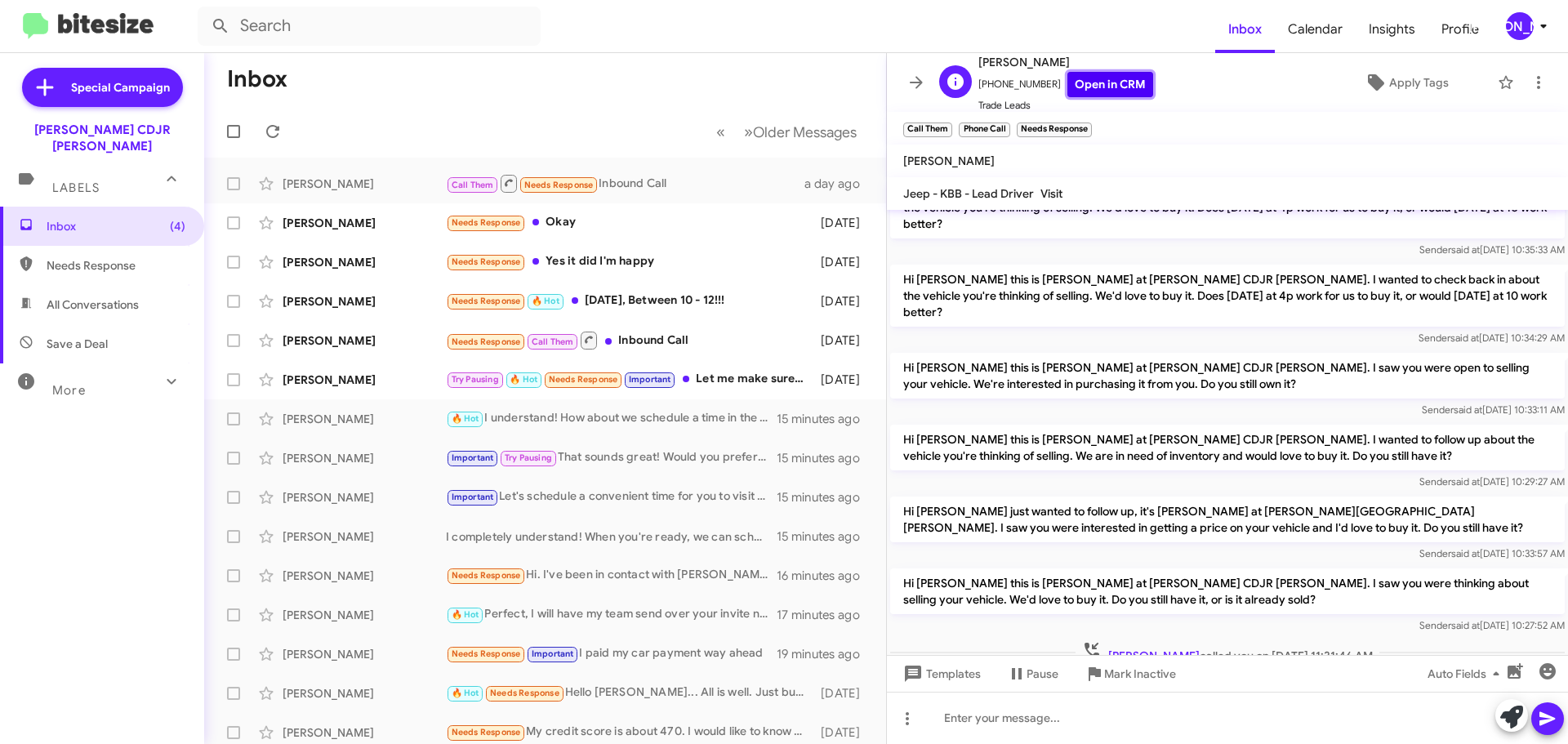
click at [1096, 80] on link "Open in CRM" at bounding box center [1109, 85] width 85 height 26
click at [910, 717] on icon at bounding box center [907, 719] width 20 height 20
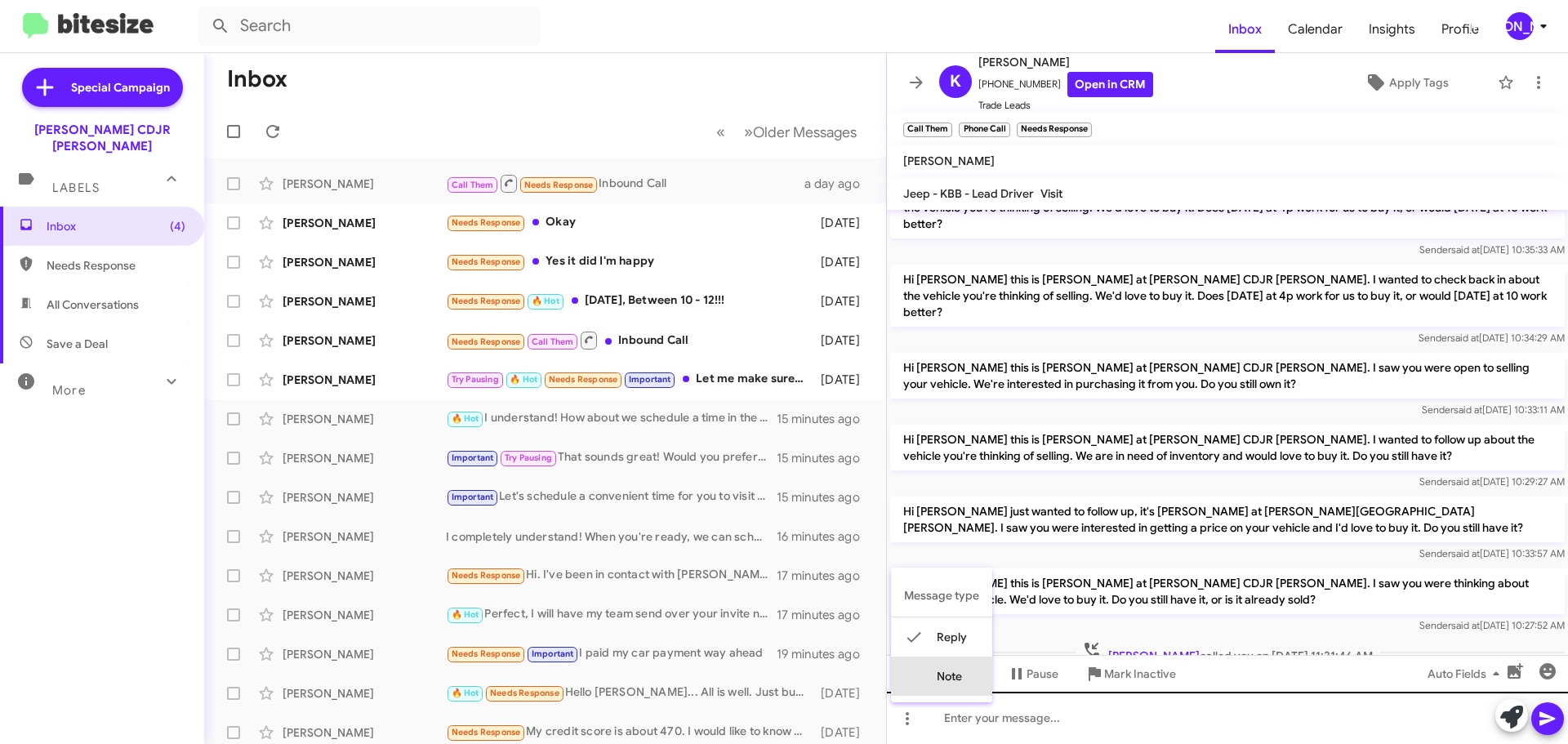
drag, startPoint x: 950, startPoint y: 671, endPoint x: 960, endPoint y: 710, distance: 40.3
click at [949, 672] on button "note" at bounding box center [941, 676] width 101 height 39
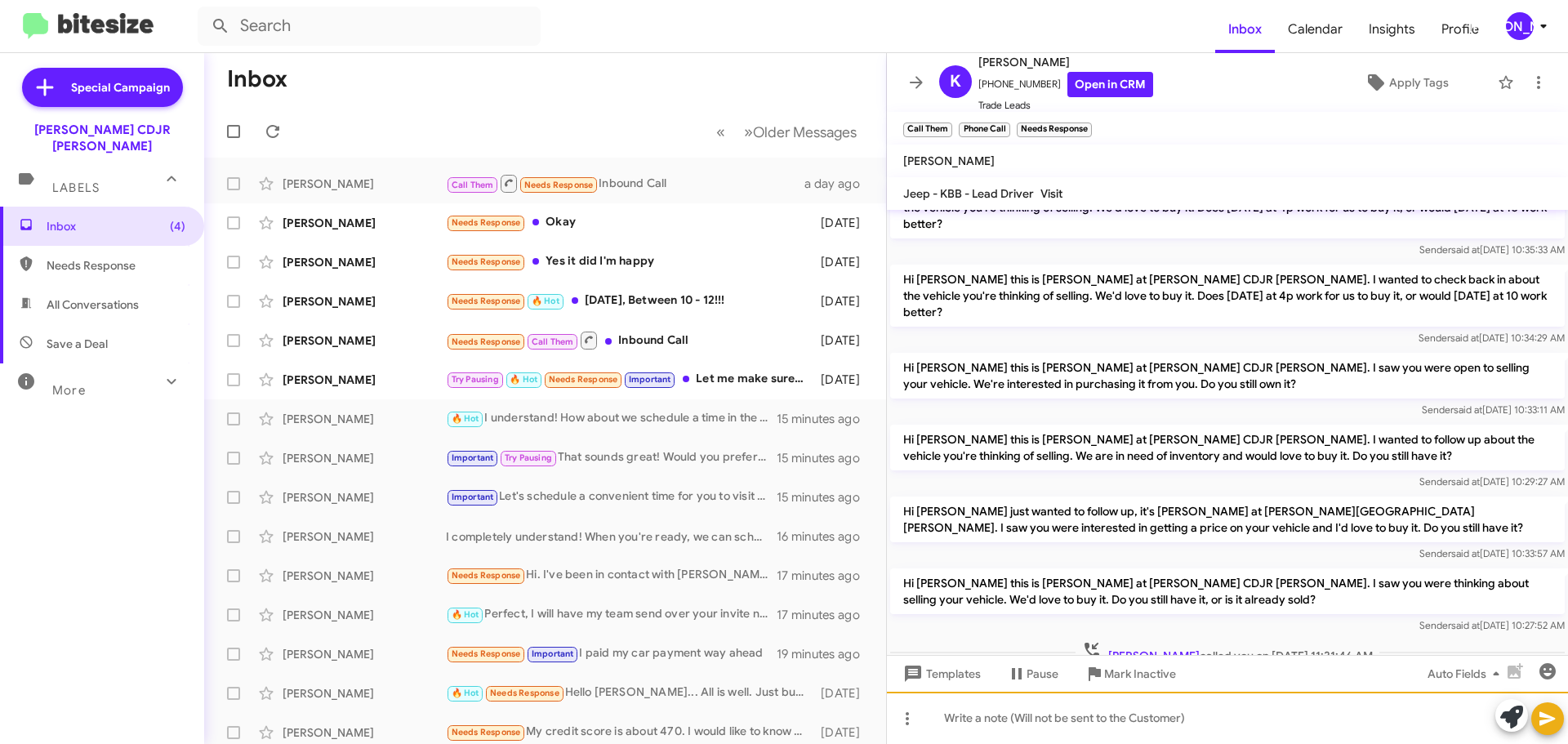
click at [961, 714] on div at bounding box center [1227, 717] width 681 height 52
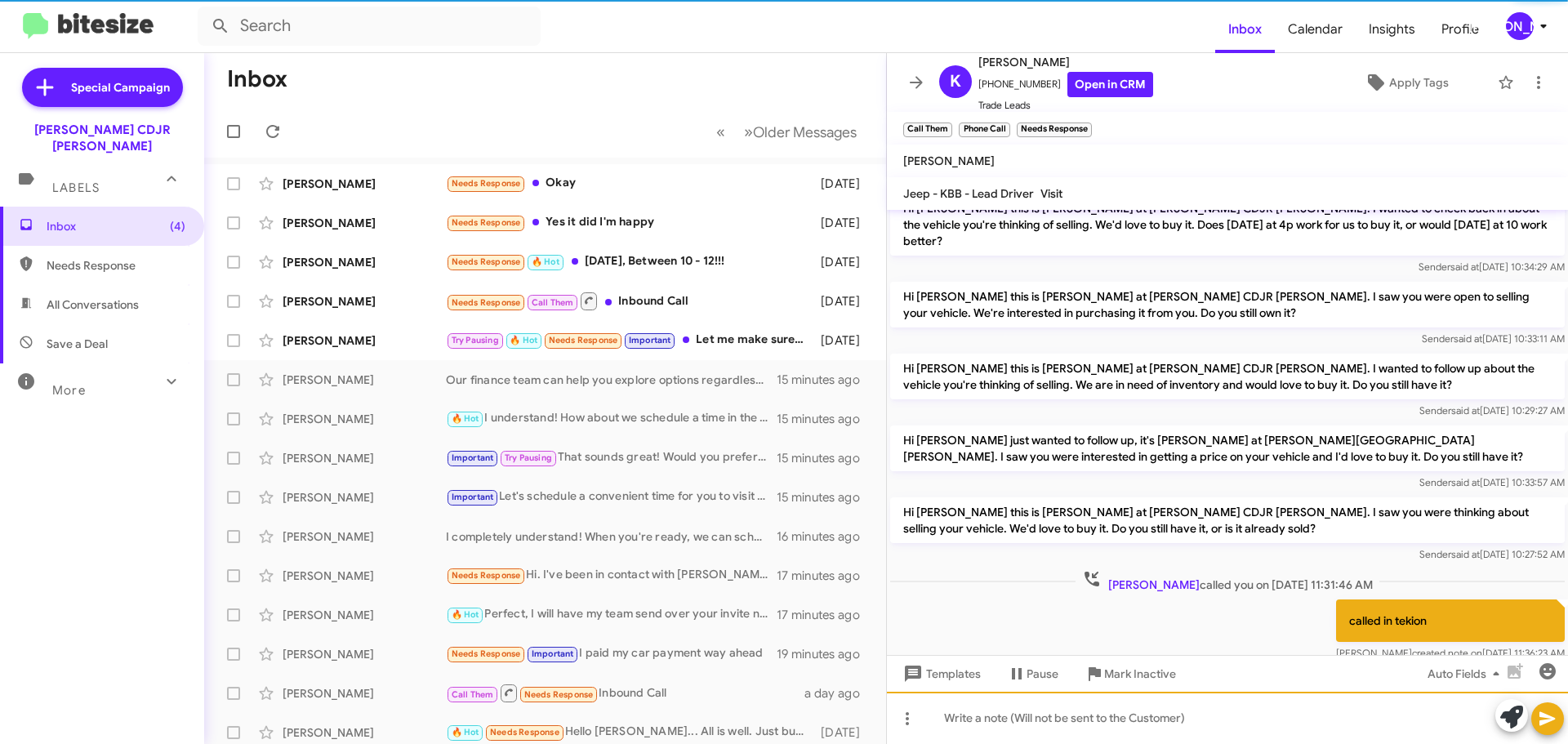
scroll to position [302, 0]
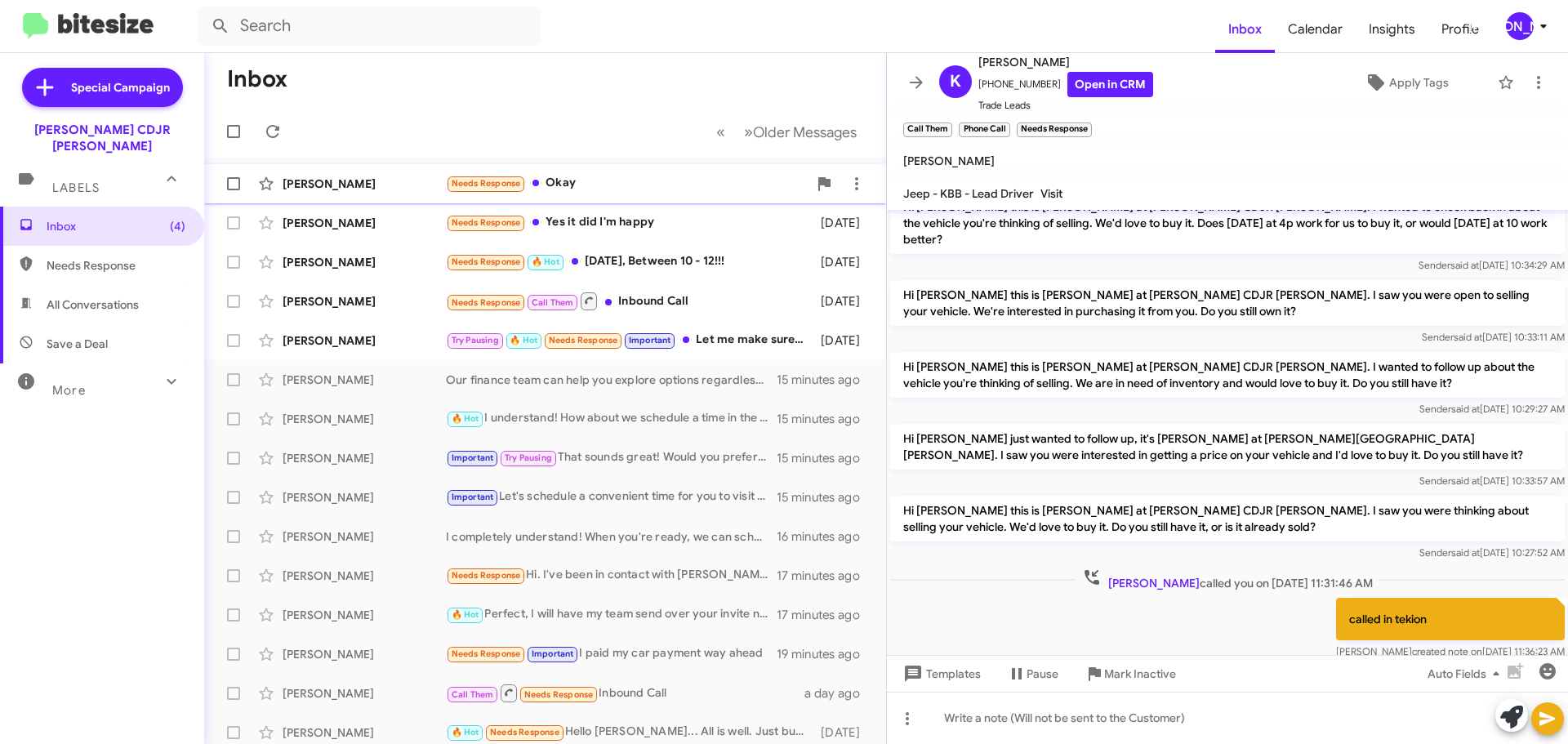
click at [633, 197] on div "[PERSON_NAME] Needs Response Okay [DATE]" at bounding box center [545, 183] width 656 height 32
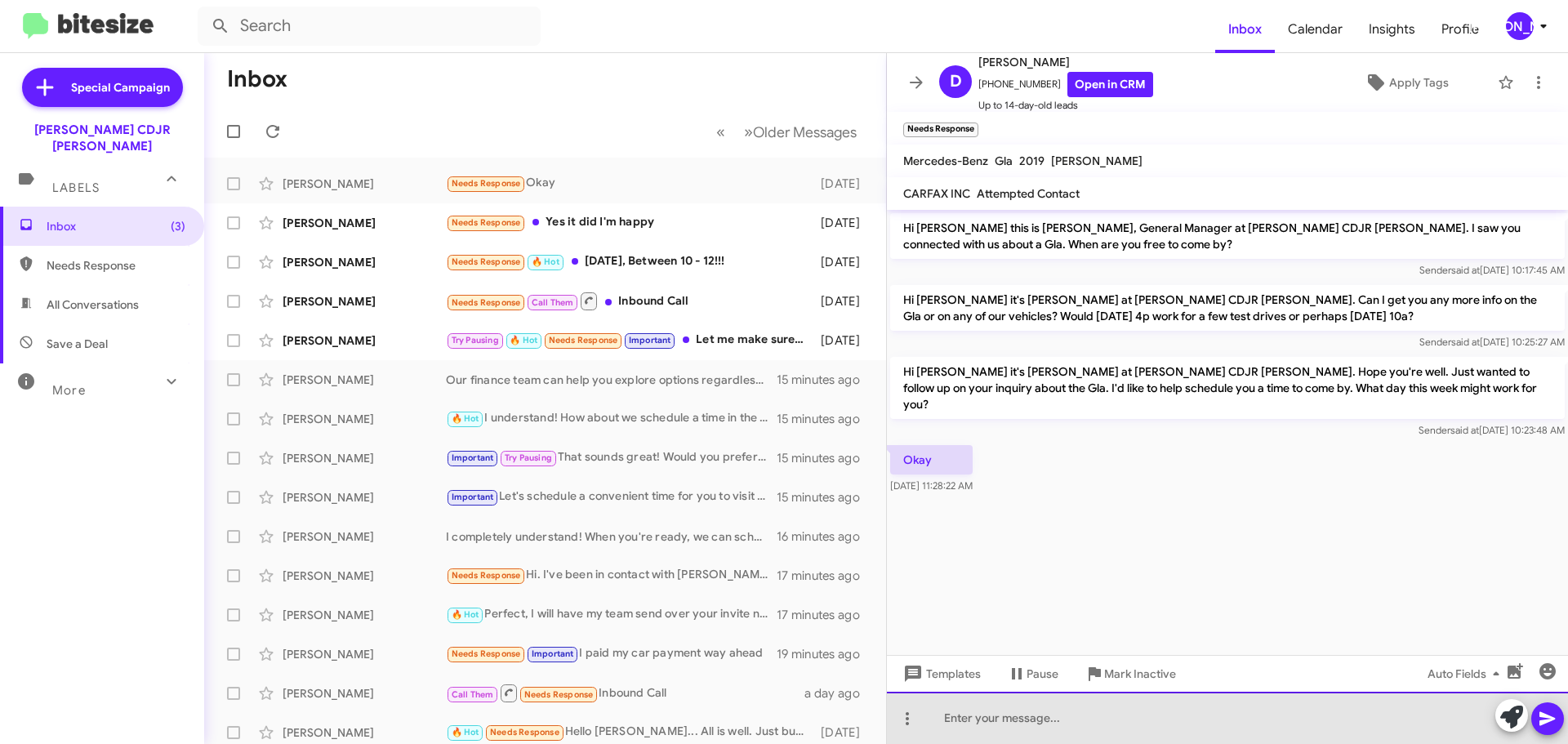
click at [1447, 719] on div at bounding box center [1227, 717] width 681 height 52
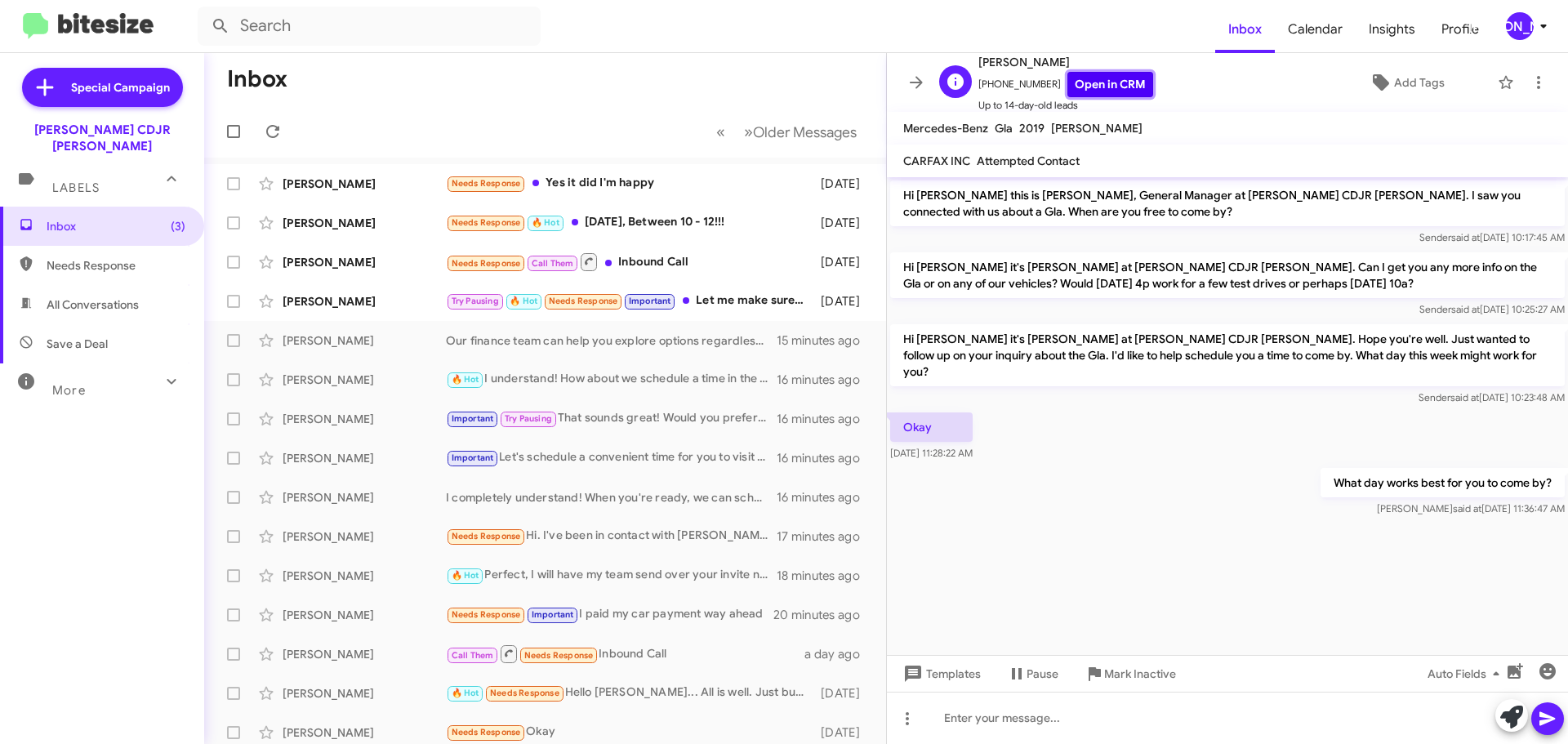
click at [1104, 87] on link "Open in CRM" at bounding box center [1109, 85] width 85 height 26
click at [633, 193] on div "[PERSON_NAME] Sweeper Needs Response Yes it did I'm happy [DATE]" at bounding box center [545, 183] width 656 height 32
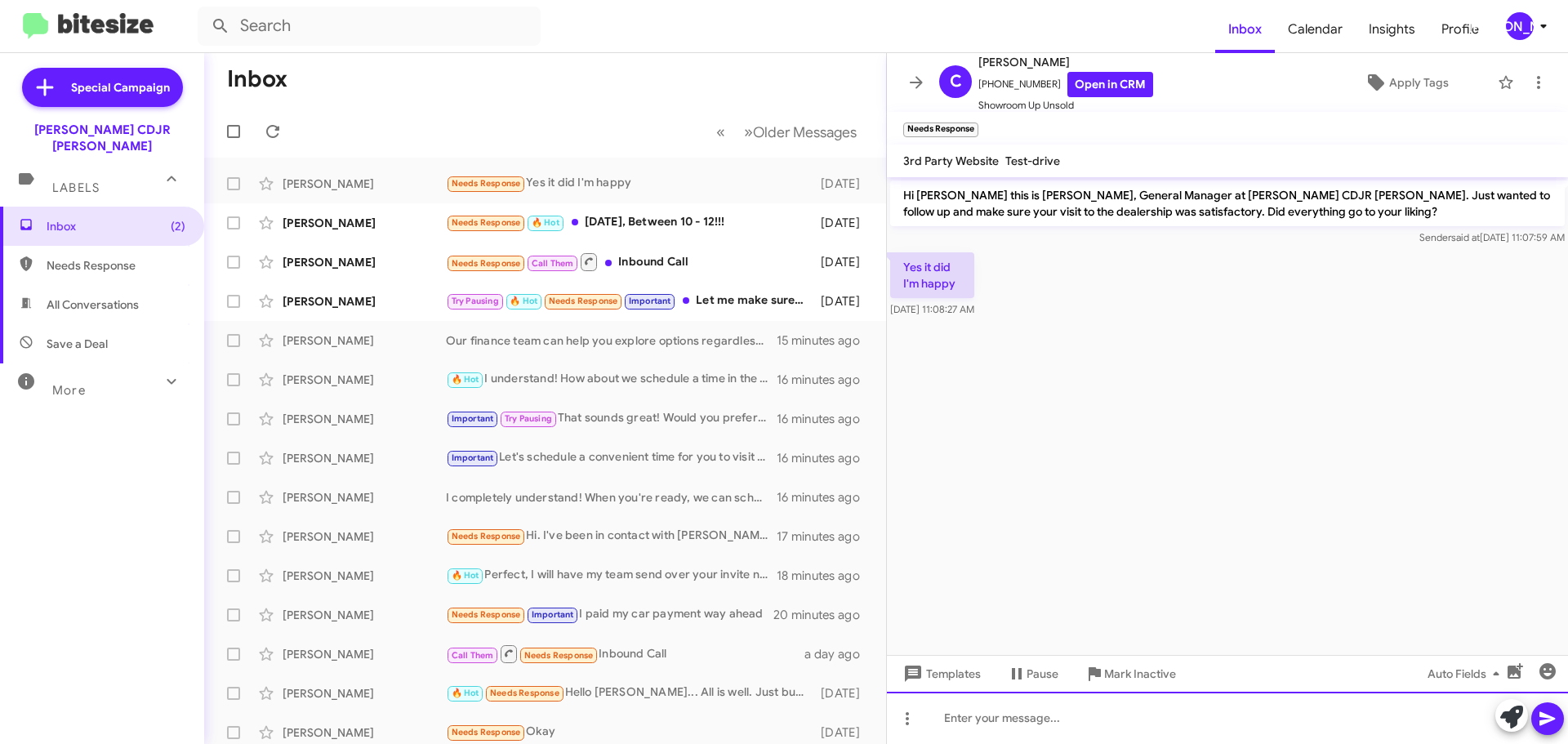
click at [1117, 721] on div at bounding box center [1227, 717] width 681 height 52
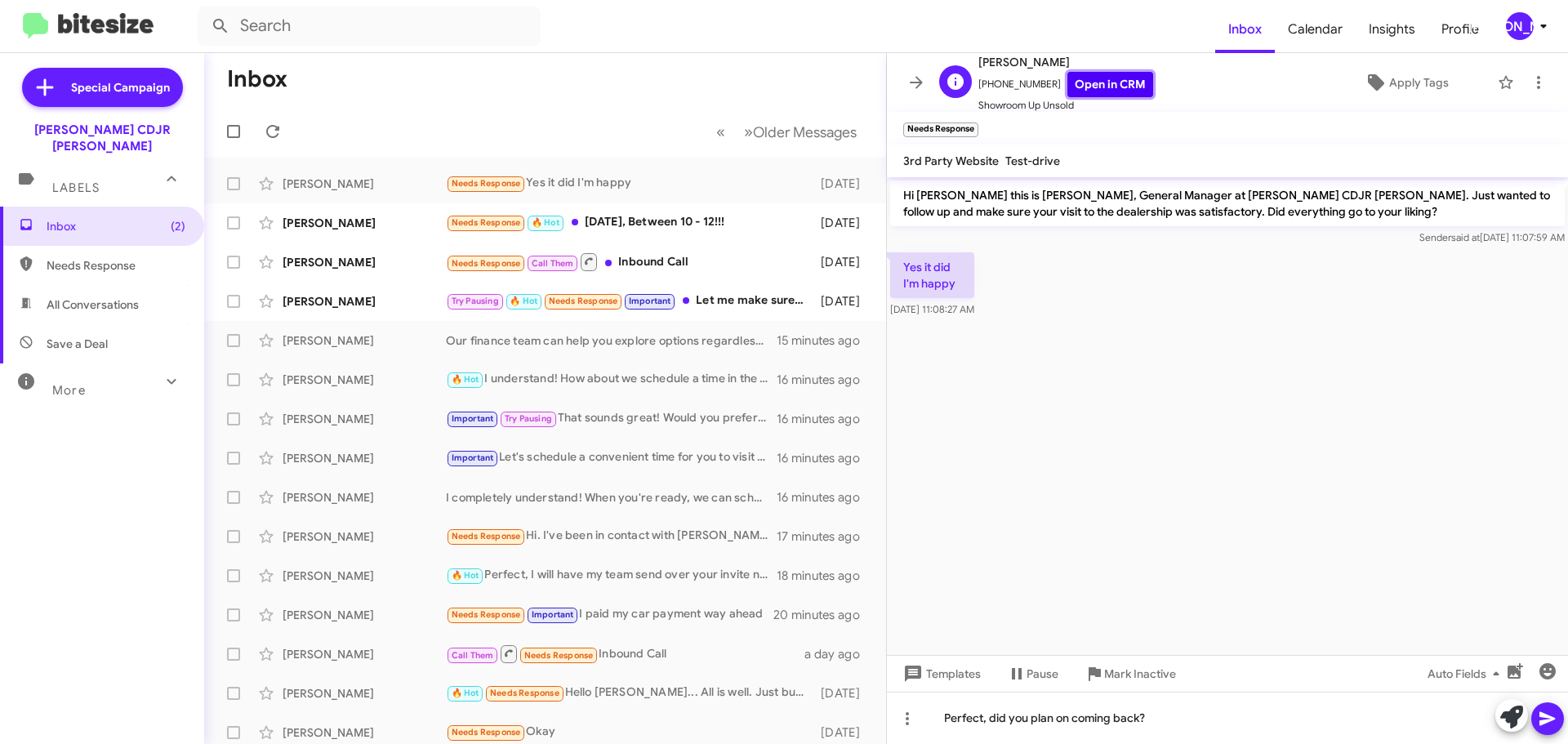
click at [1099, 76] on link "Open in CRM" at bounding box center [1109, 85] width 85 height 26
click at [1550, 717] on icon at bounding box center [1546, 719] width 16 height 14
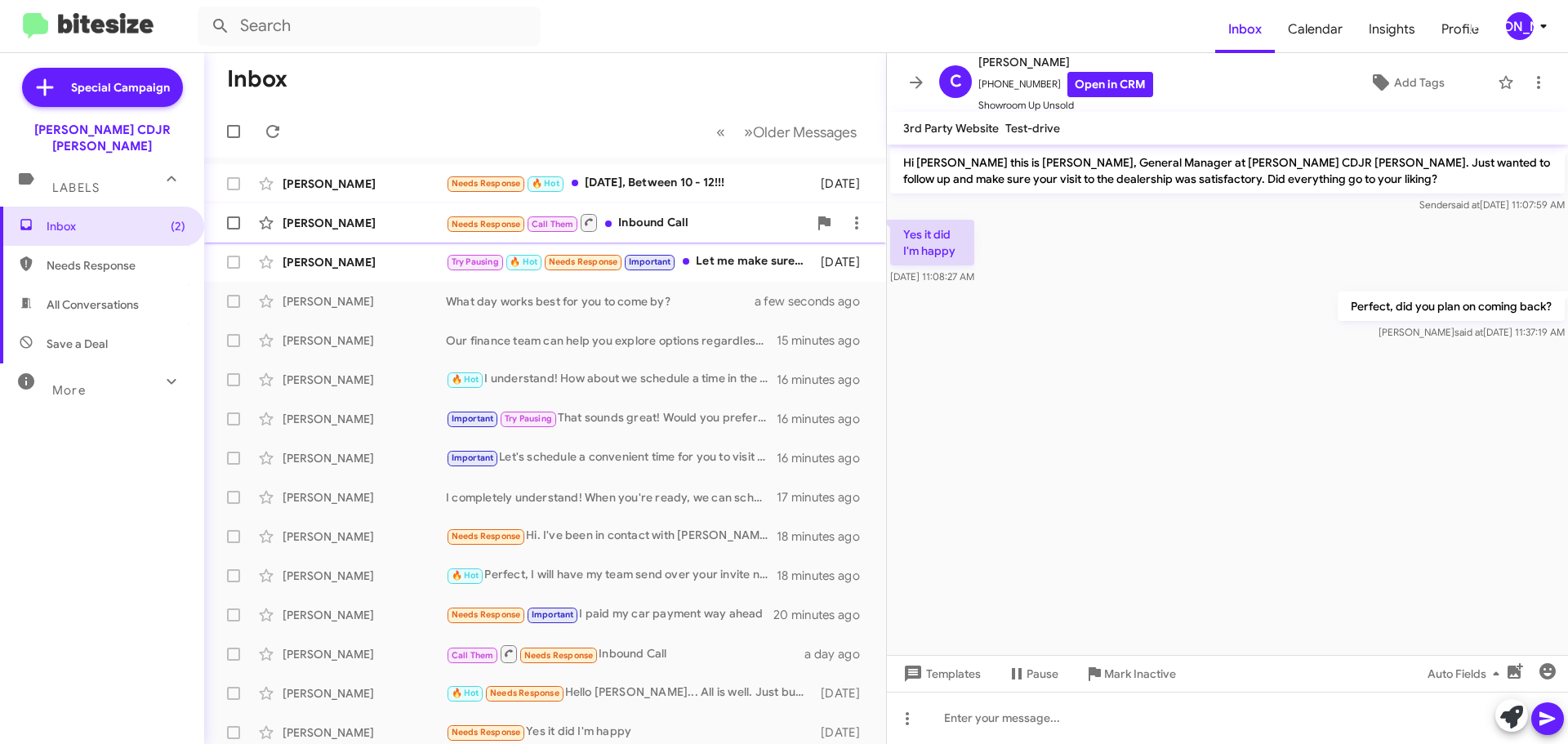
click at [631, 219] on div "Needs Response Call Them Inbound Call" at bounding box center [627, 222] width 362 height 21
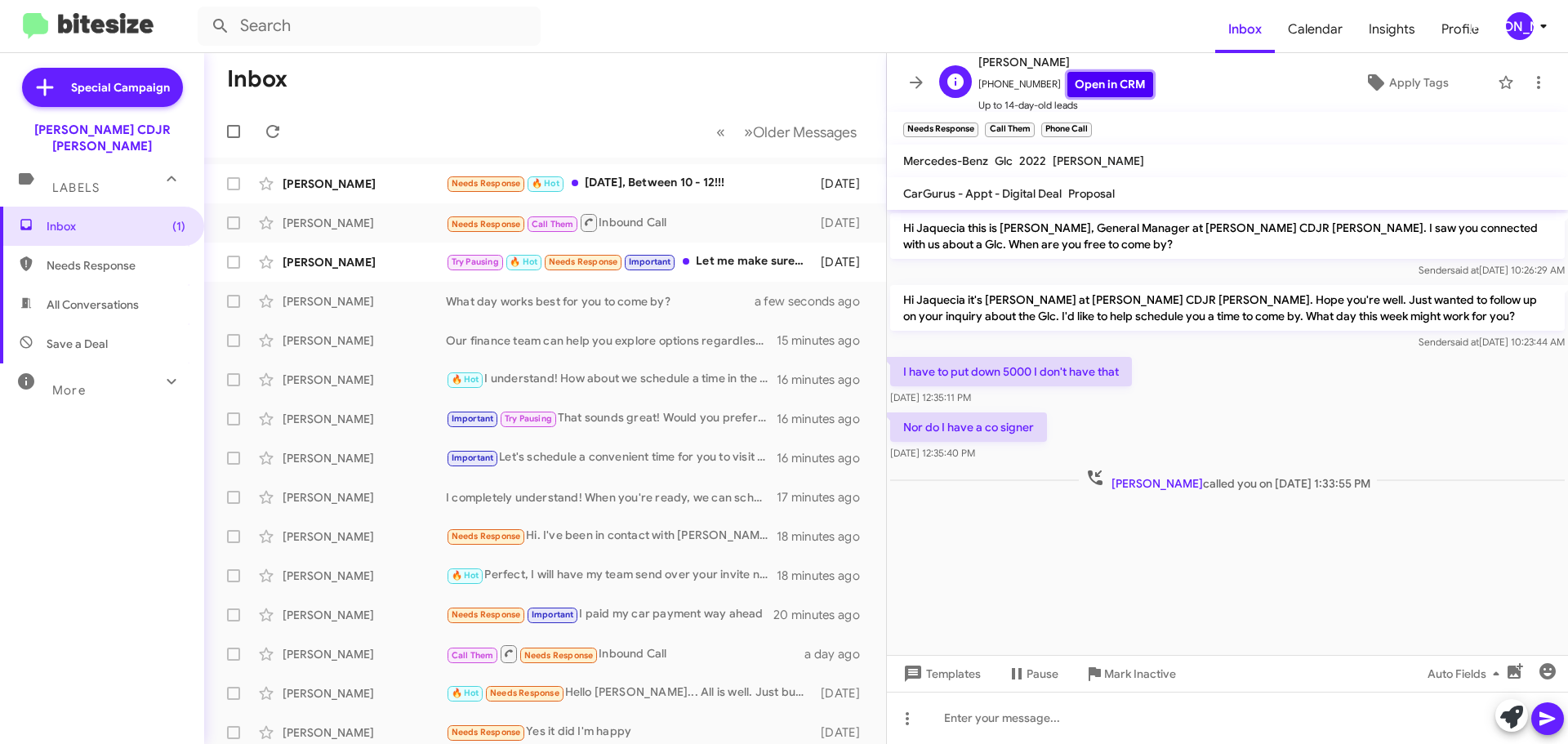
click at [1102, 85] on link "Open in CRM" at bounding box center [1109, 85] width 85 height 26
click at [907, 722] on icon at bounding box center [907, 719] width 20 height 20
click at [953, 677] on button "note" at bounding box center [941, 676] width 101 height 39
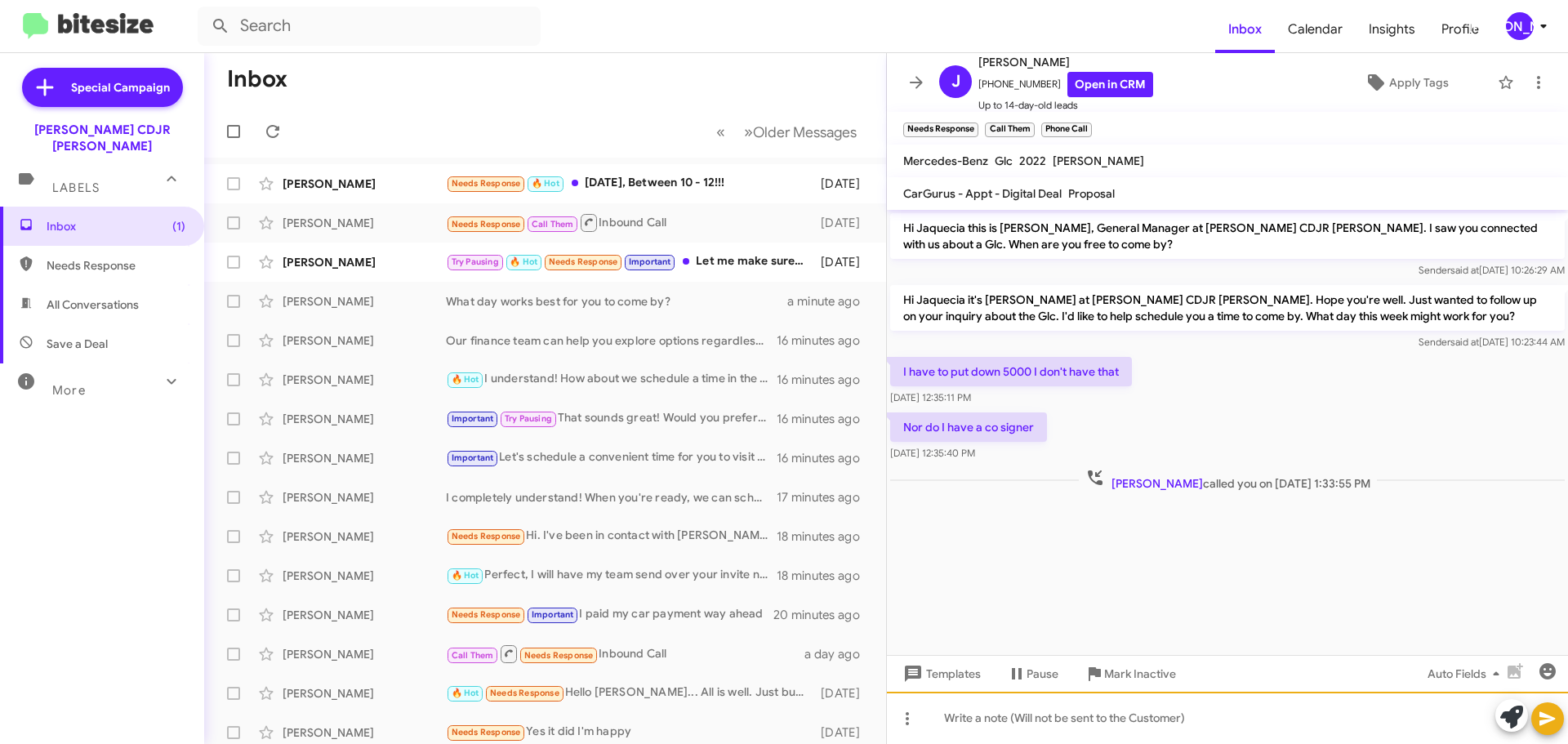
click at [1017, 724] on div at bounding box center [1227, 717] width 681 height 52
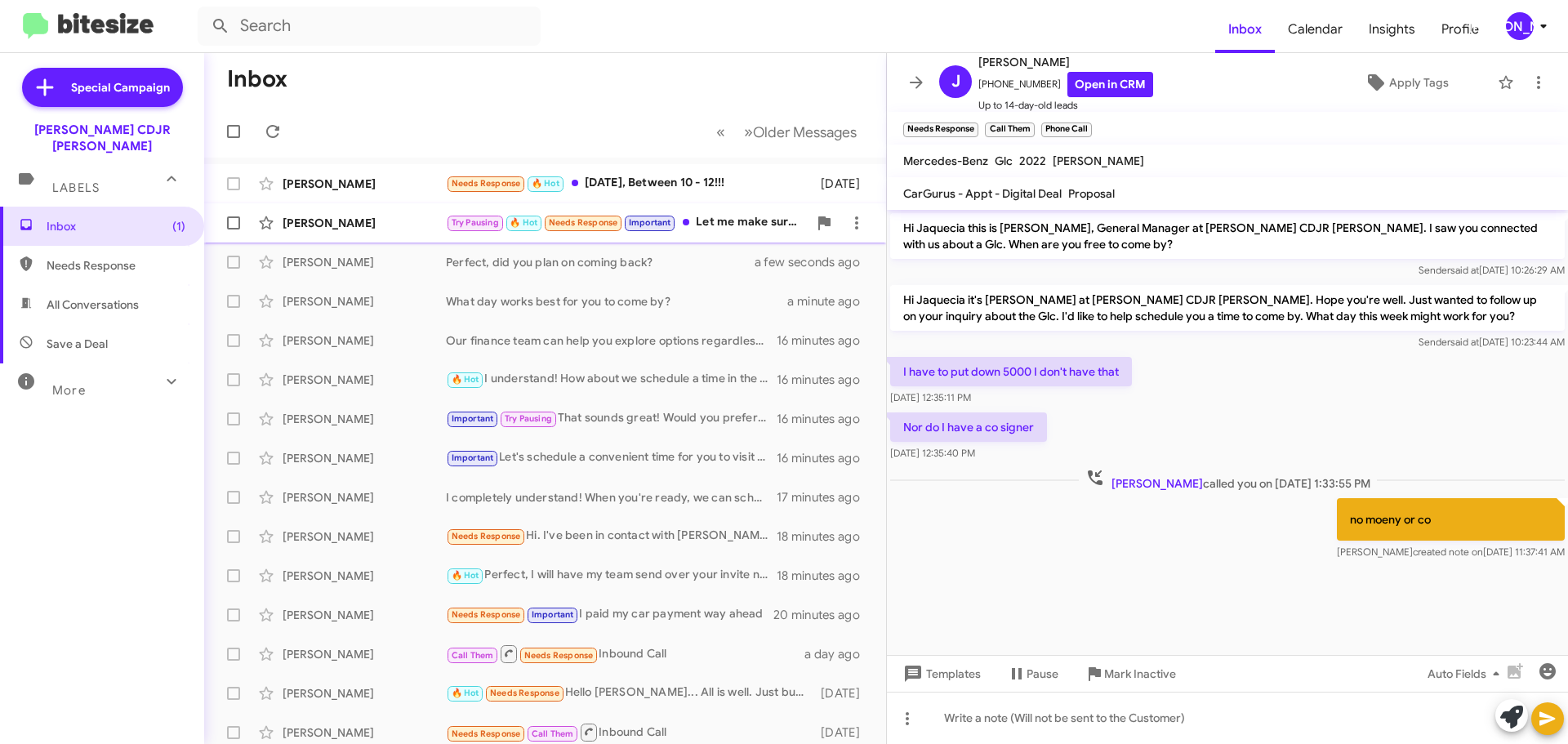
click at [729, 226] on div "Try Pausing 🔥 Hot Needs Response Important Let me make sure I am coming back fo…" at bounding box center [627, 222] width 362 height 19
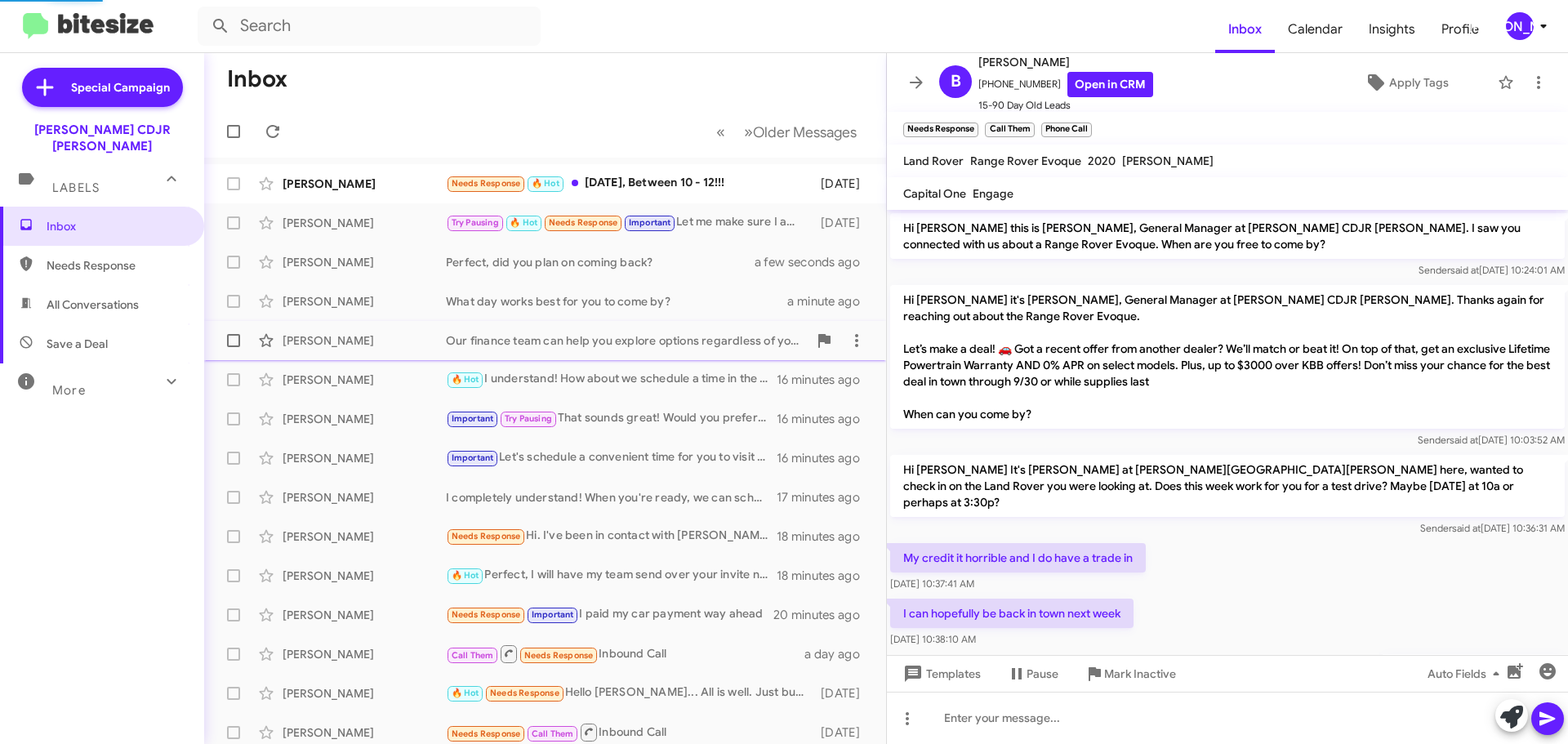
scroll to position [239, 0]
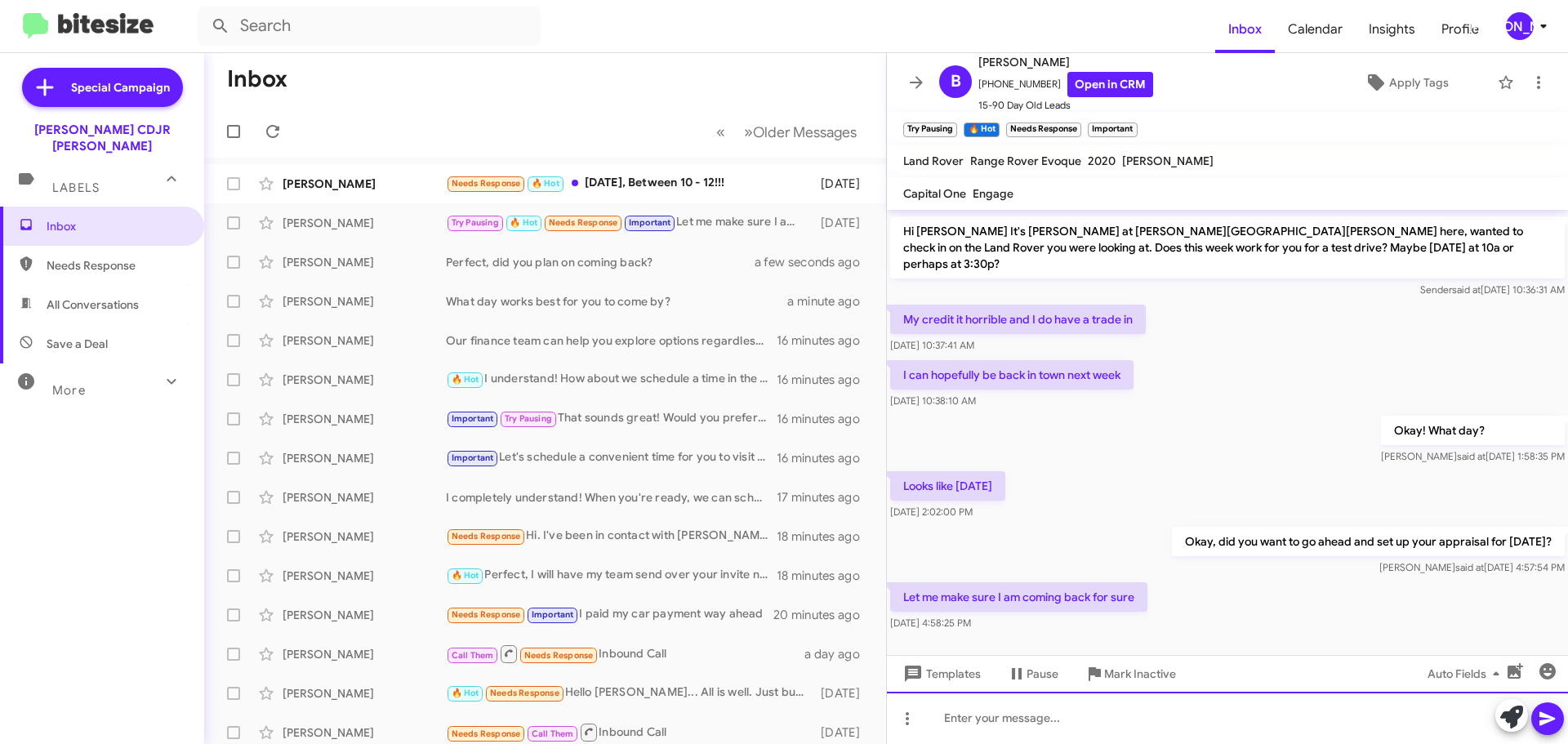
click at [1030, 717] on div at bounding box center [1227, 717] width 681 height 52
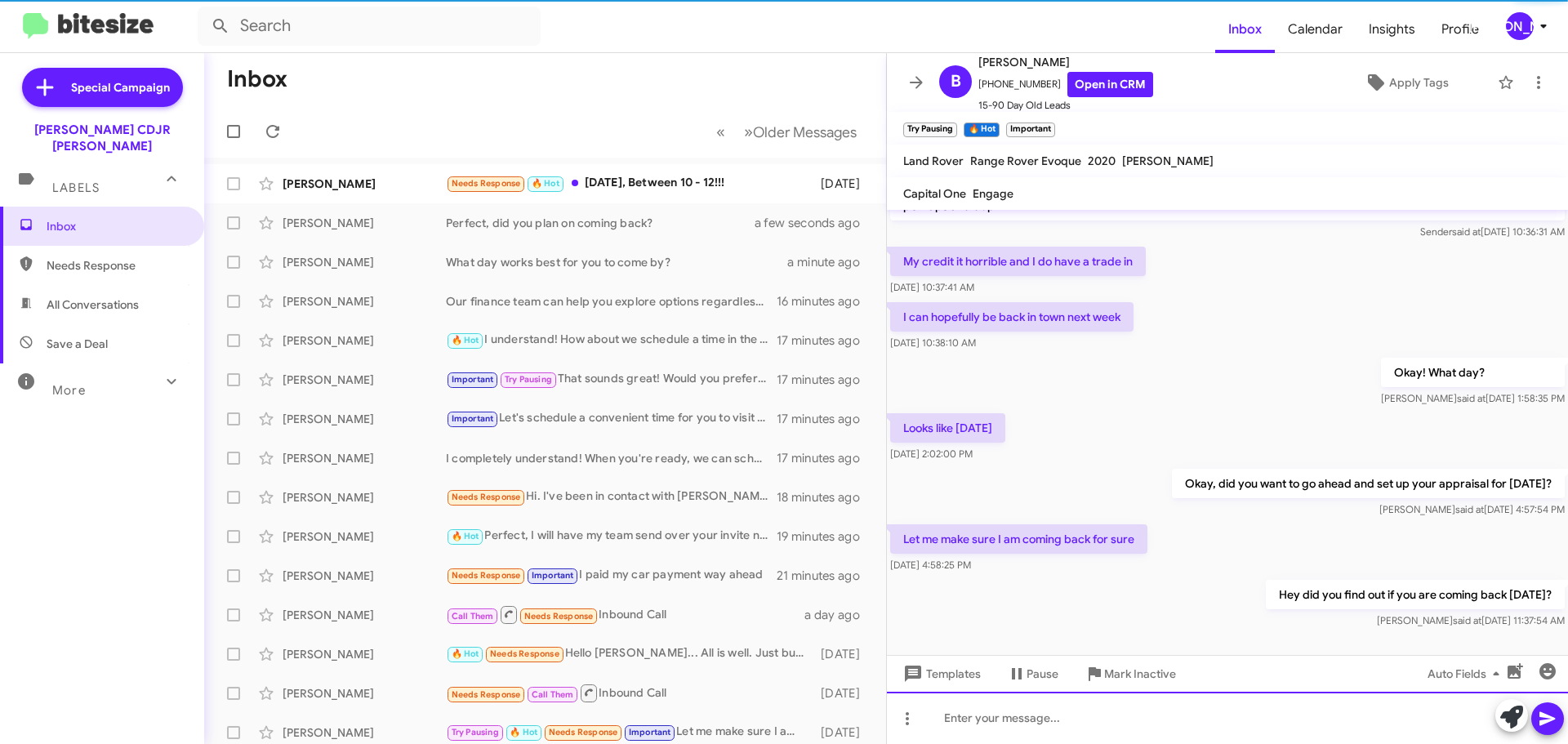
scroll to position [298, 0]
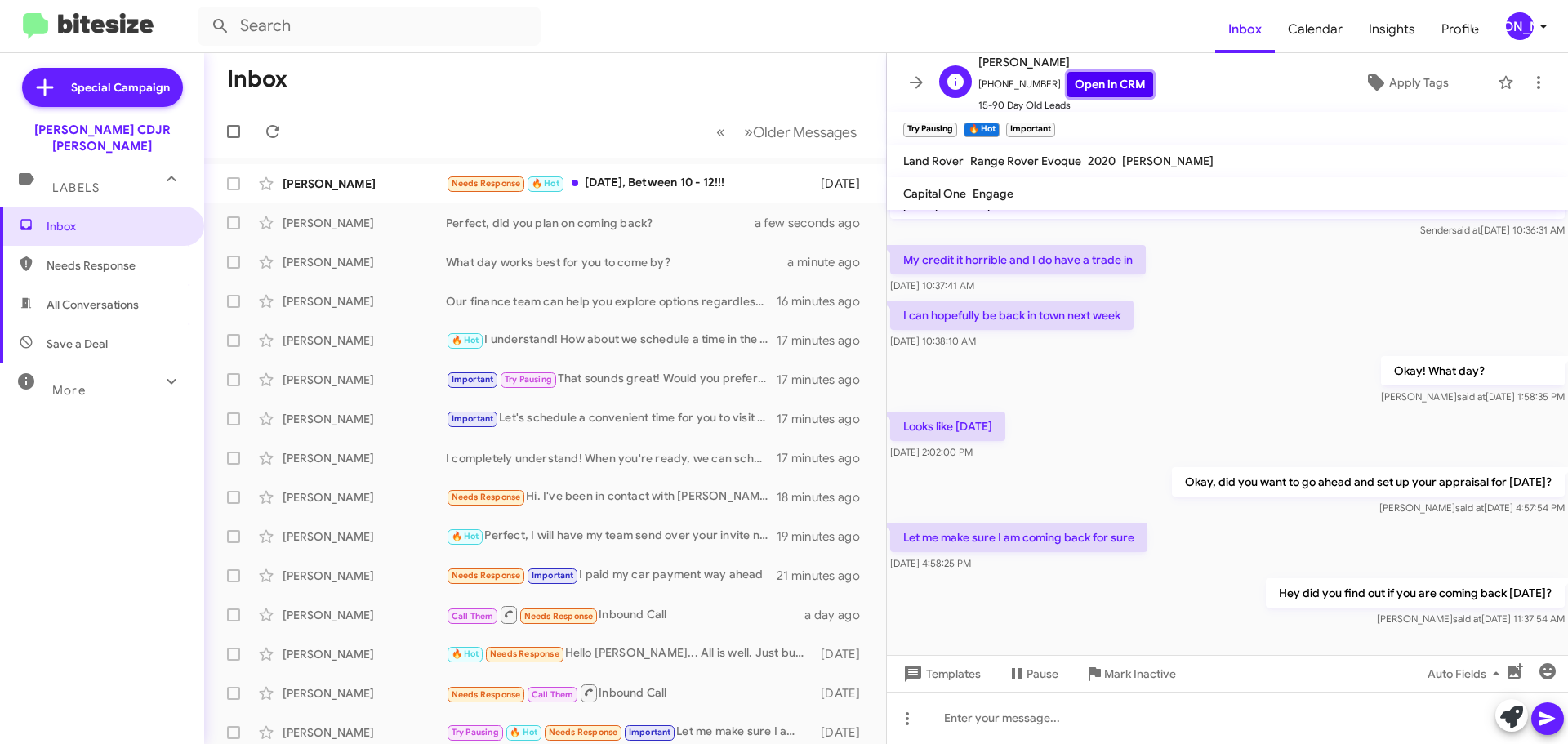
click at [1083, 83] on link "Open in CRM" at bounding box center [1109, 85] width 85 height 26
drag, startPoint x: 920, startPoint y: 95, endPoint x: 819, endPoint y: 139, distance: 110.2
click at [914, 97] on button at bounding box center [915, 82] width 32 height 32
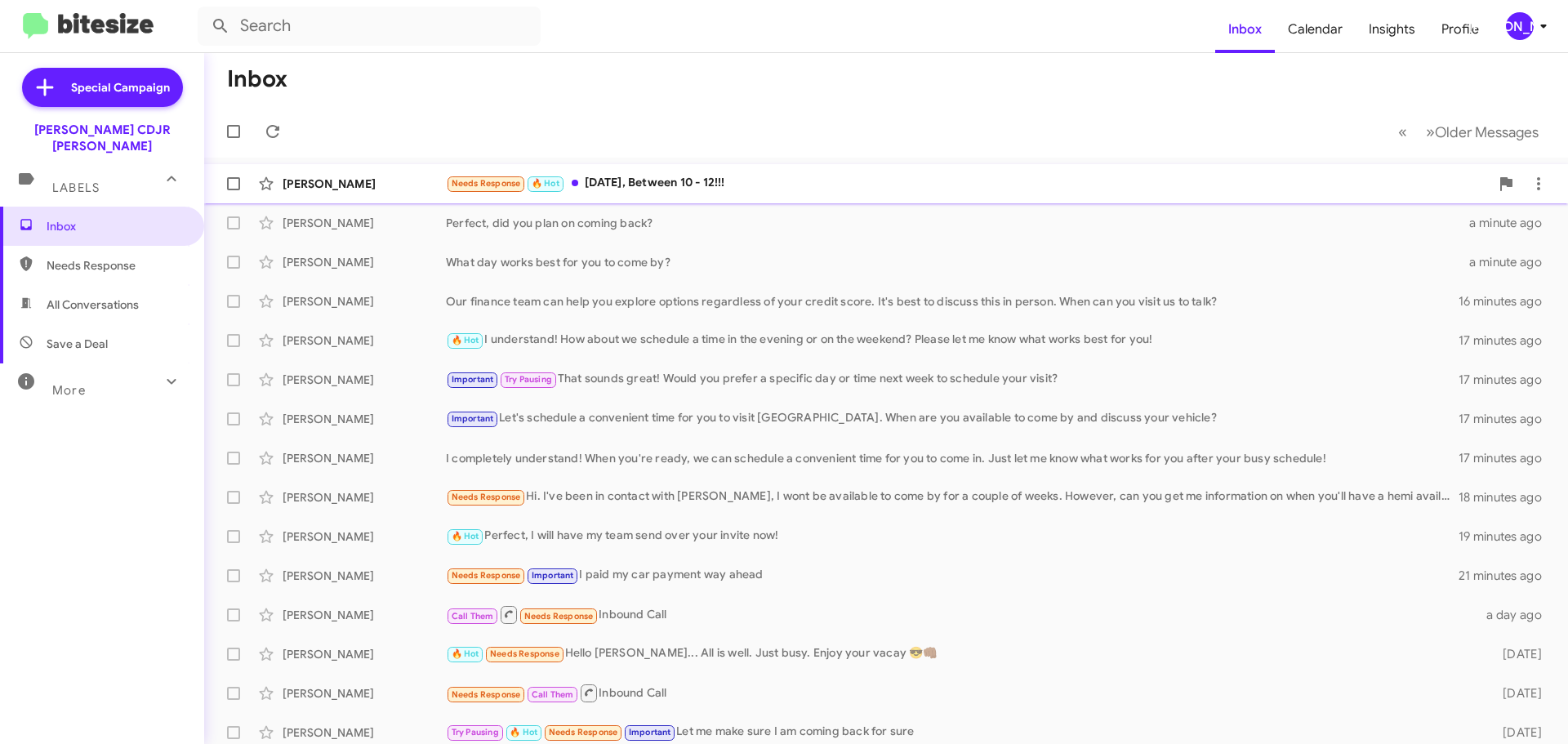
click at [770, 175] on div "Needs Response 🔥 Hot [DATE], Between 10 - 12!!!" at bounding box center [968, 183] width 1044 height 19
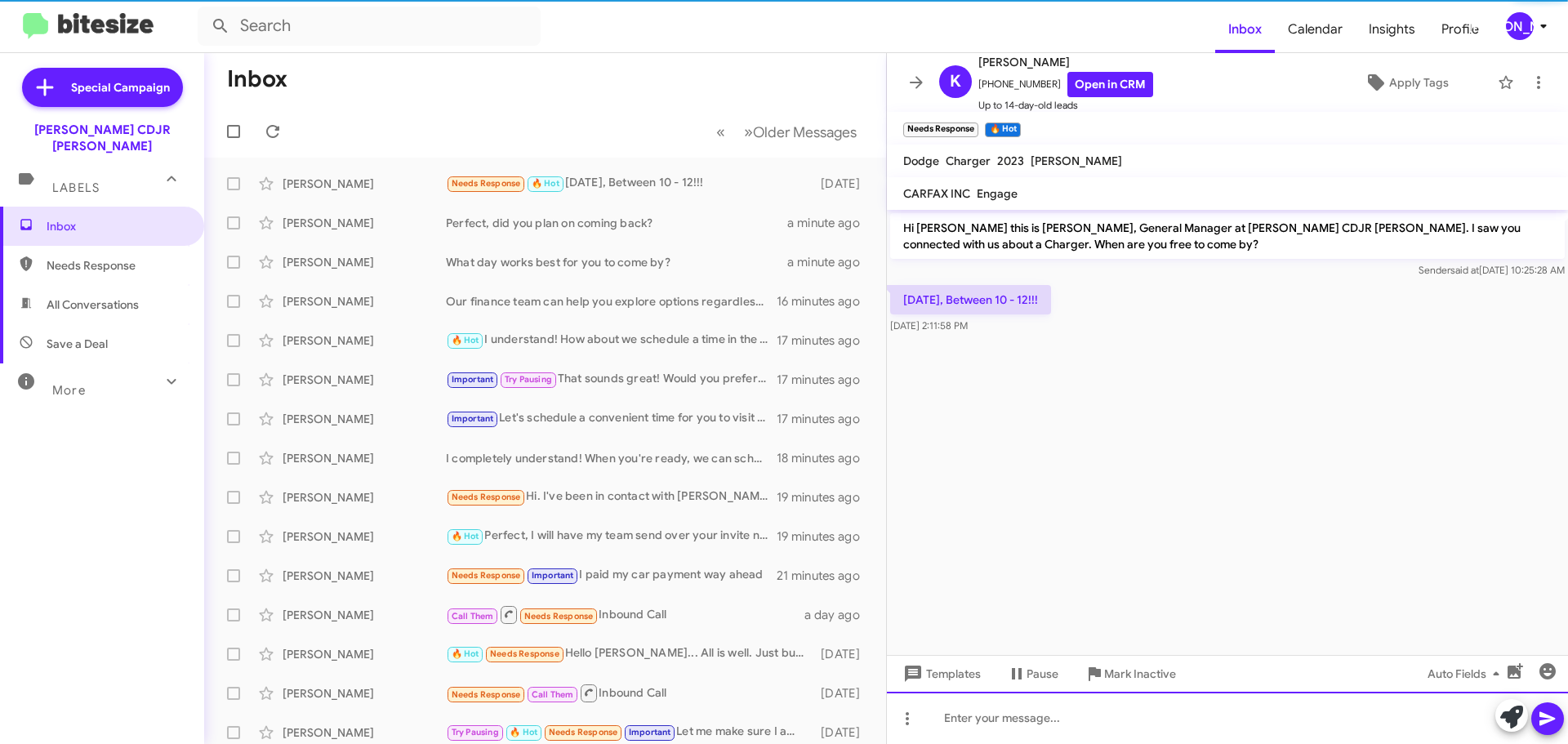
click at [989, 731] on div at bounding box center [1227, 717] width 681 height 52
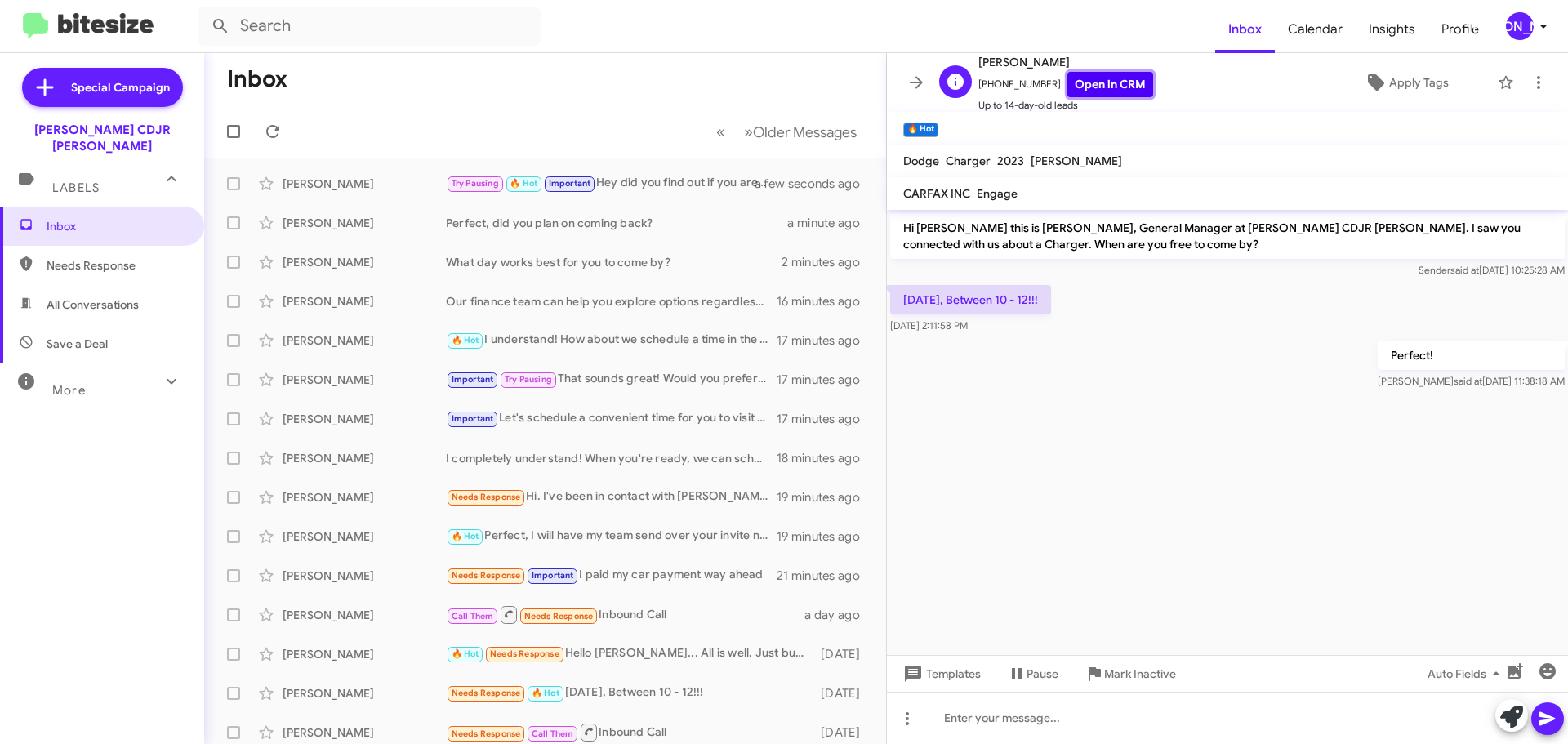
click at [1079, 76] on link "Open in CRM" at bounding box center [1109, 85] width 85 height 26
click at [912, 76] on icon at bounding box center [916, 83] width 20 height 20
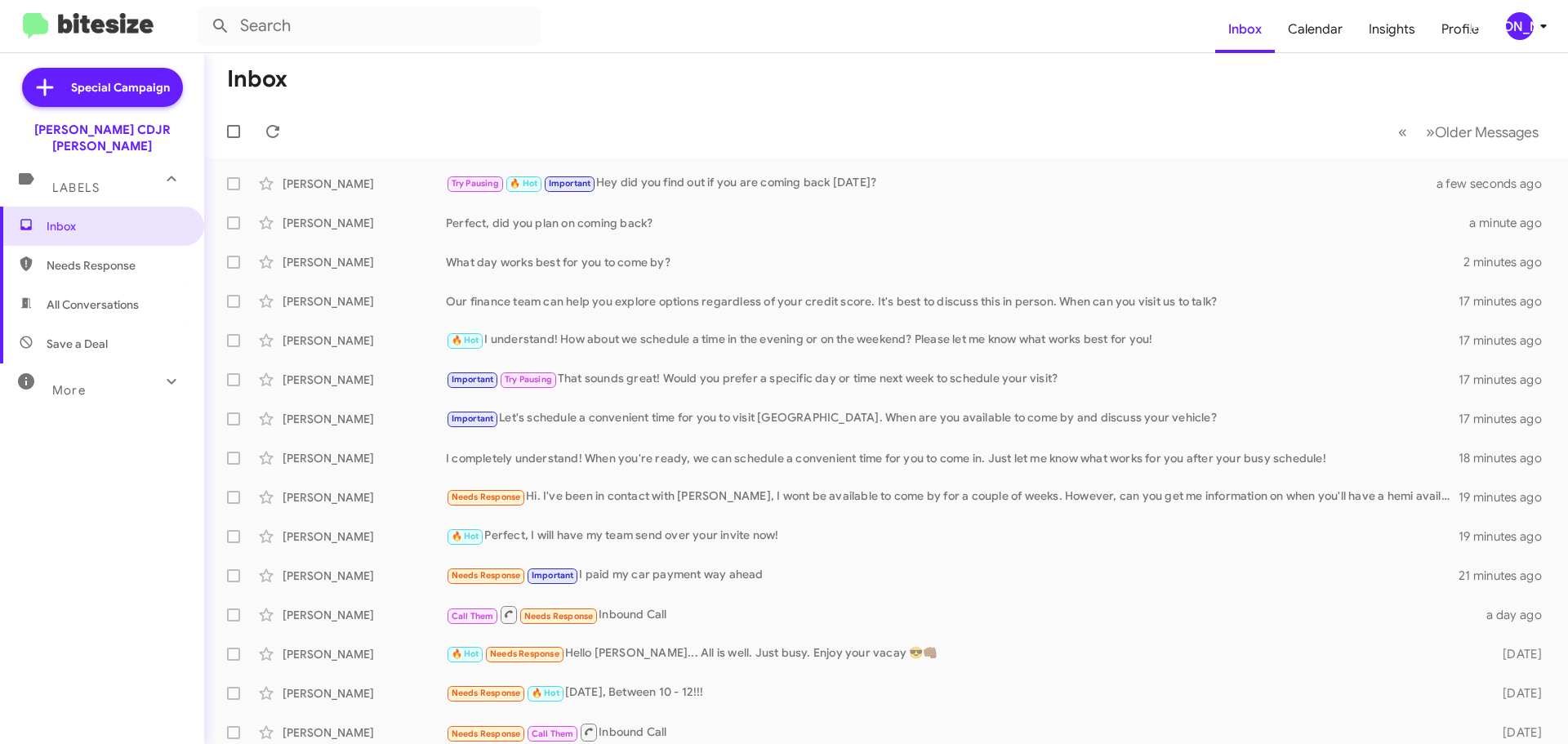
click at [1516, 28] on div "[PERSON_NAME]" at bounding box center [1519, 26] width 27 height 27
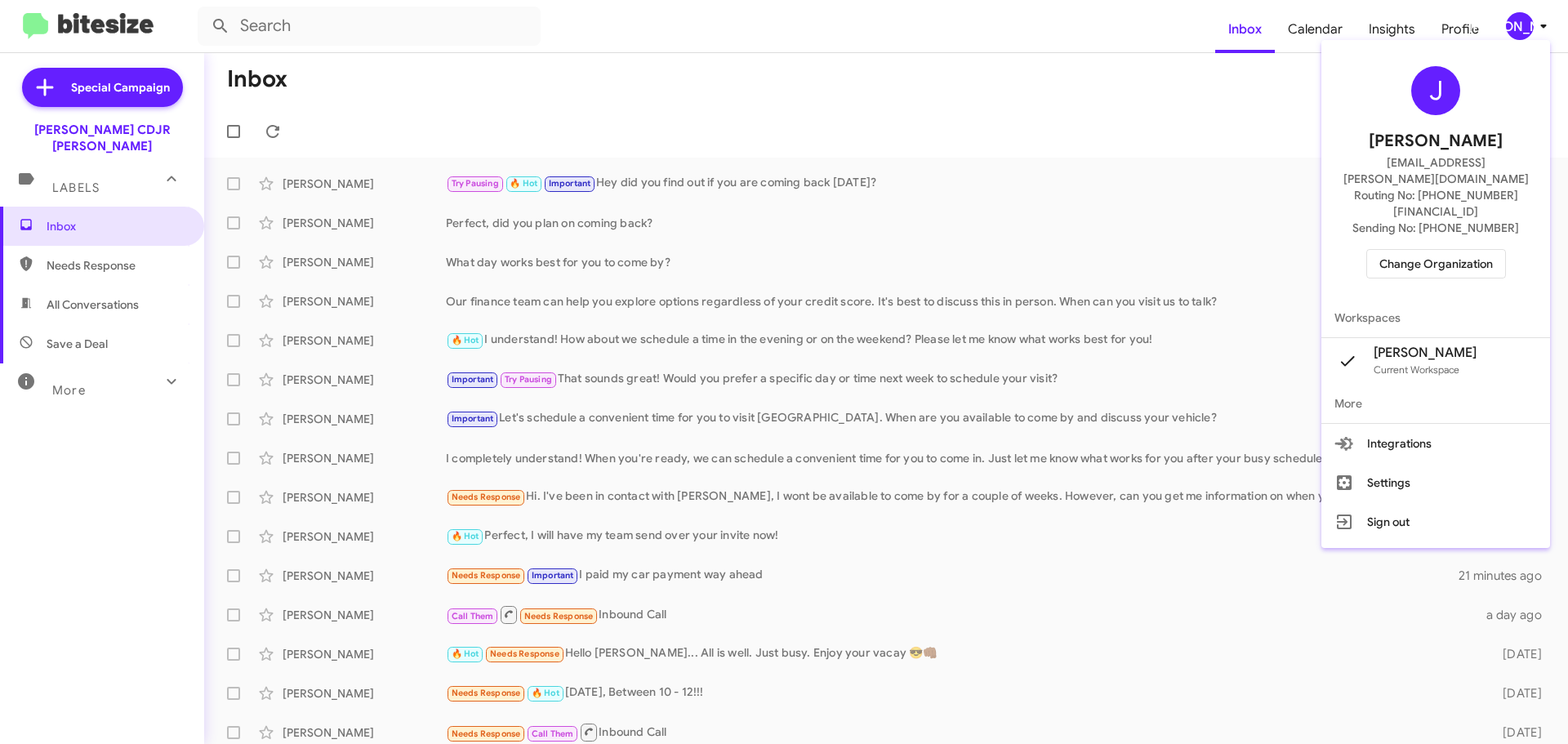
click at [1436, 250] on span "Change Organization" at bounding box center [1435, 263] width 114 height 27
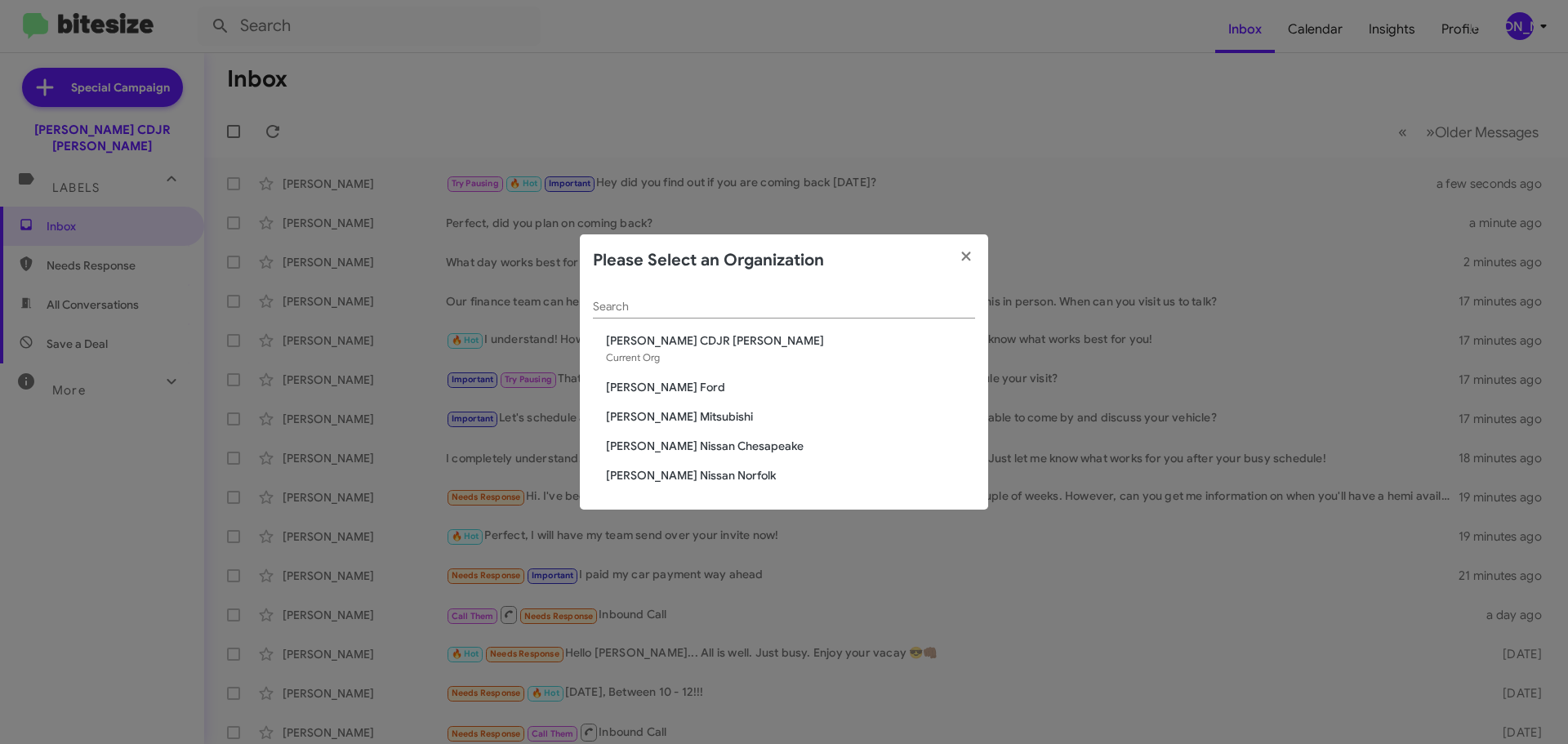
click at [674, 414] on span "[PERSON_NAME] Mitsubishi" at bounding box center [790, 416] width 369 height 17
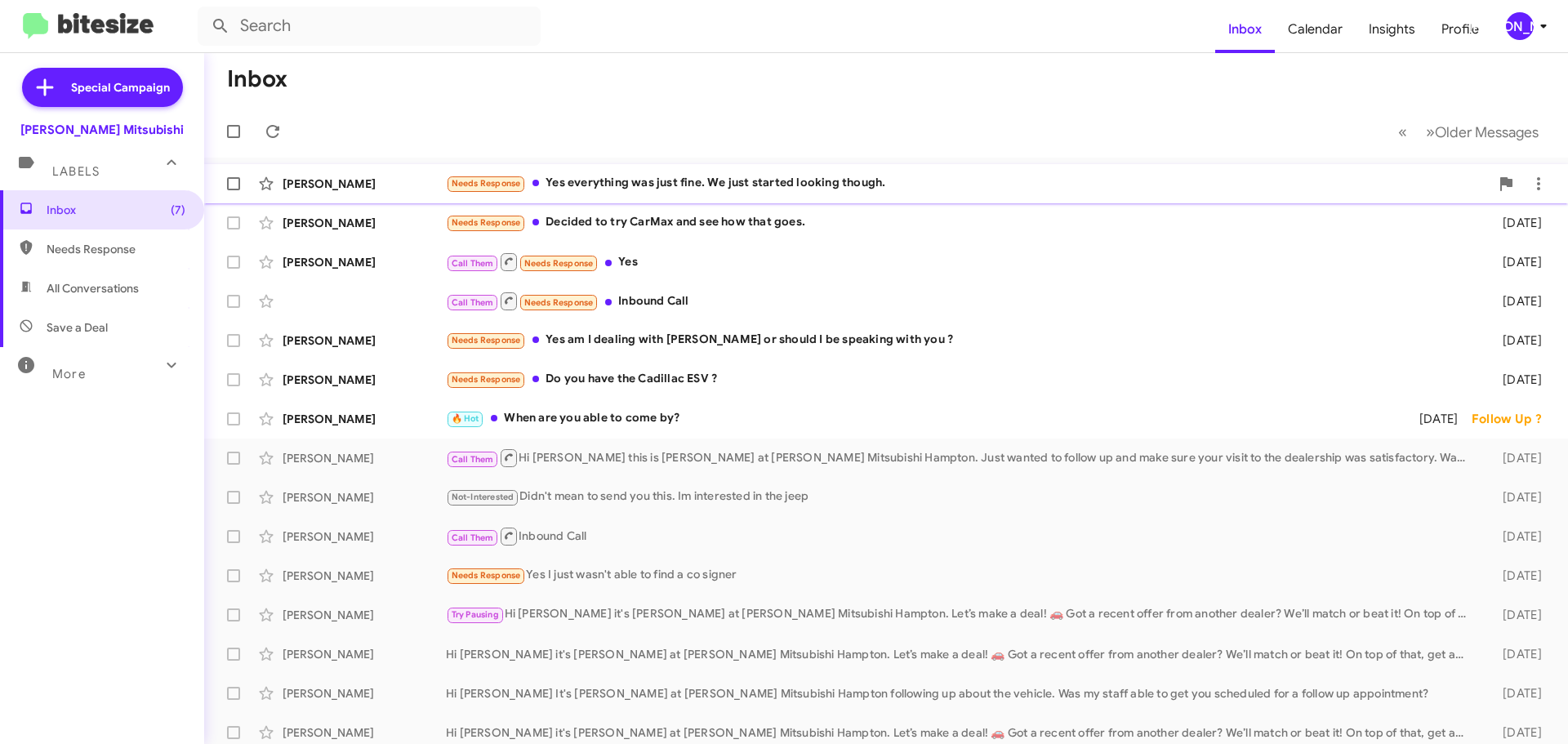
click at [818, 184] on div "Needs Response Yes everything was just fine. We just started looking though." at bounding box center [968, 183] width 1044 height 19
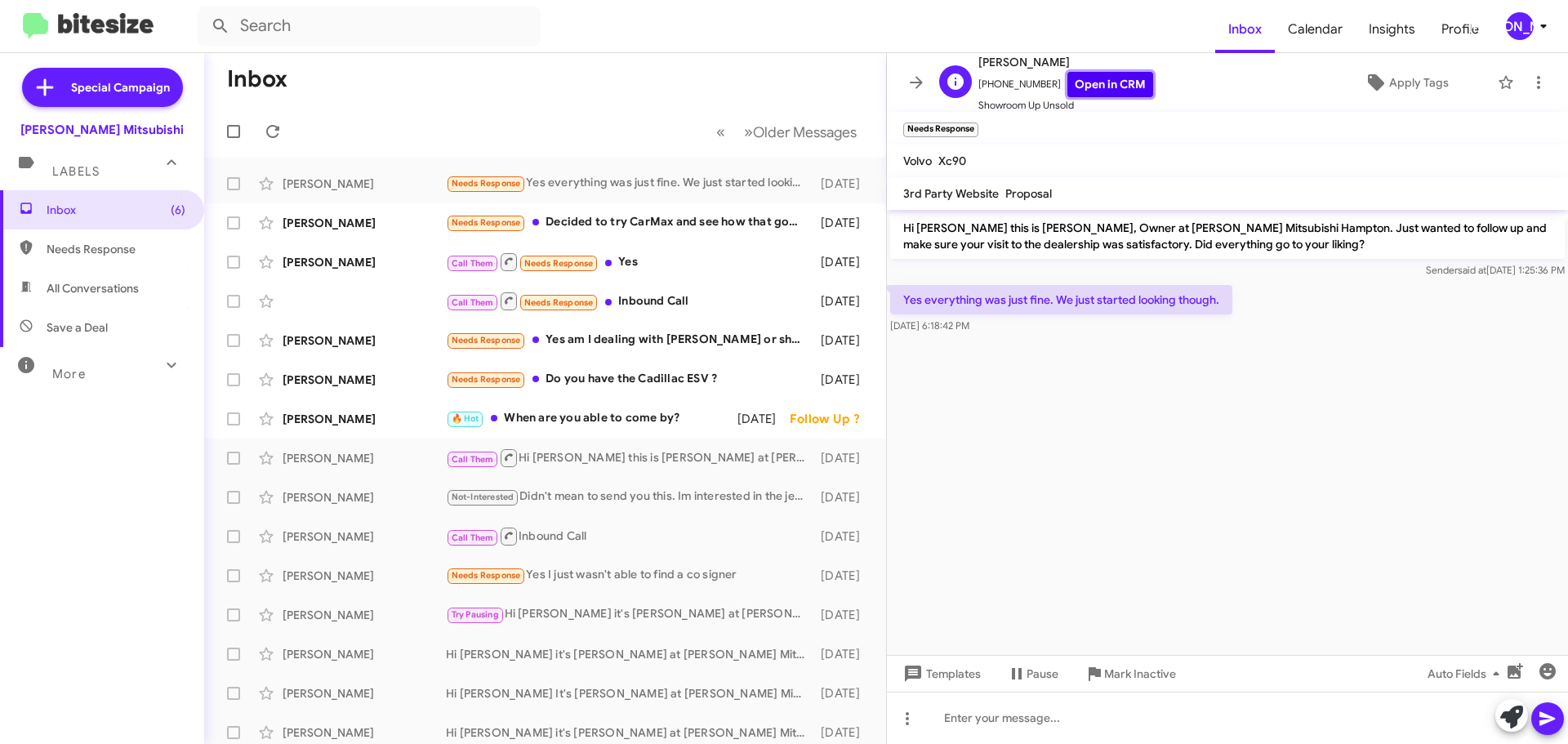
click at [1114, 82] on link "Open in CRM" at bounding box center [1109, 85] width 85 height 26
click at [1512, 724] on icon at bounding box center [1512, 717] width 23 height 23
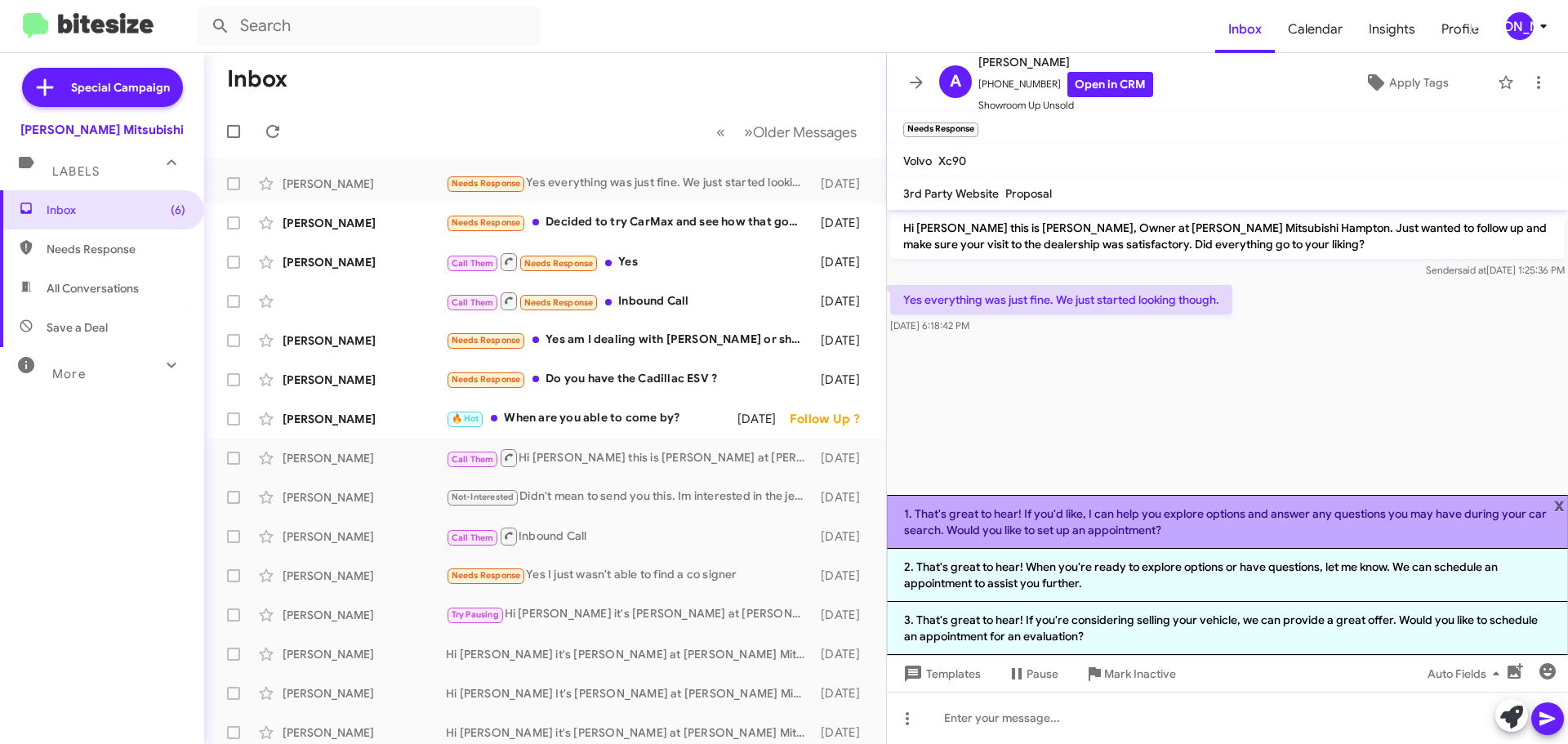
click at [1166, 531] on li "1. That's great to hear! If you'd like, I can help you explore options and answ…" at bounding box center [1227, 522] width 681 height 54
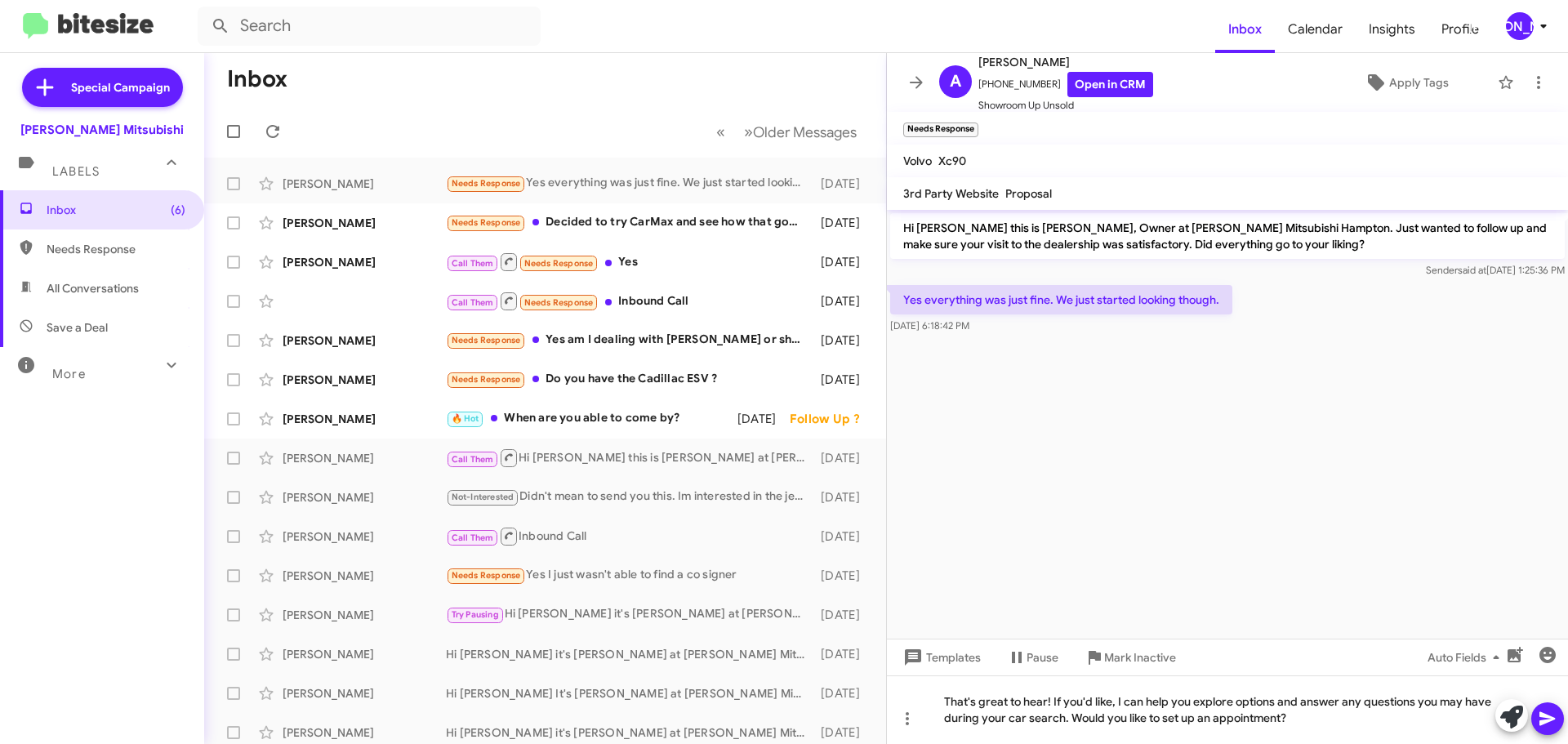
click at [1554, 708] on span at bounding box center [1548, 718] width 20 height 32
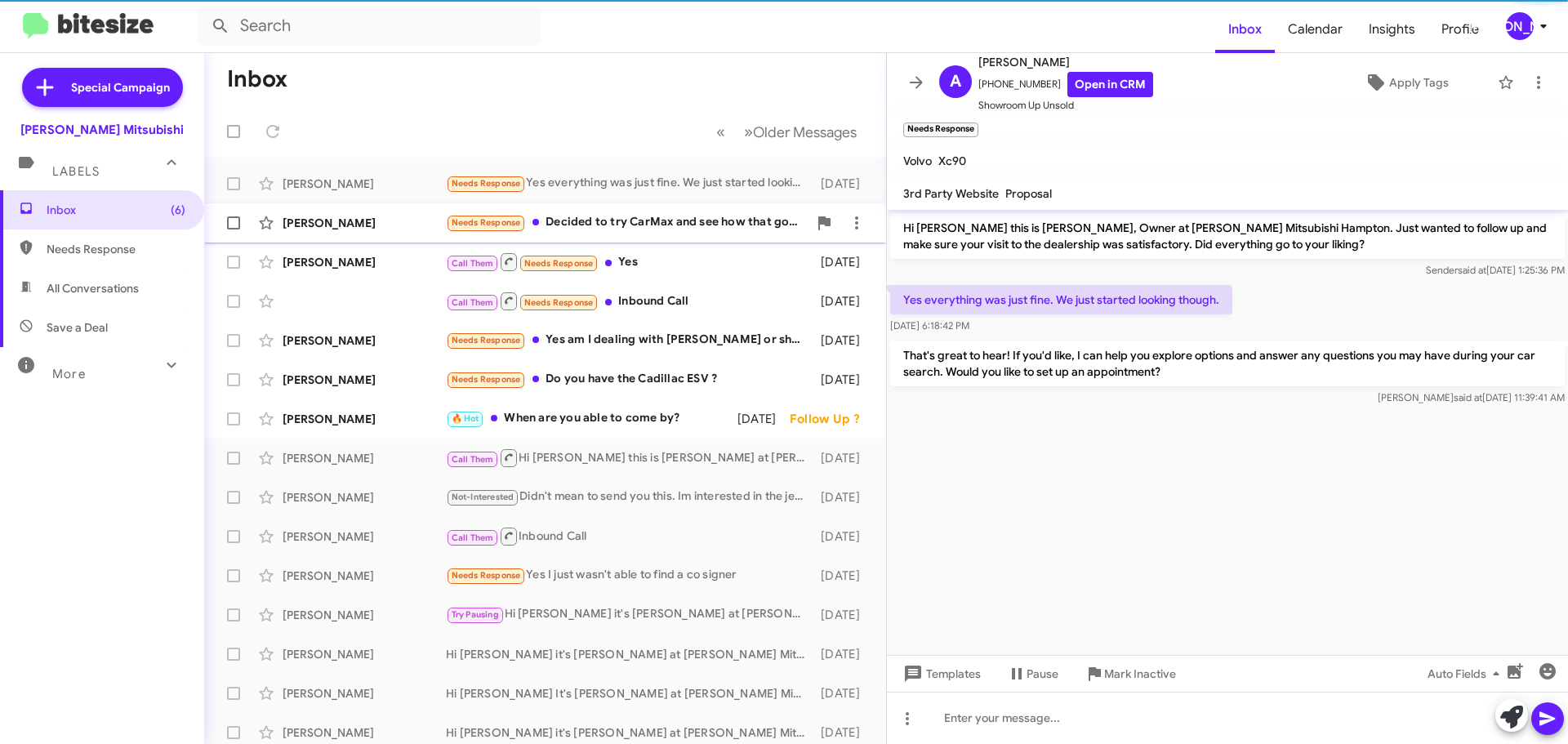
click at [716, 251] on div "Call Them Needs Response Yes" at bounding box center [629, 261] width 367 height 21
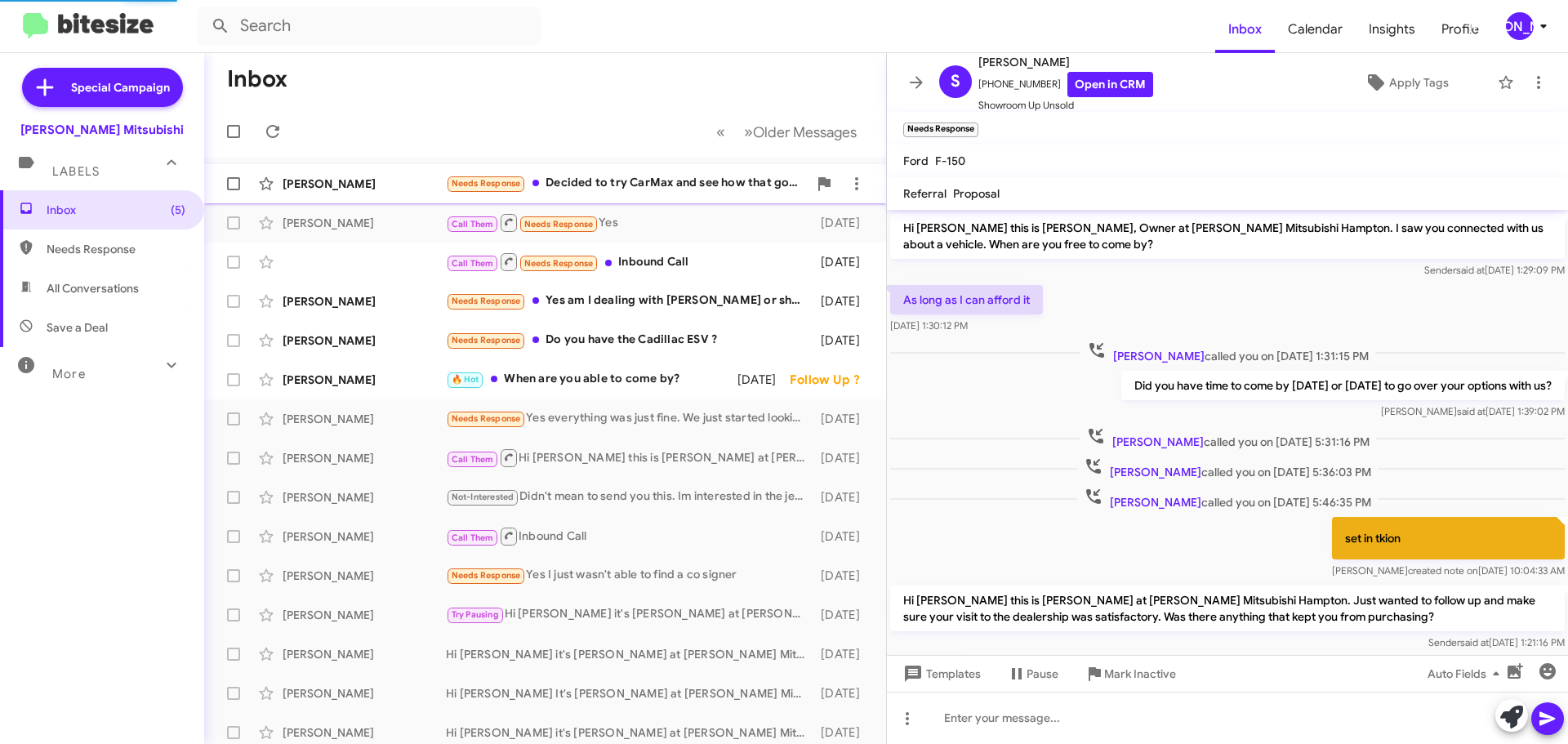
scroll to position [95, 0]
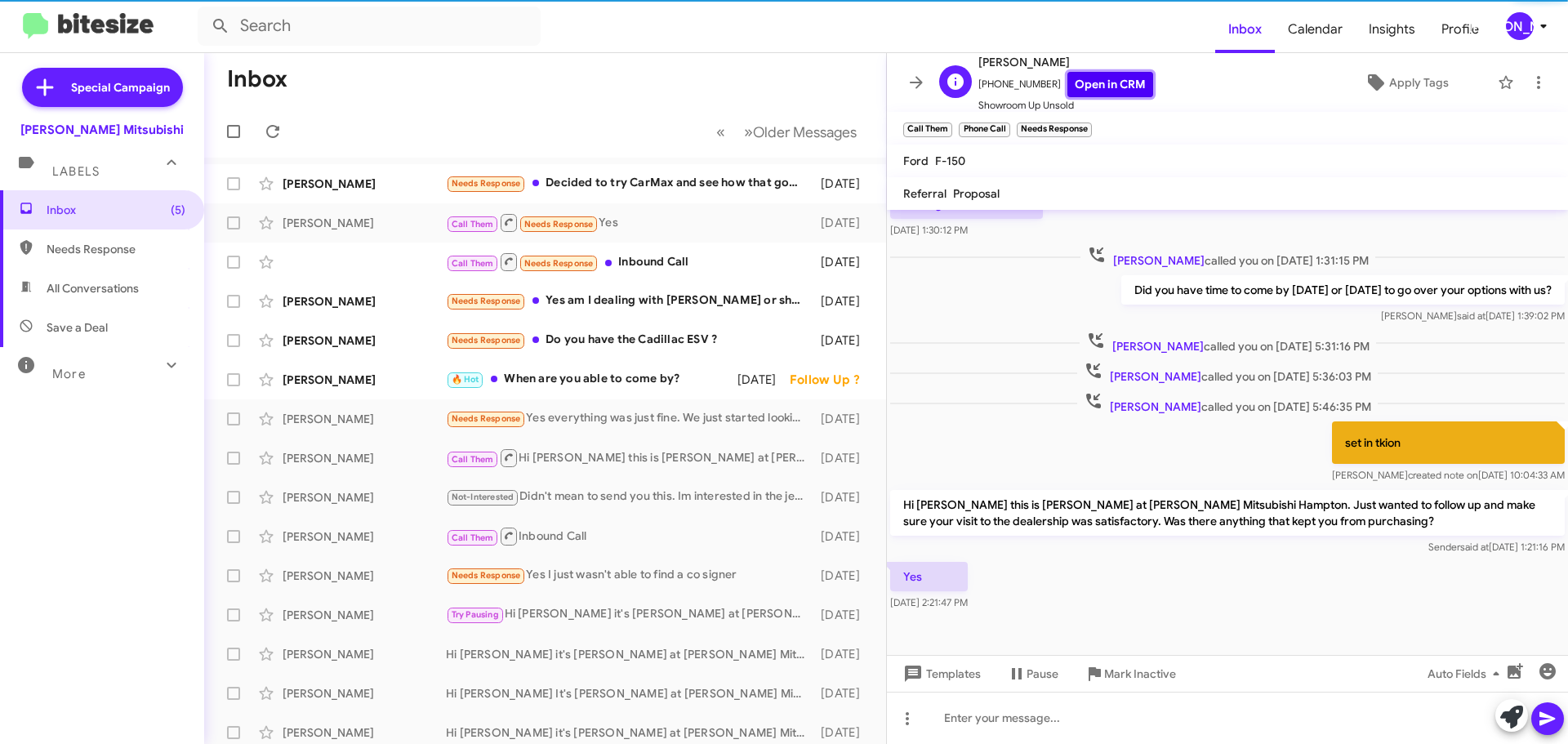
click at [1086, 84] on link "Open in CRM" at bounding box center [1109, 85] width 85 height 26
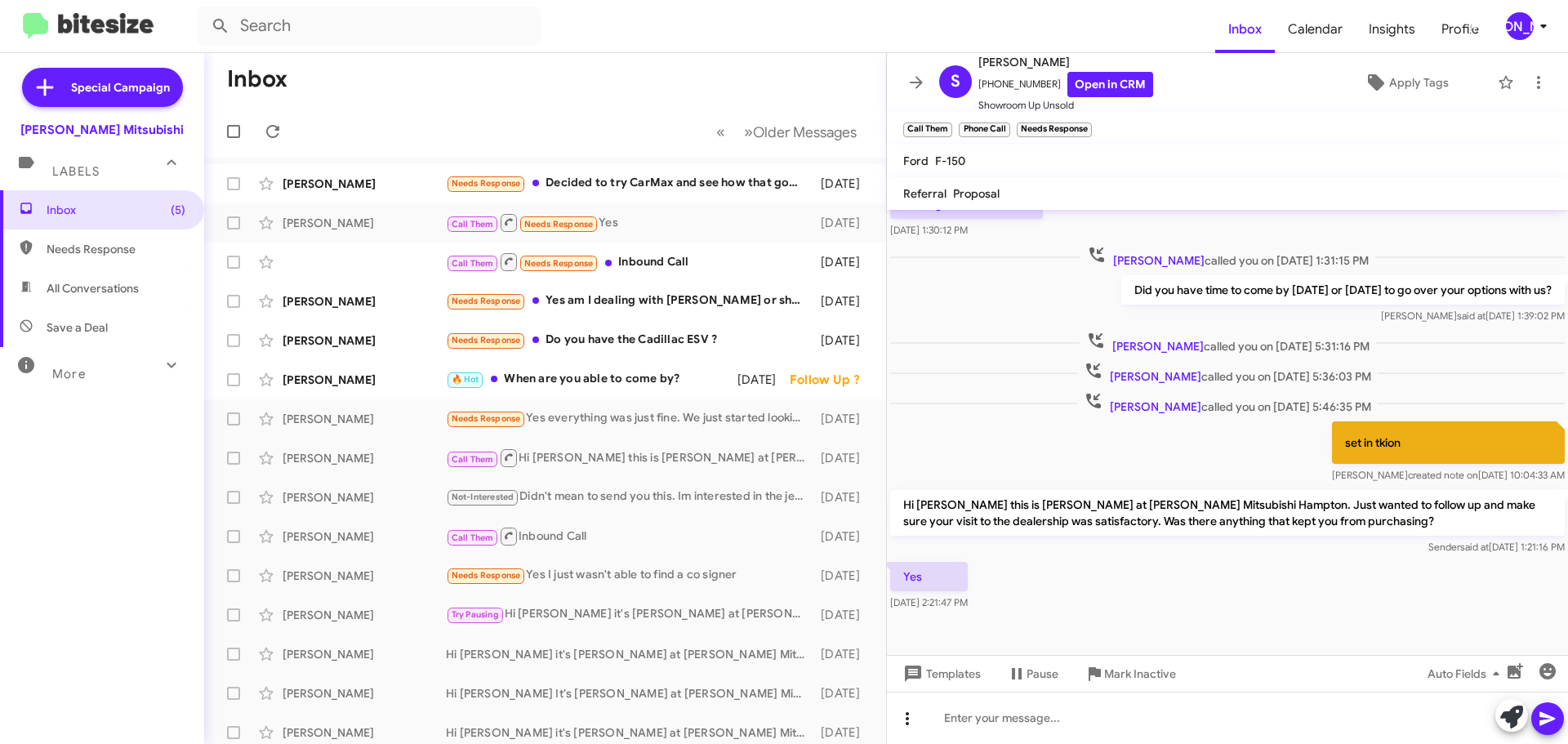
click at [916, 718] on icon at bounding box center [907, 719] width 20 height 20
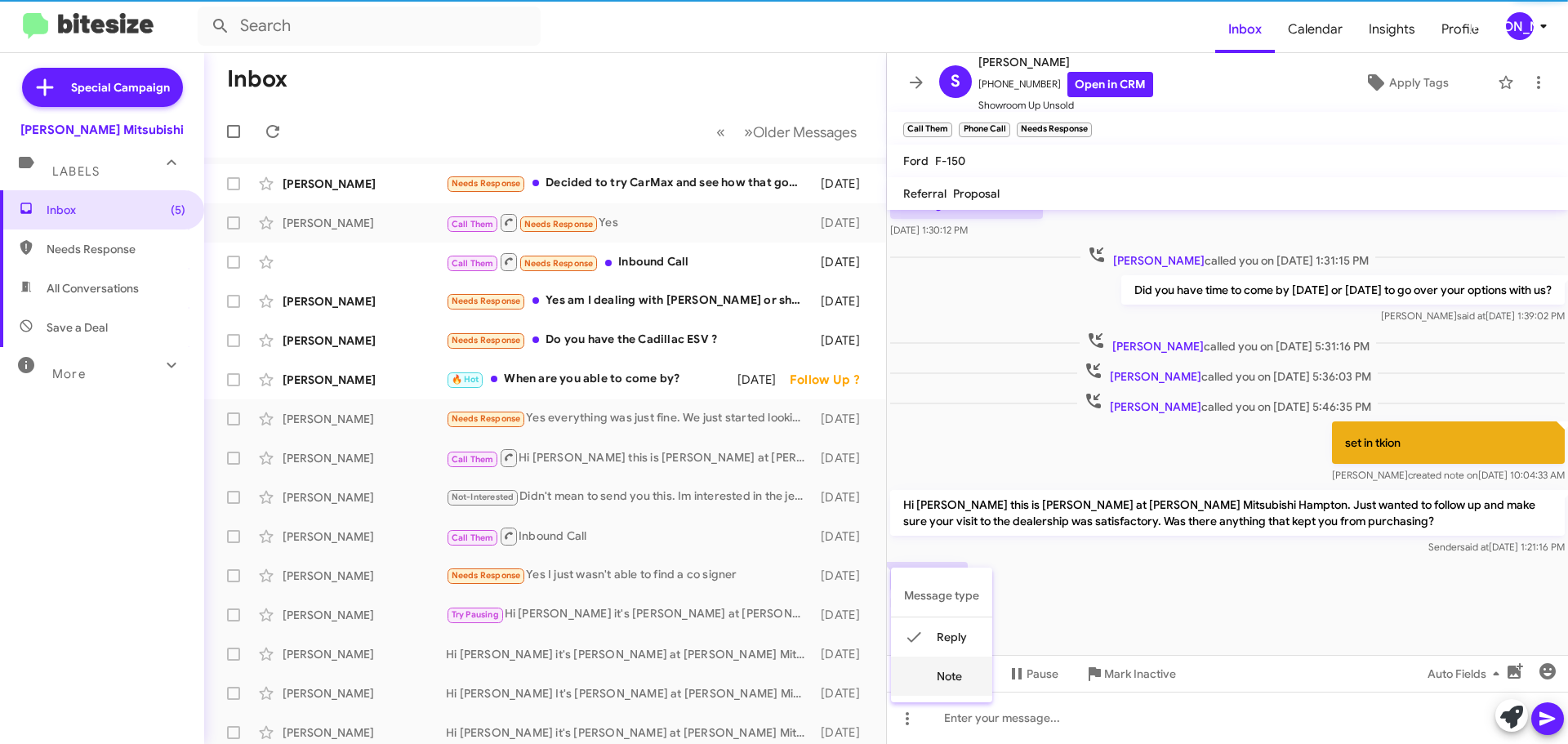
click at [935, 673] on button "note" at bounding box center [941, 676] width 101 height 39
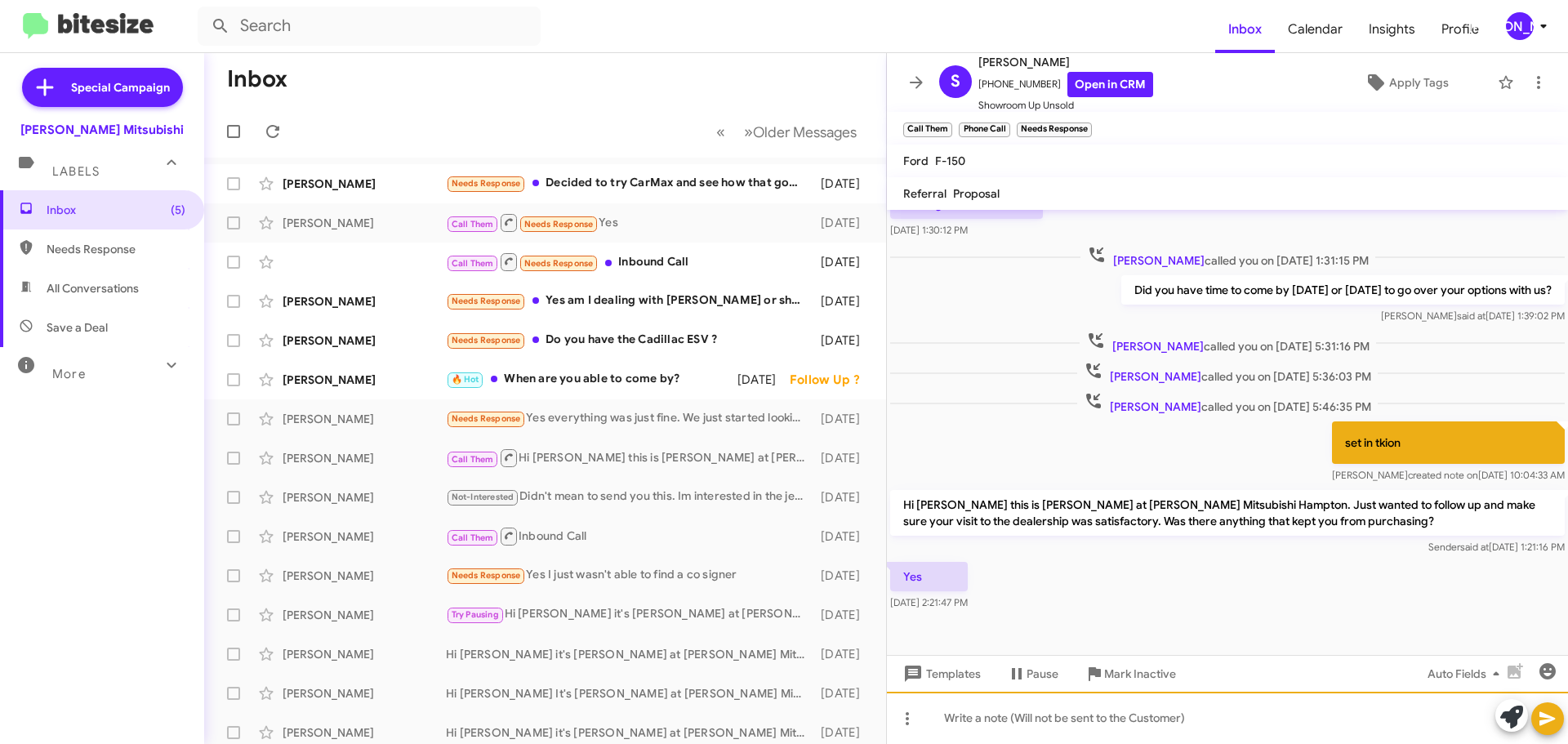
paste div
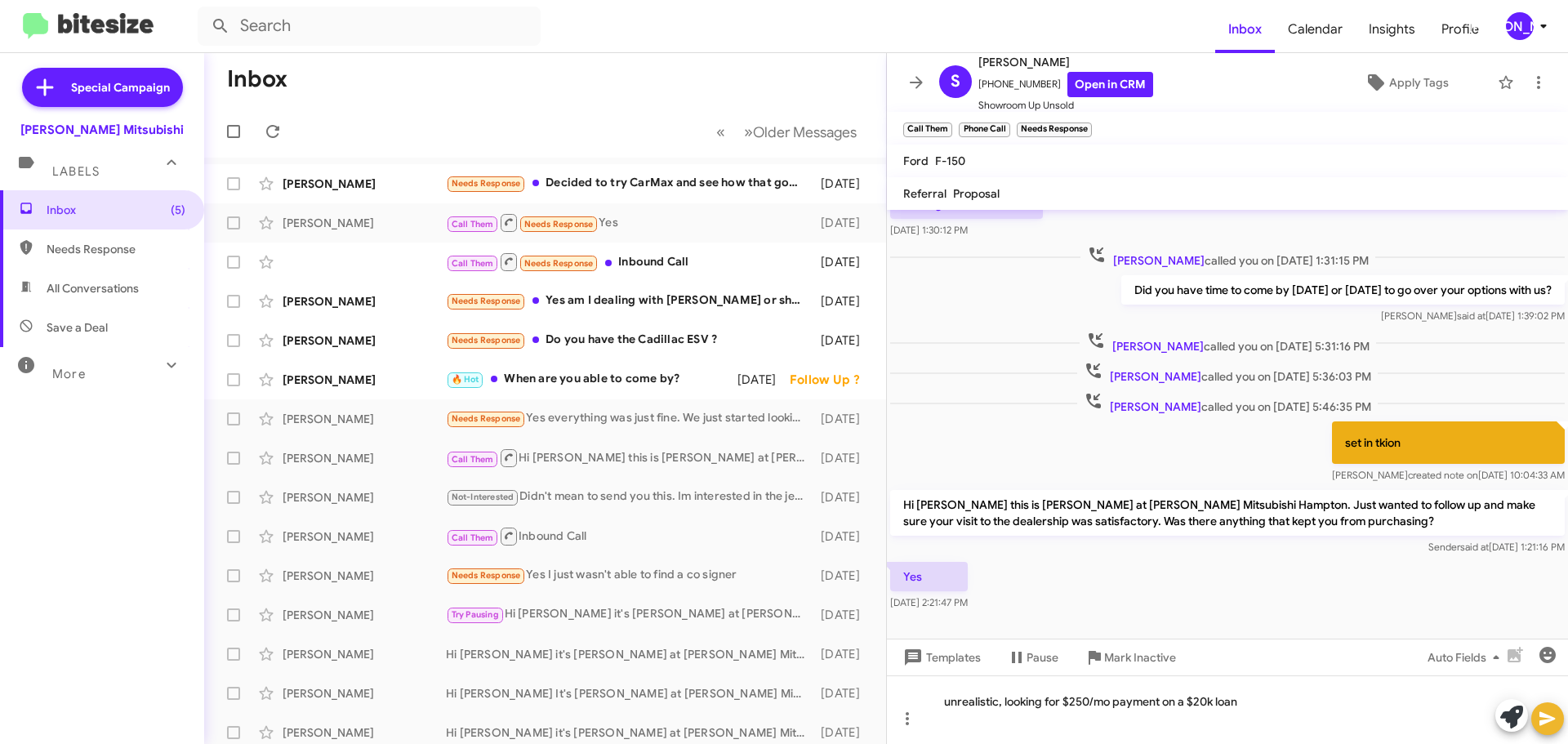
click at [1545, 724] on icon at bounding box center [1548, 719] width 20 height 20
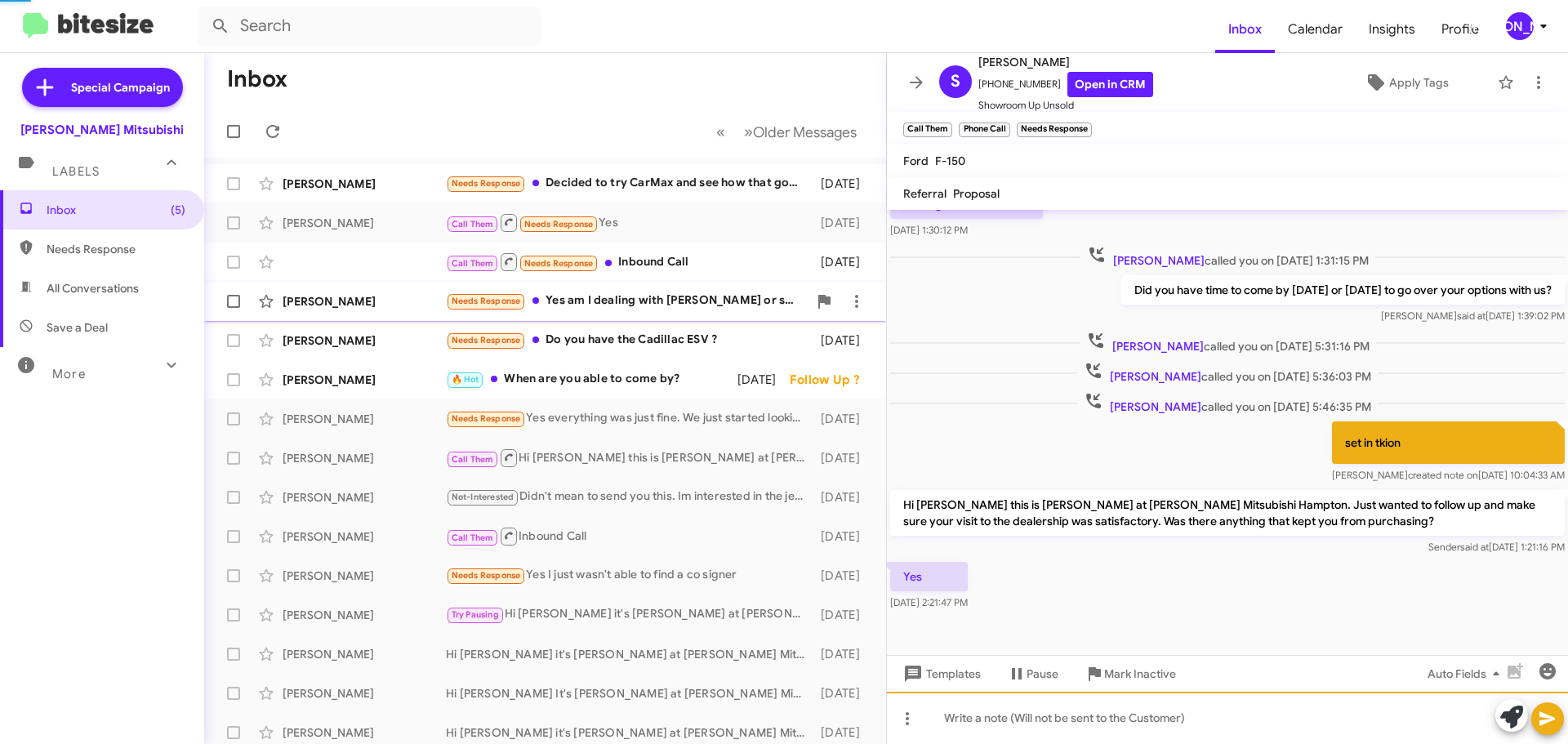
scroll to position [11, 0]
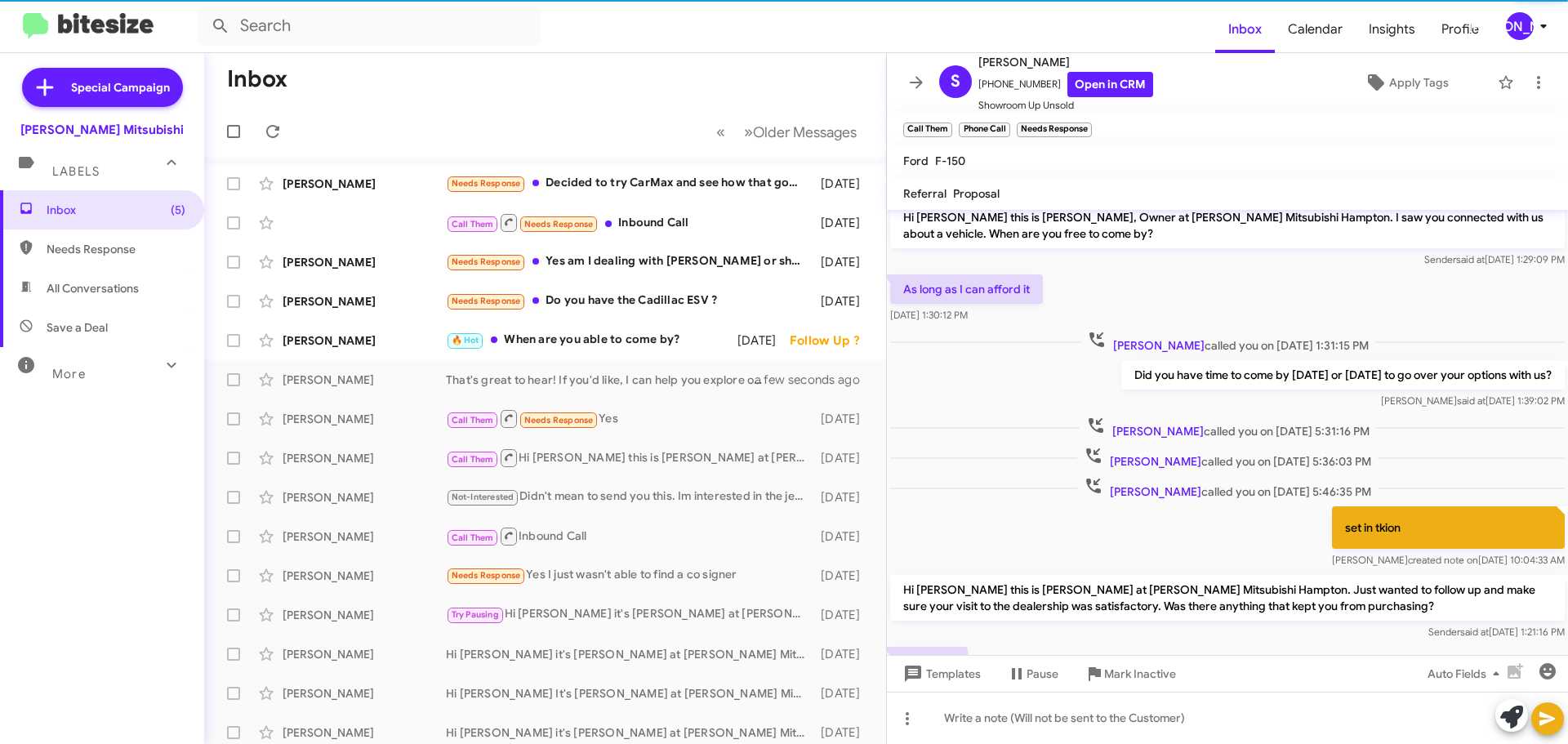
click at [697, 299] on div "Needs Response Do you have the Cadillac ESV ?" at bounding box center [629, 301] width 367 height 19
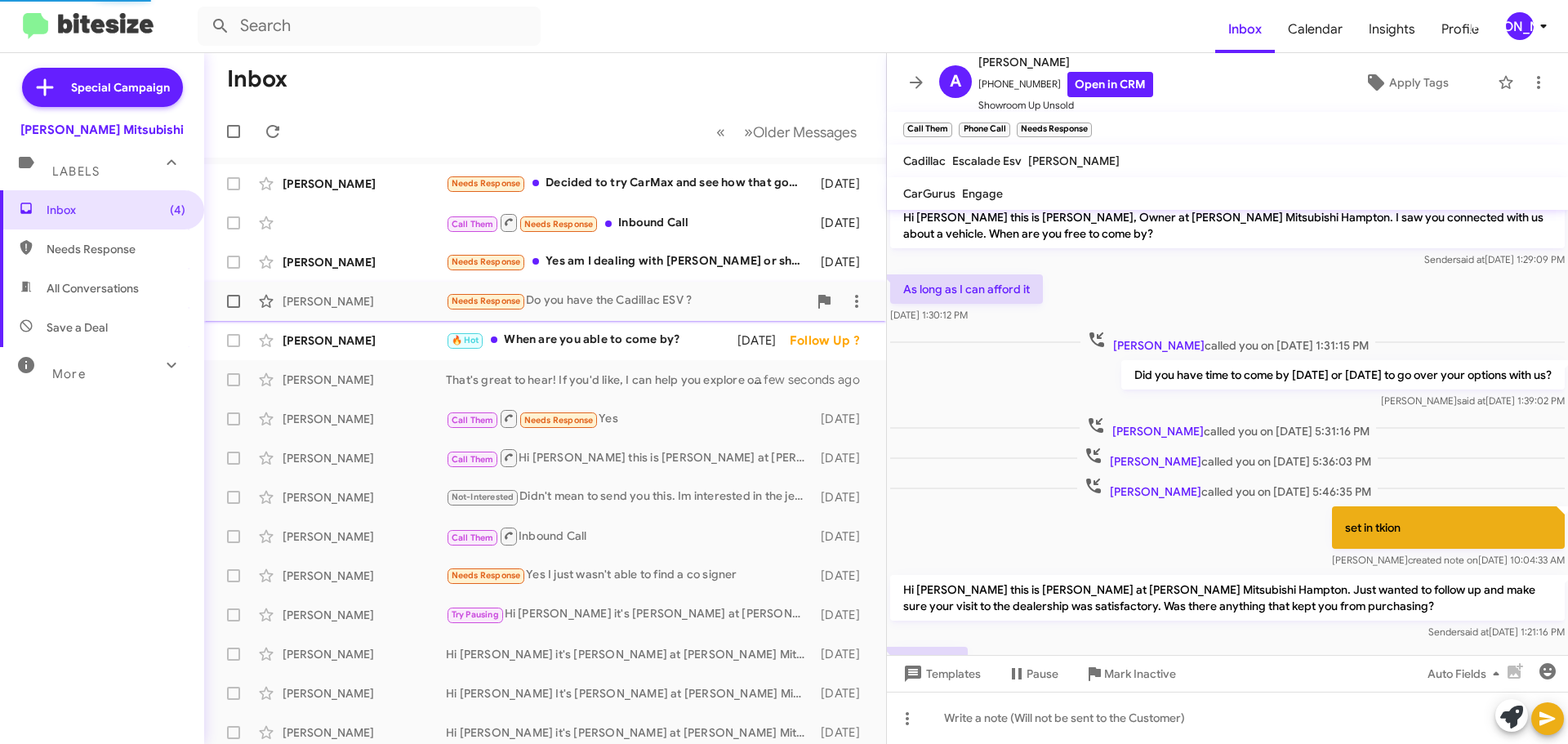
scroll to position [386, 0]
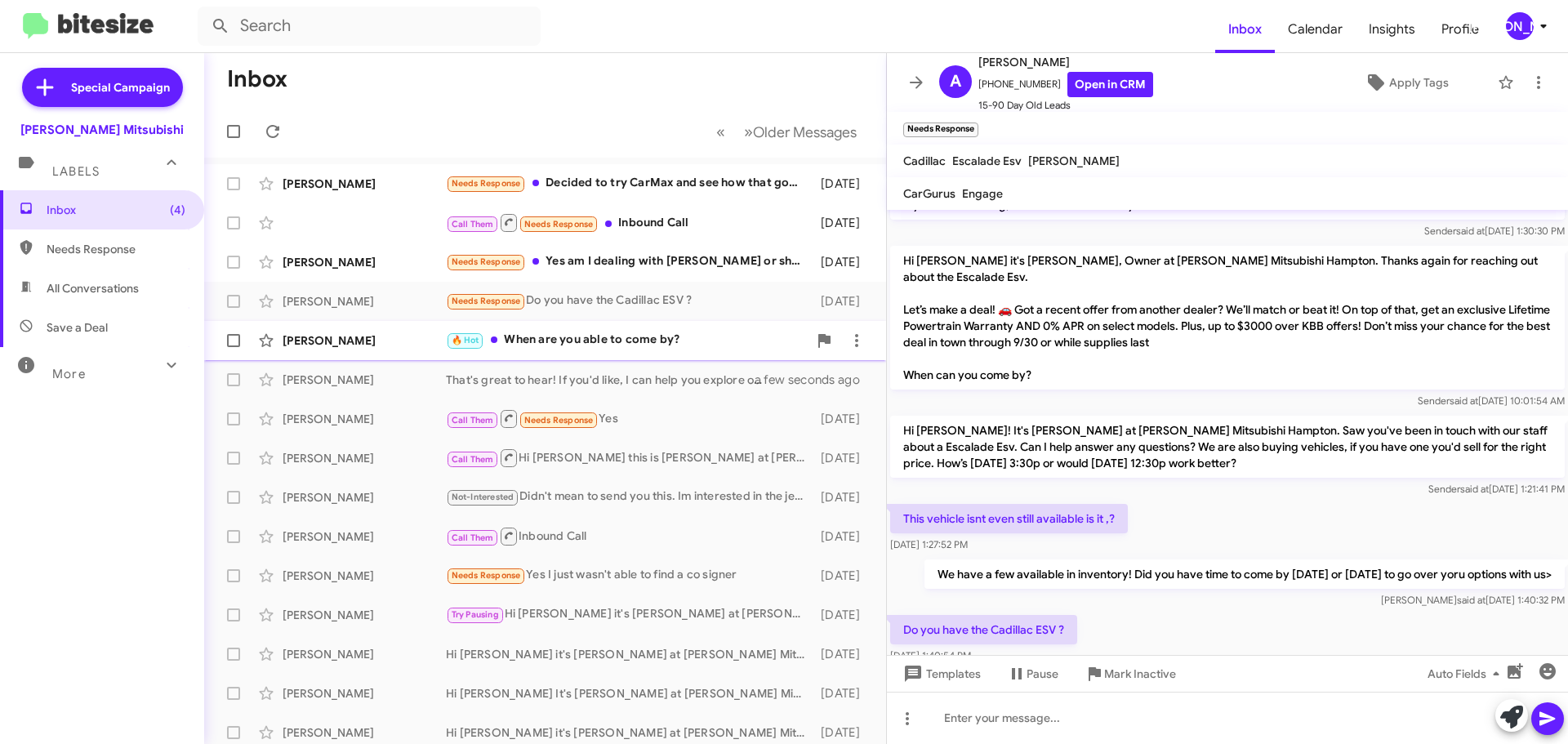
click at [624, 350] on div "🔥 Hot When are you able to come by?" at bounding box center [627, 340] width 362 height 19
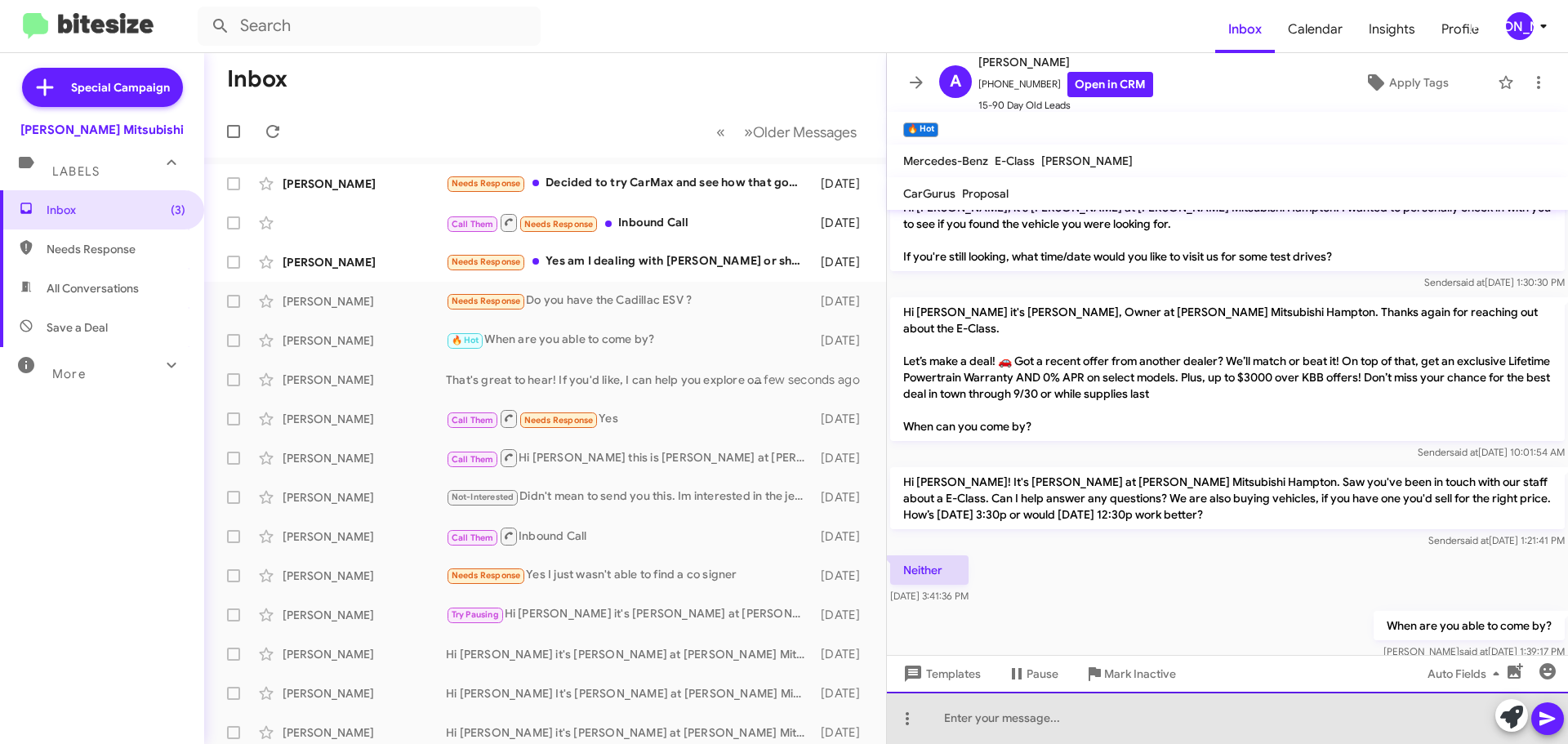
click at [938, 712] on div at bounding box center [1227, 717] width 681 height 52
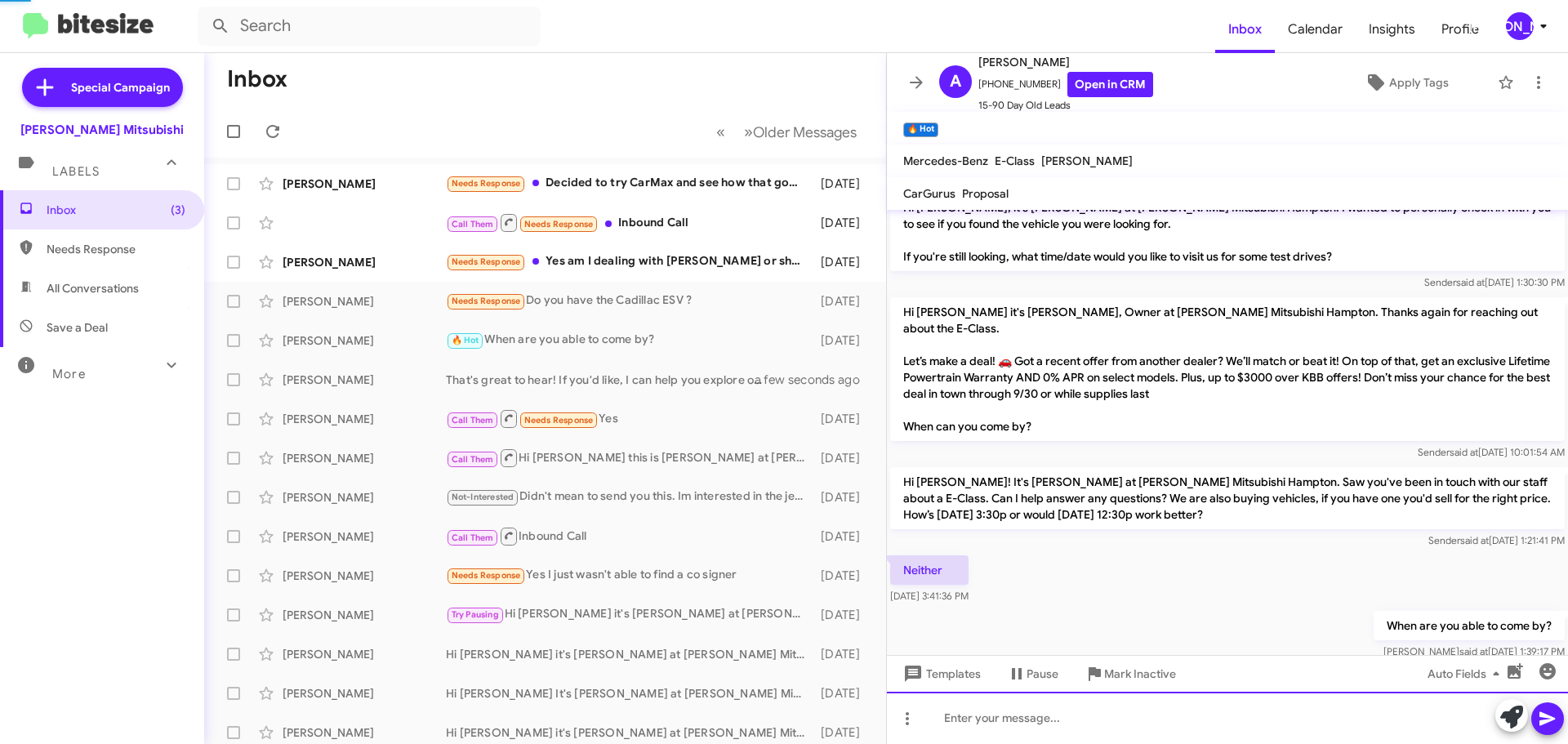
scroll to position [0, 0]
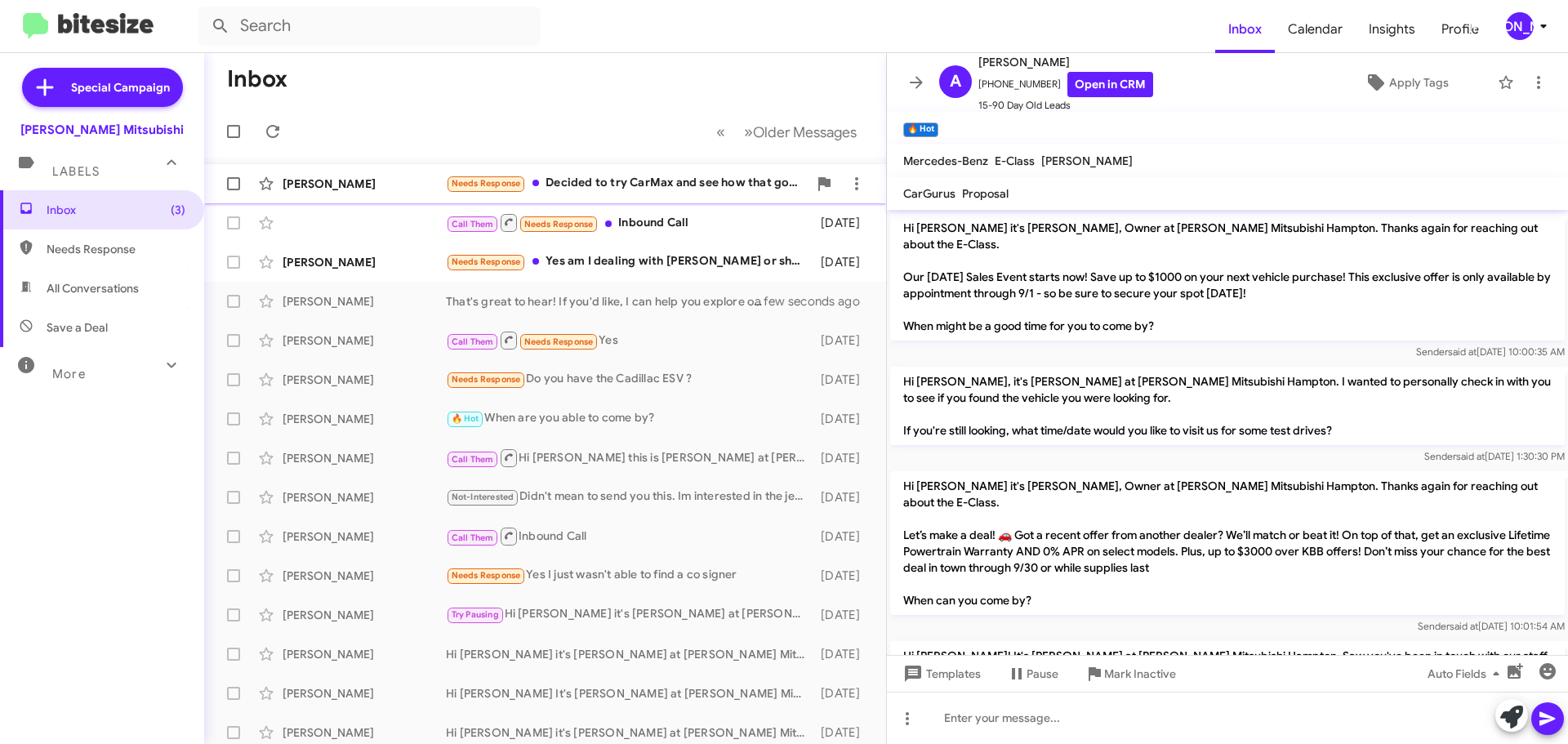
click at [689, 177] on div "Needs Response Decided to try CarMax and see how that goes." at bounding box center [627, 183] width 362 height 19
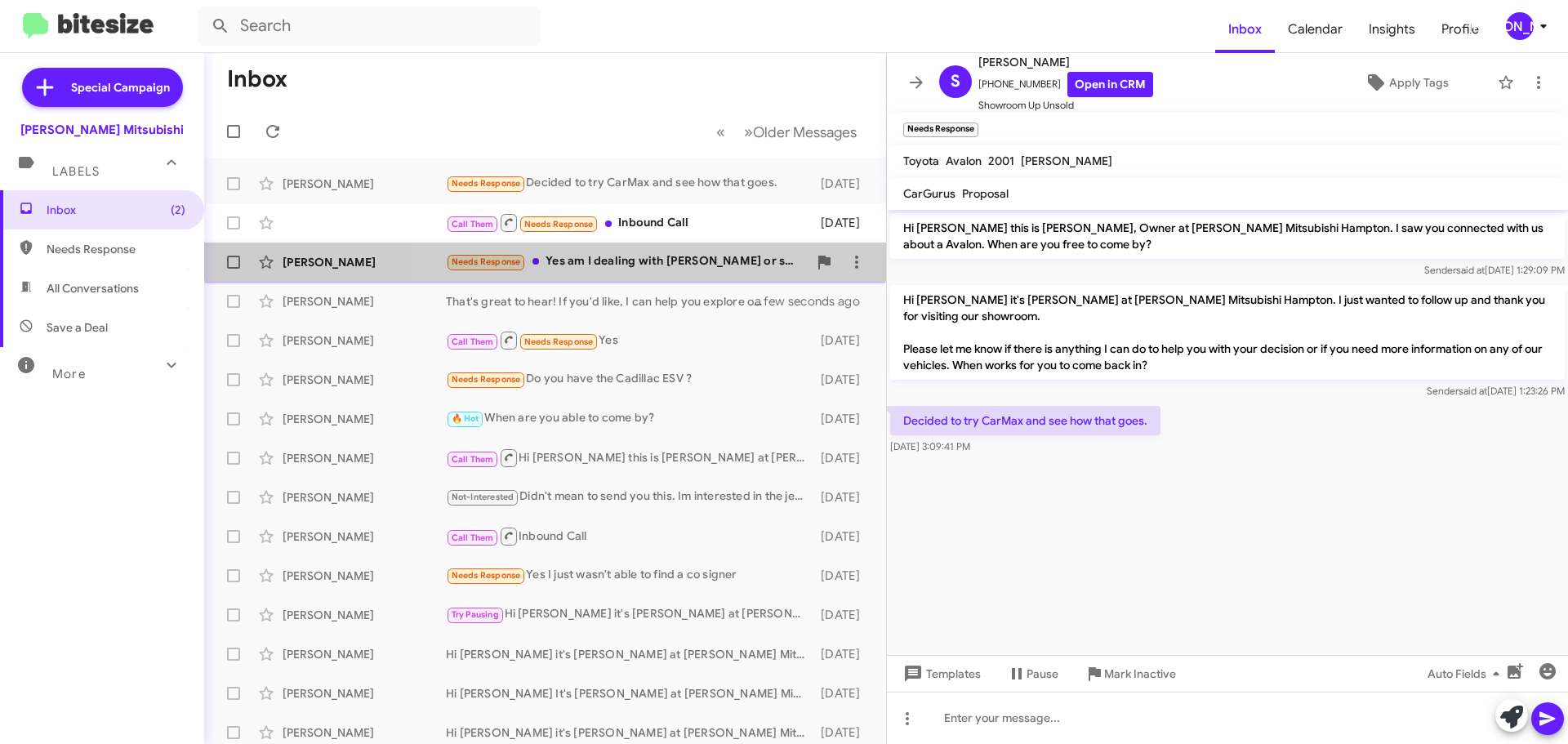
click at [667, 250] on div "Joshua Brown Needs Response Yes am I dealing with Shane or should I be speaking…" at bounding box center [545, 261] width 656 height 32
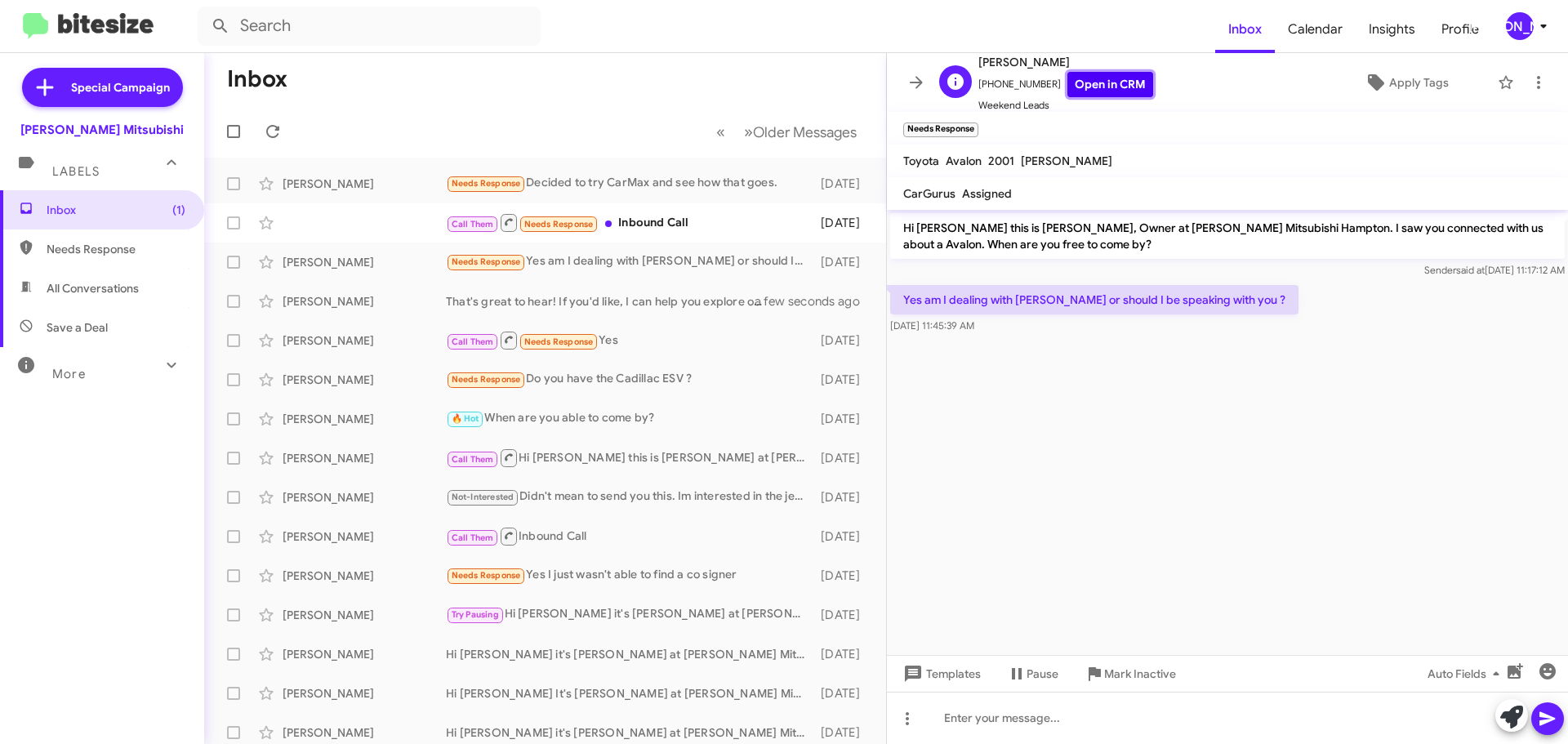
click at [1075, 74] on link "Open in CRM" at bounding box center [1109, 85] width 85 height 26
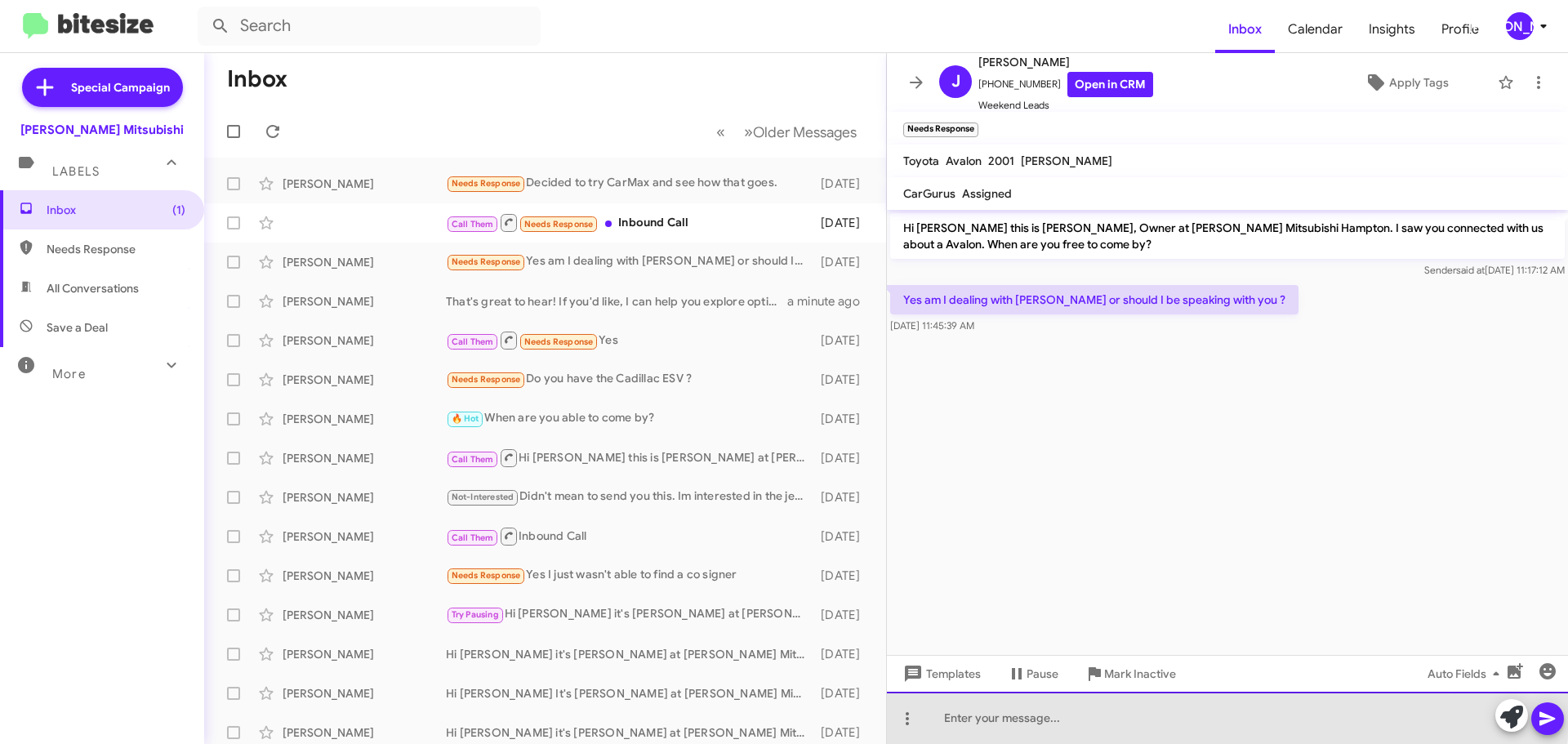
click at [993, 707] on div at bounding box center [1227, 717] width 681 height 52
